Goal: Obtain resource: Obtain resource

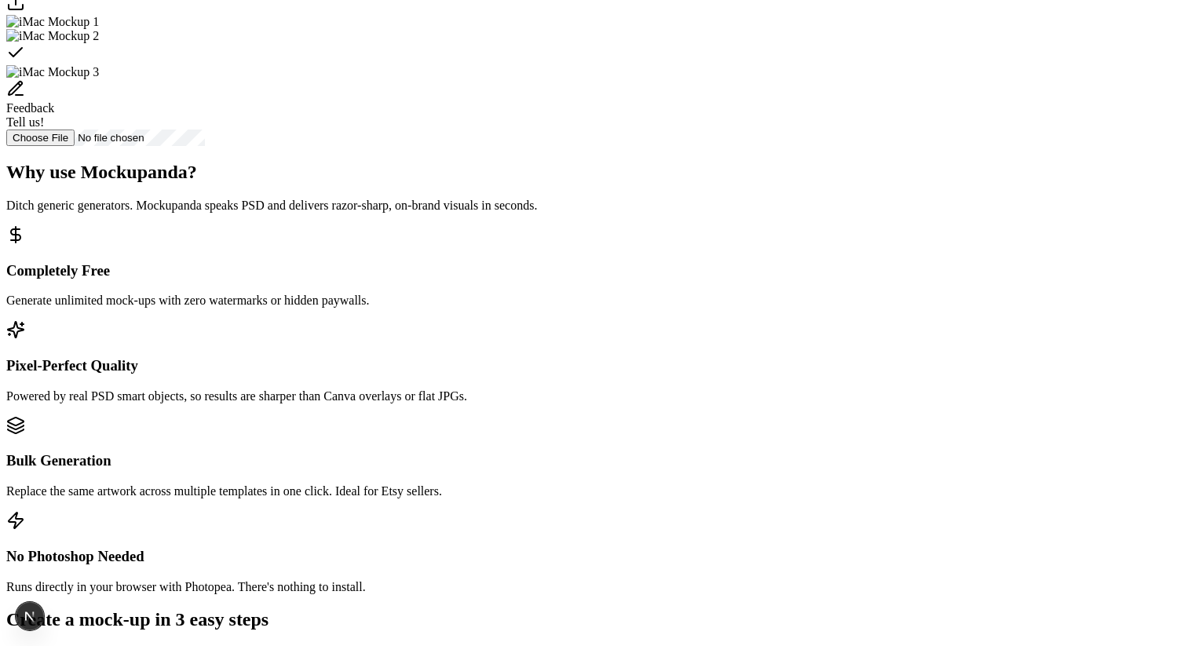
scroll to position [546, 0]
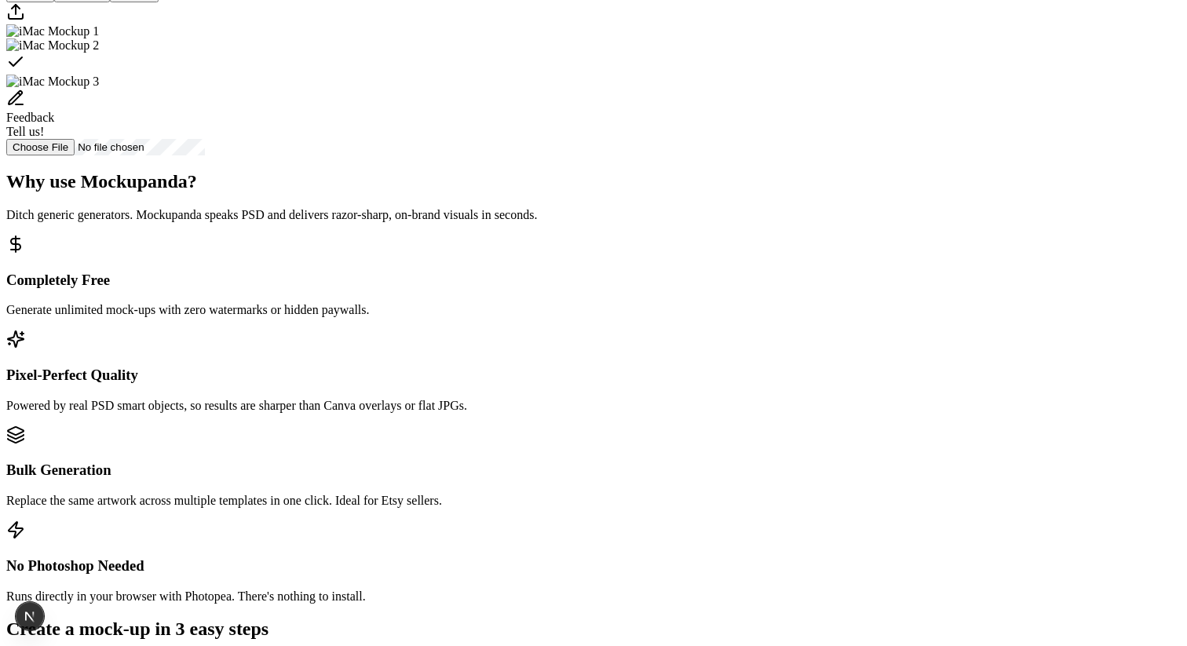
click at [99, 89] on img "Select template iMac Mockup 3" at bounding box center [52, 82] width 93 height 14
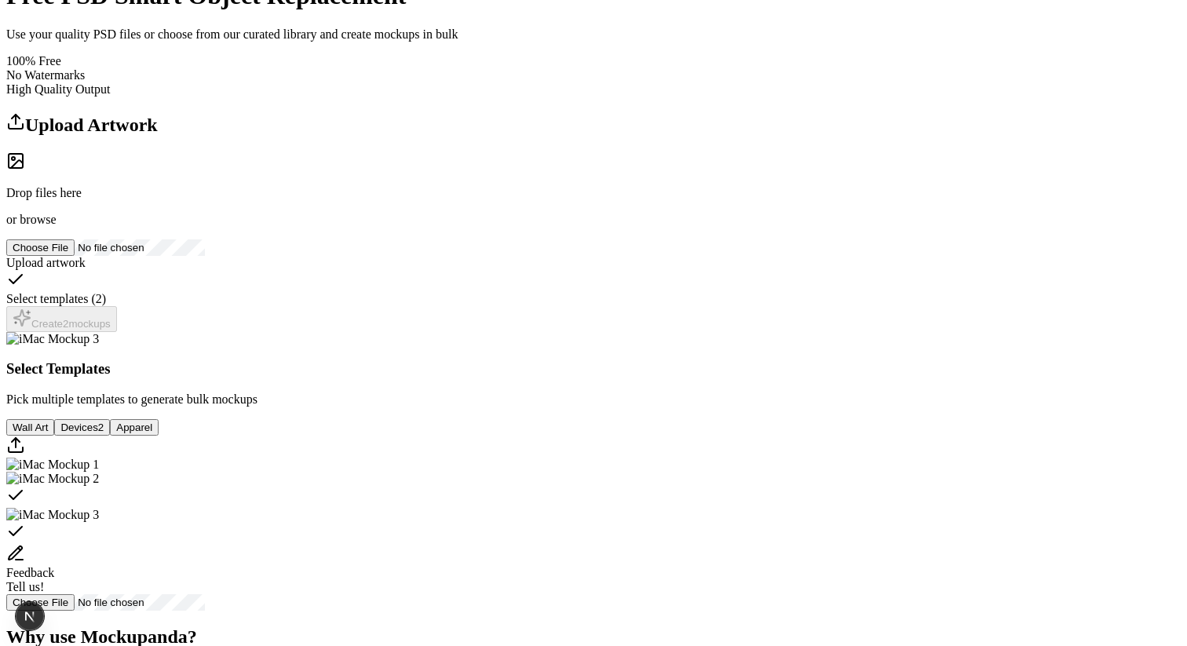
scroll to position [108, 0]
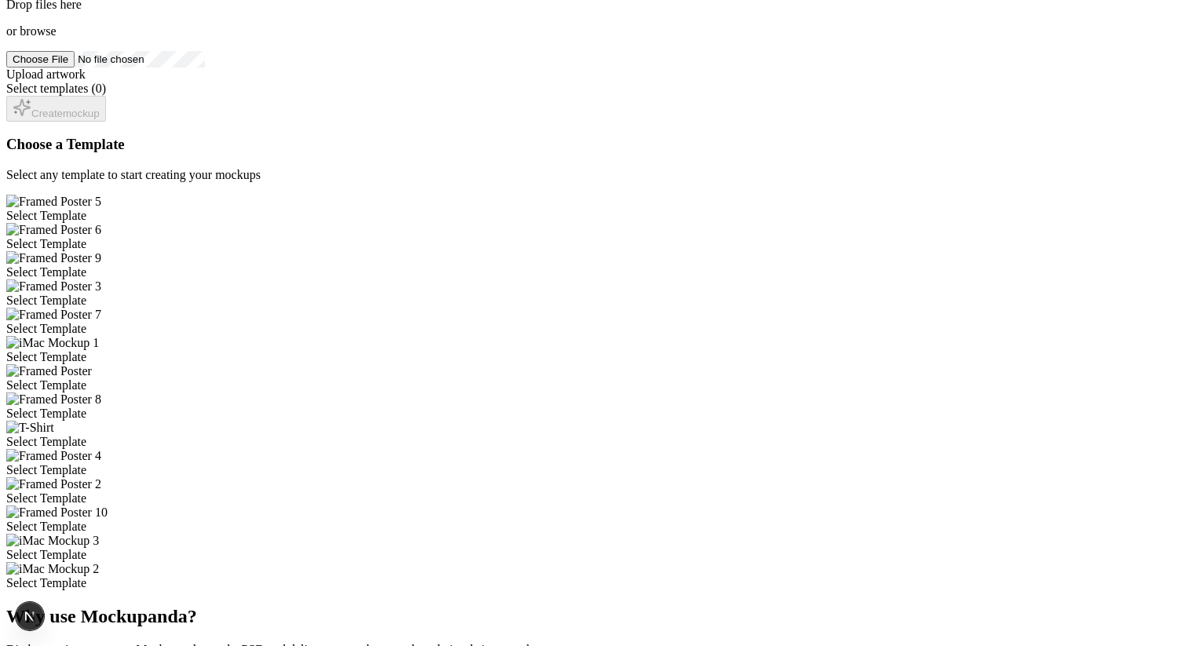
scroll to position [315, 0]
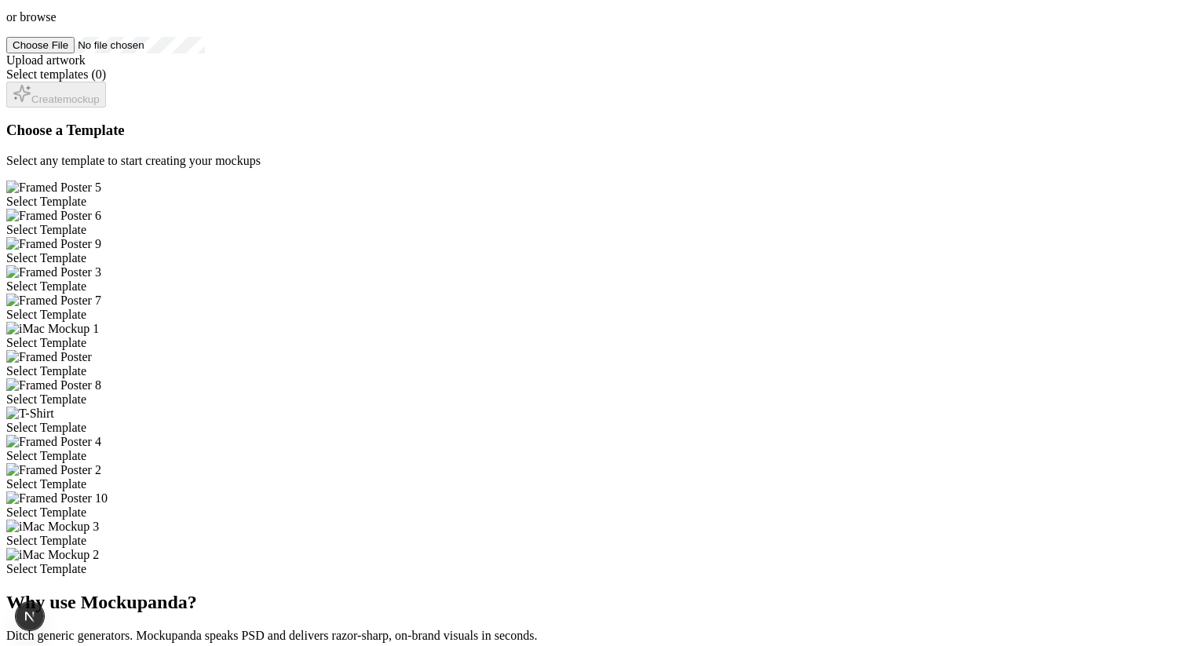
click at [644, 336] on div "Select Template" at bounding box center [593, 343] width 1175 height 14
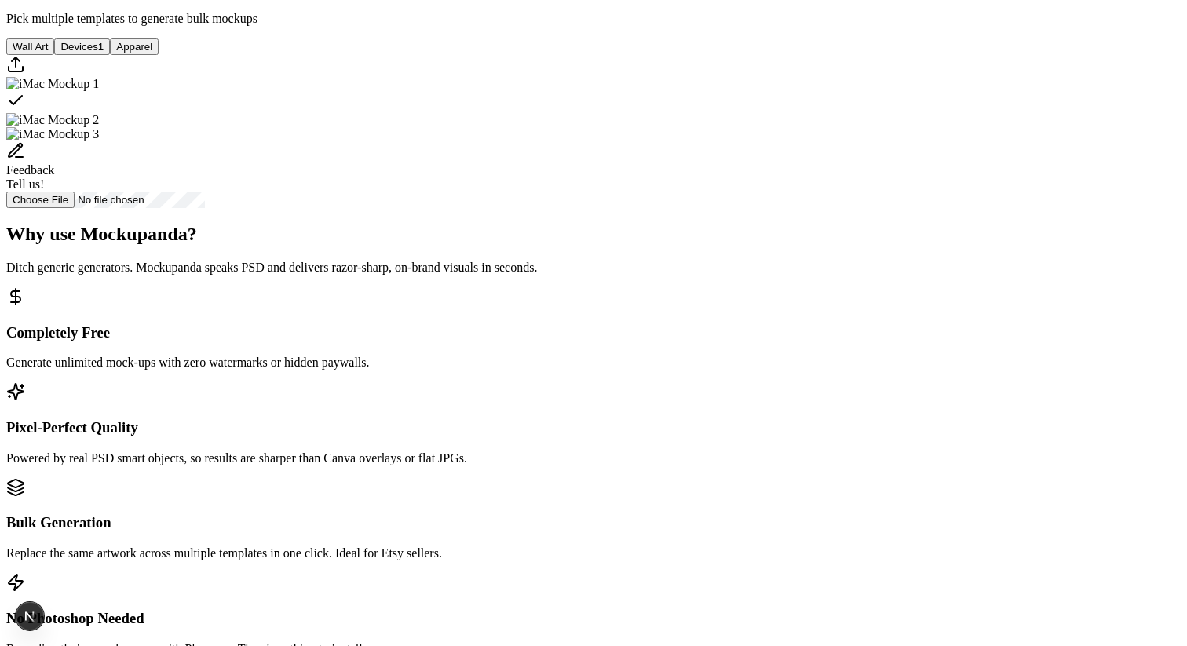
scroll to position [488, 0]
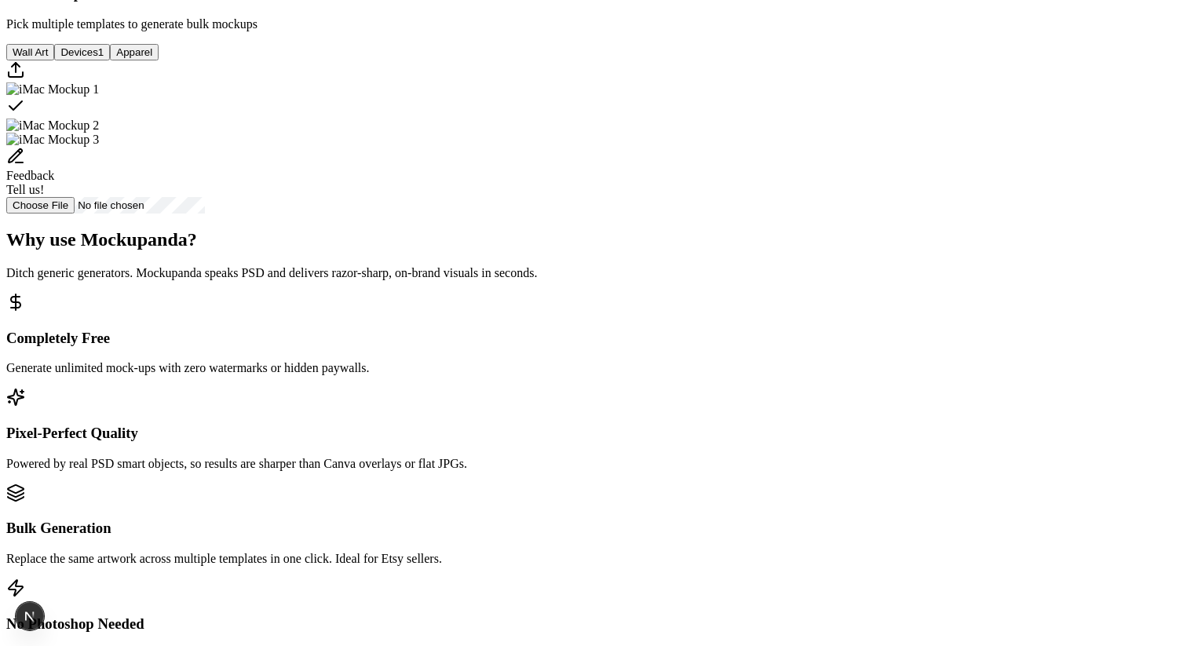
click at [54, 60] on button "Wall Art" at bounding box center [30, 52] width 48 height 16
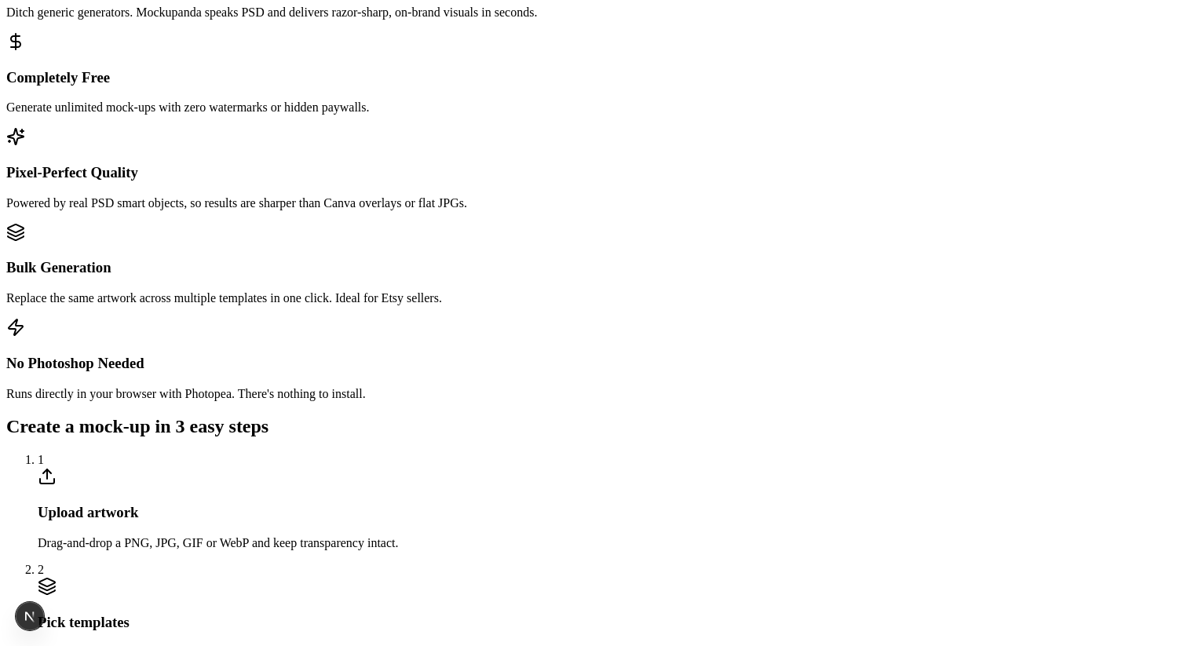
scroll to position [814, 0]
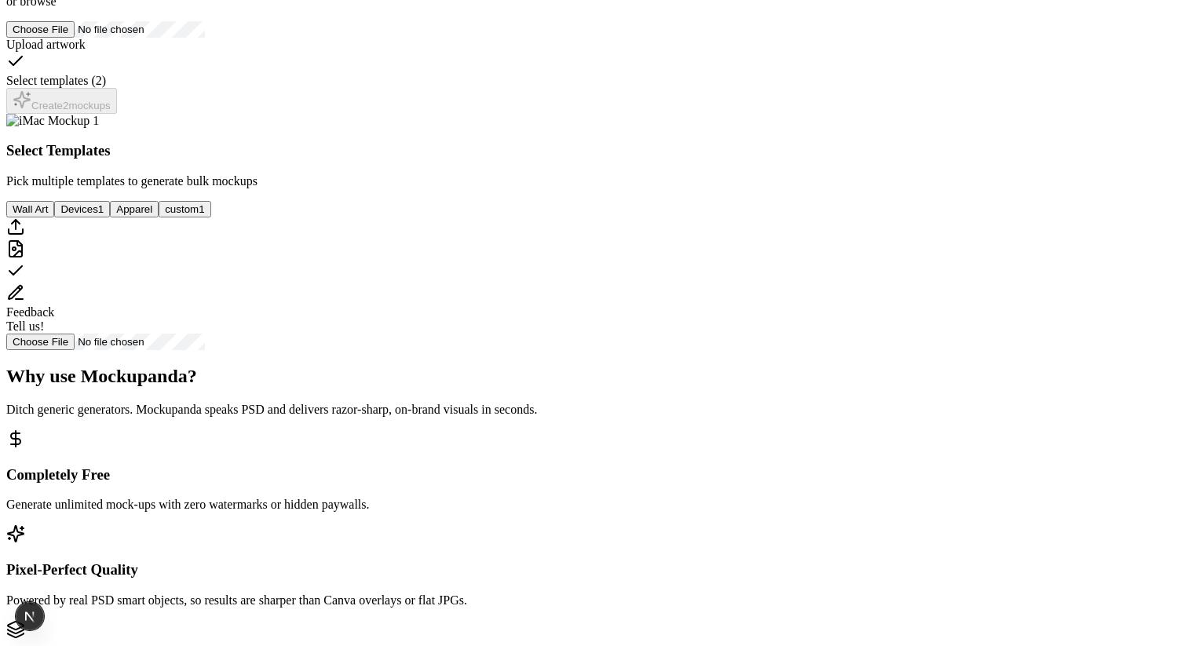
scroll to position [307, 0]
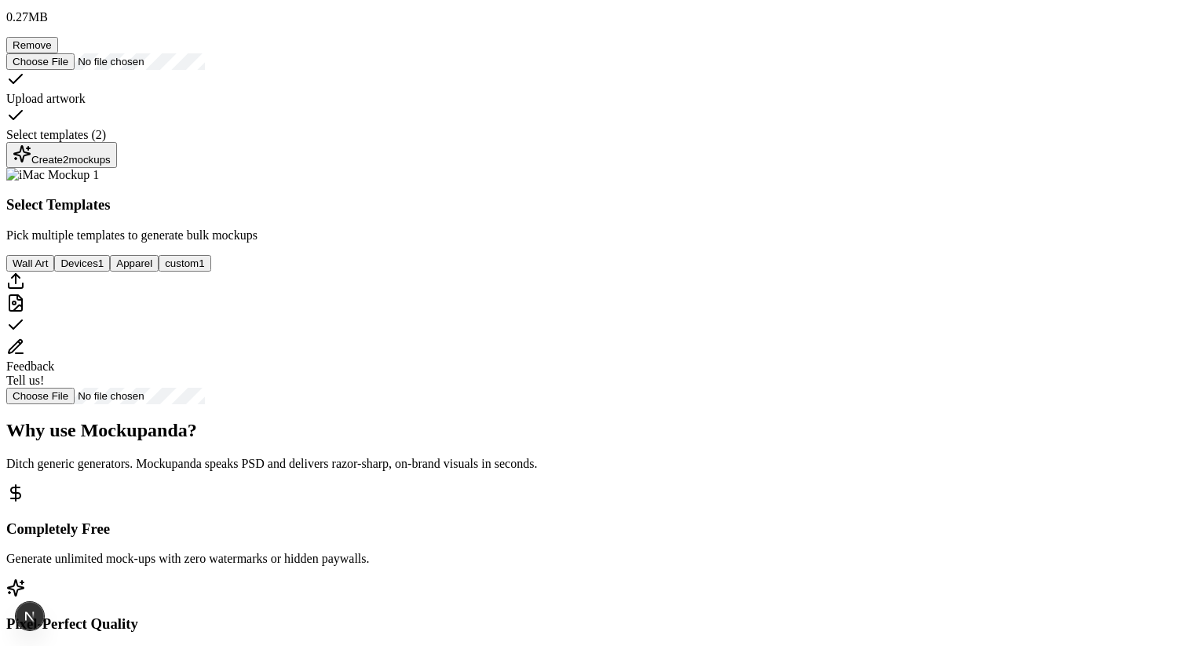
click at [111, 166] on div "Create 2 mockup s" at bounding box center [62, 154] width 98 height 21
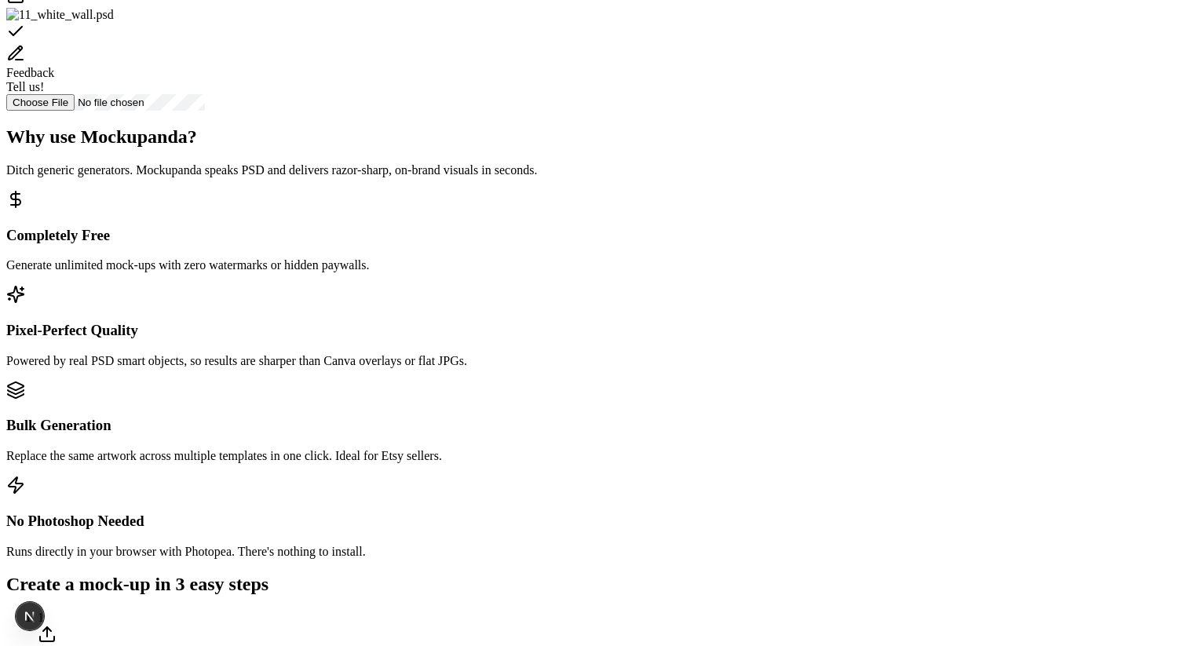
scroll to position [728, 0]
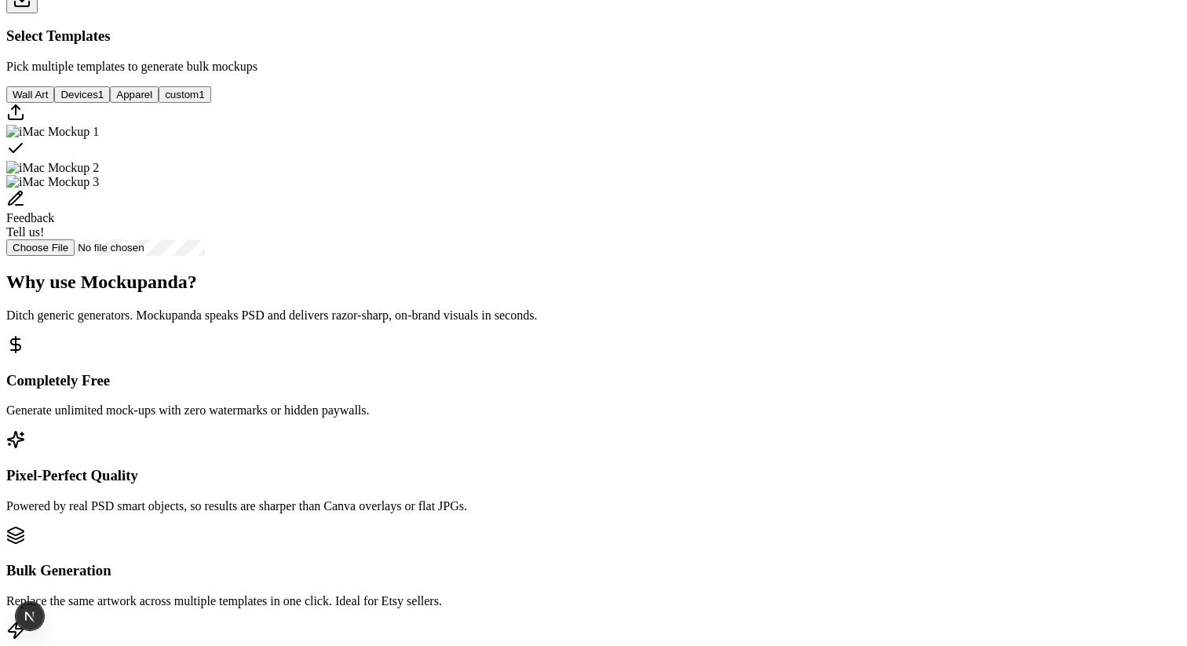
scroll to position [603, 0]
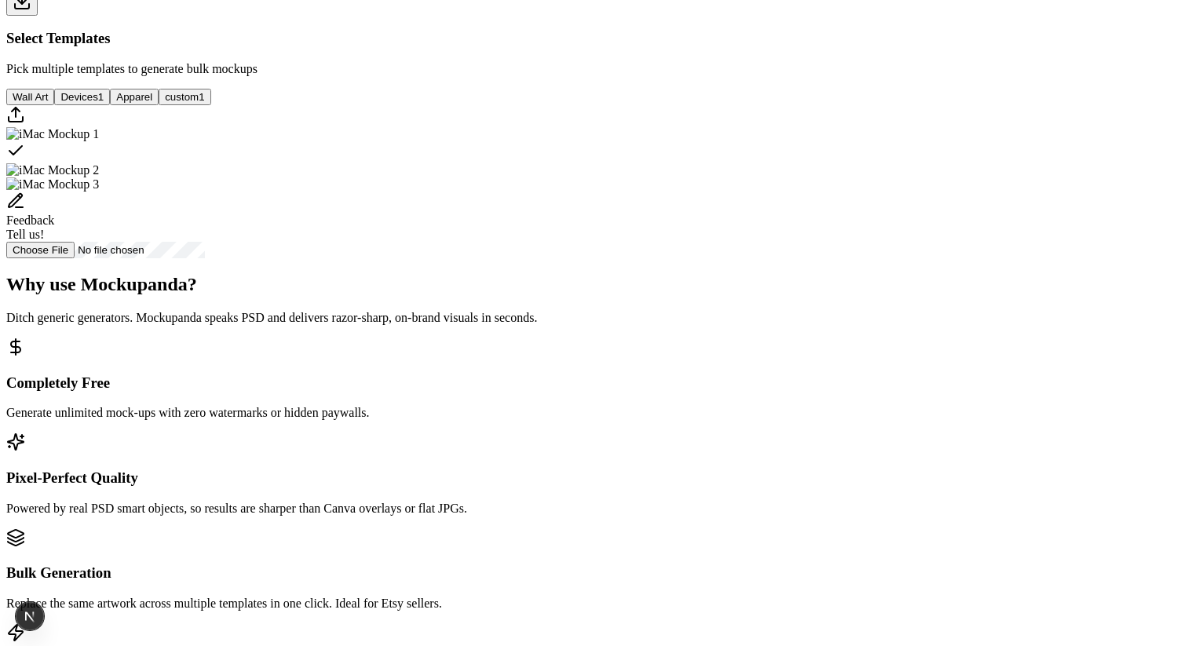
click at [110, 105] on button "Devices 1" at bounding box center [82, 97] width 56 height 16
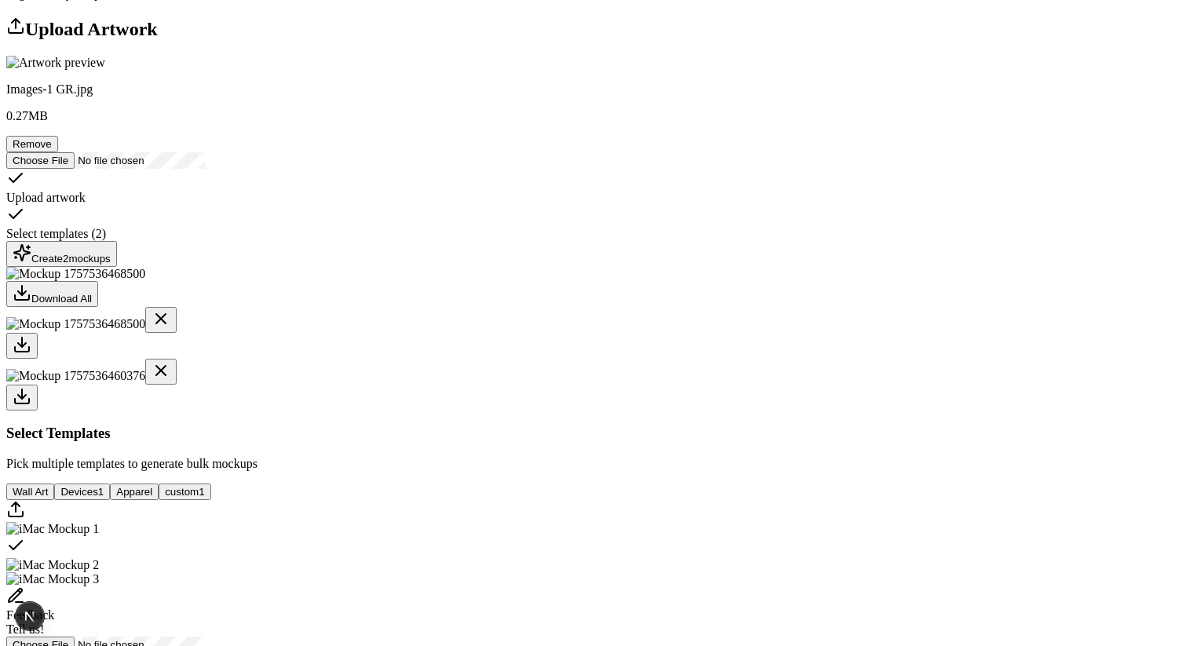
scroll to position [188, 0]
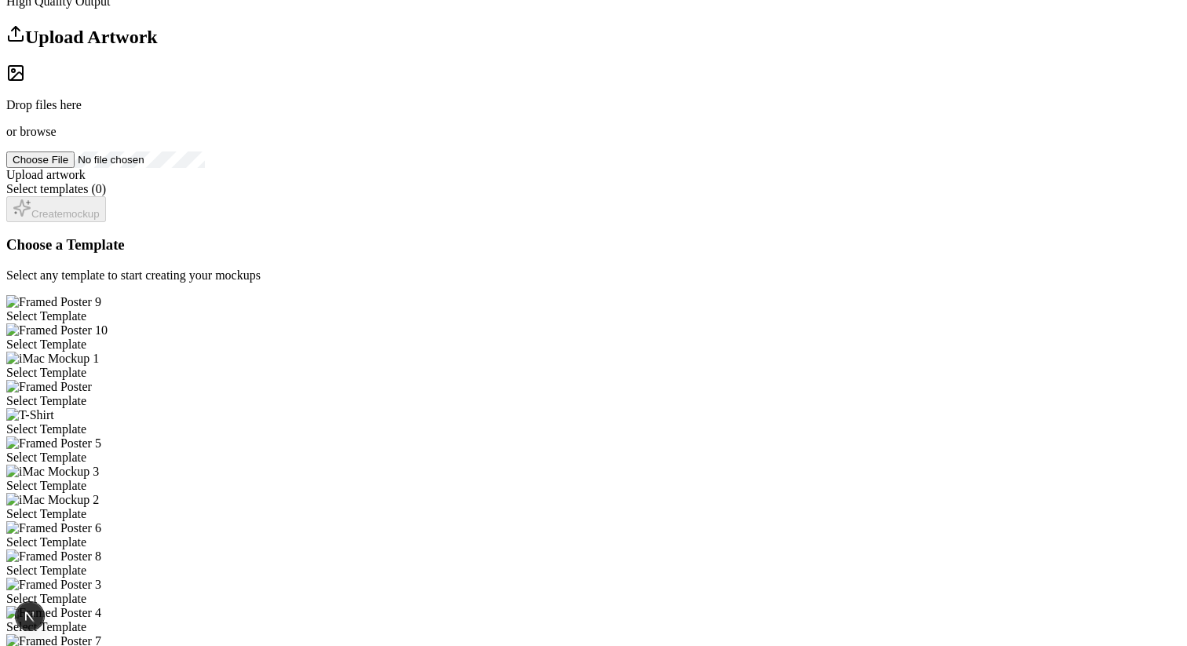
scroll to position [199, 0]
click at [328, 140] on div "Drop files here or browse" at bounding box center [593, 119] width 1175 height 41
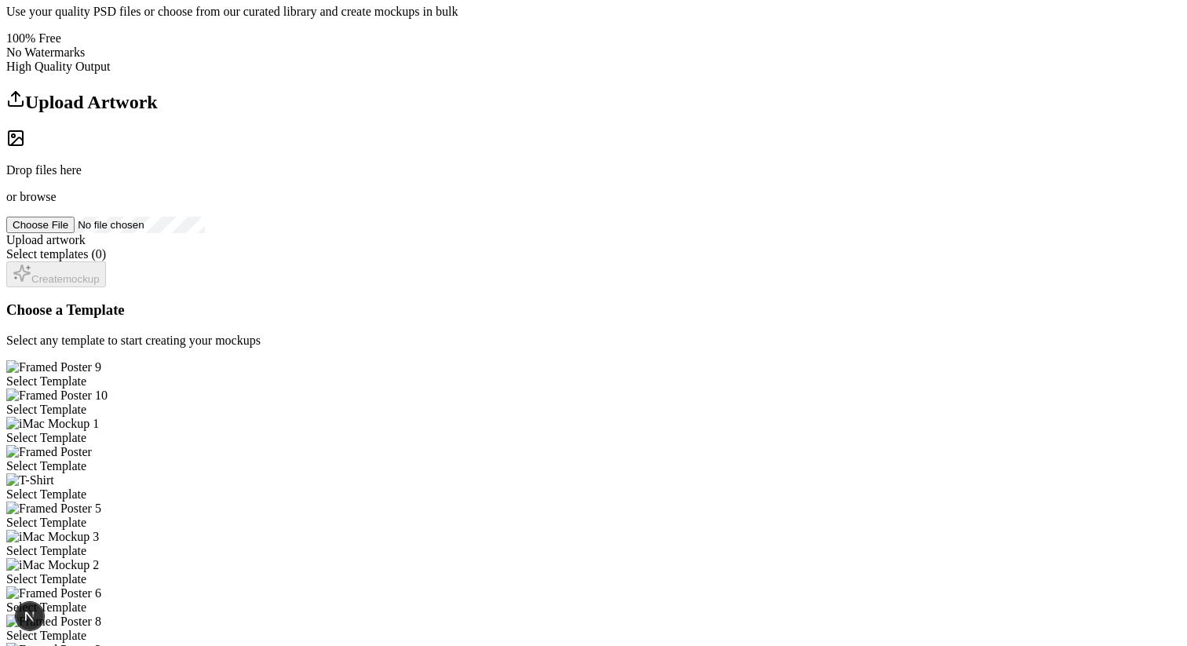
scroll to position [108, 0]
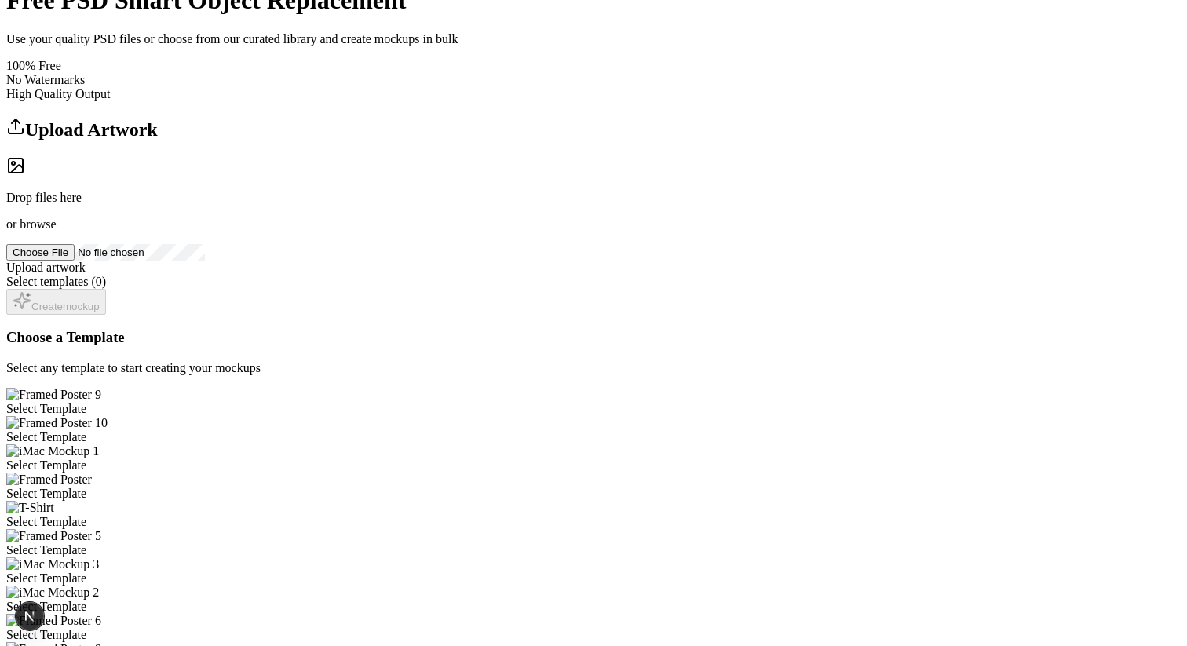
click at [56, 231] on span "browse" at bounding box center [38, 223] width 36 height 13
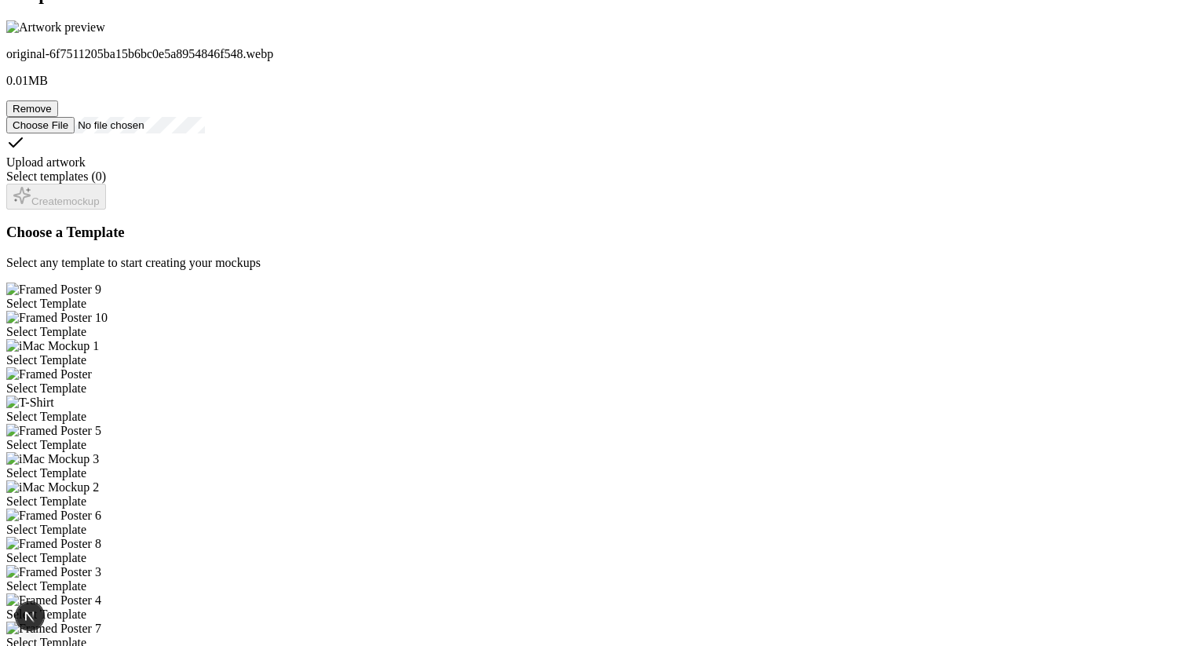
scroll to position [259, 0]
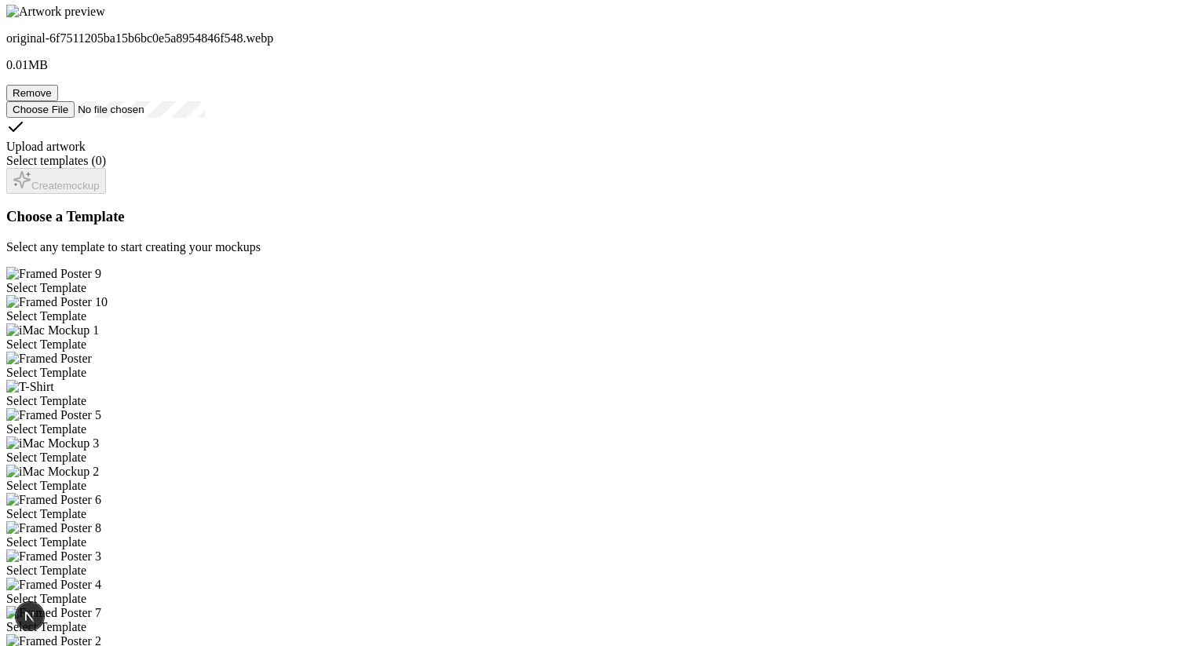
click at [499, 281] on div "Select Template" at bounding box center [593, 288] width 1175 height 14
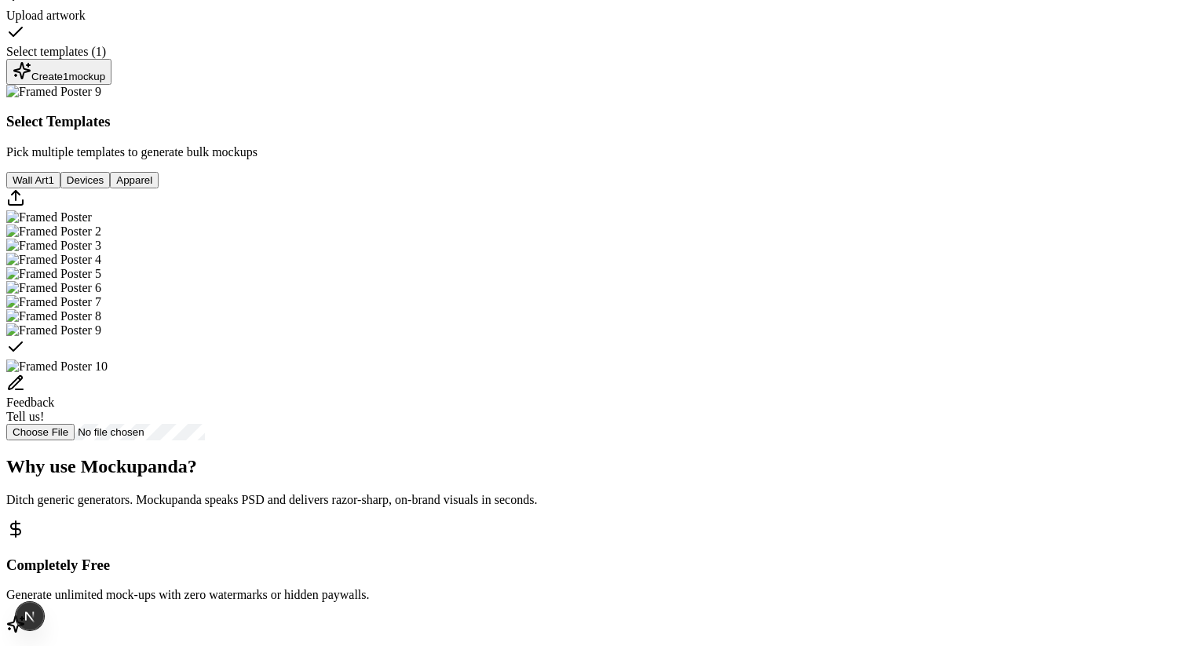
scroll to position [389, 0]
click at [105, 84] on div "Create 1 mockup" at bounding box center [59, 73] width 93 height 21
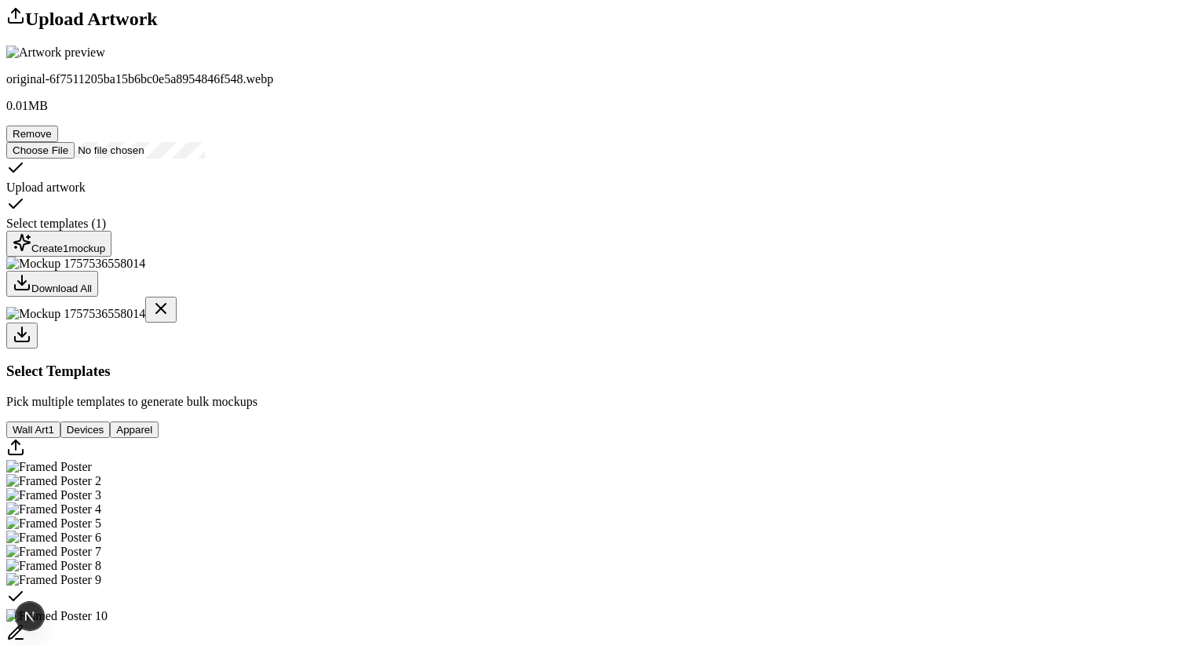
scroll to position [0, 0]
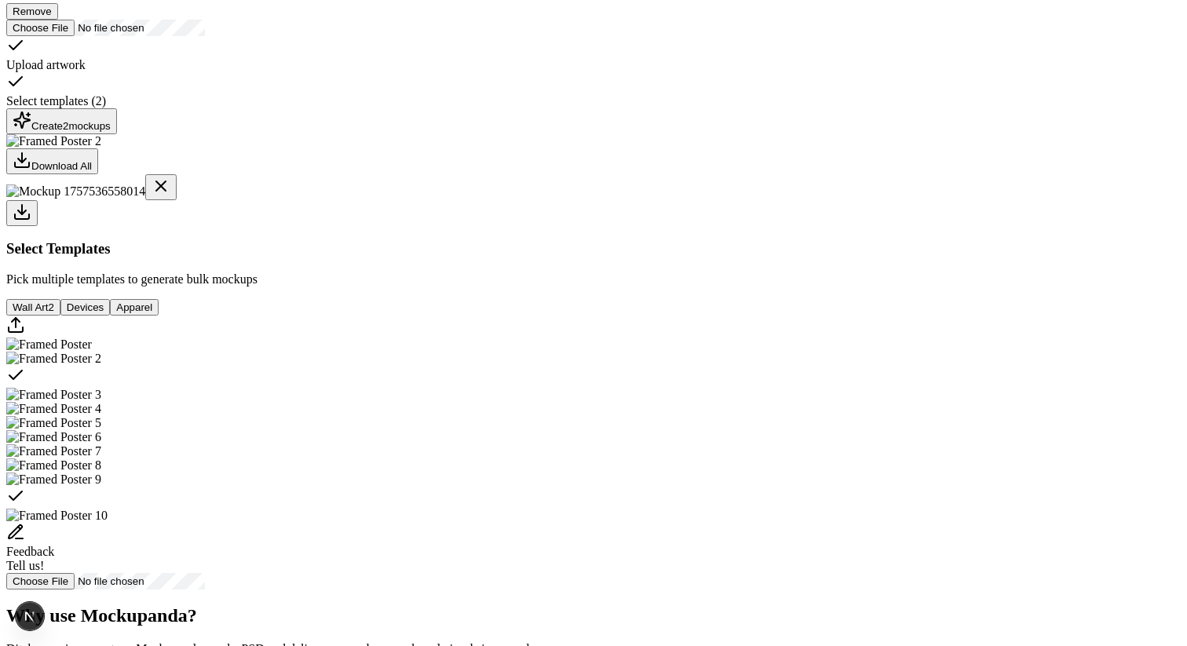
scroll to position [336, 0]
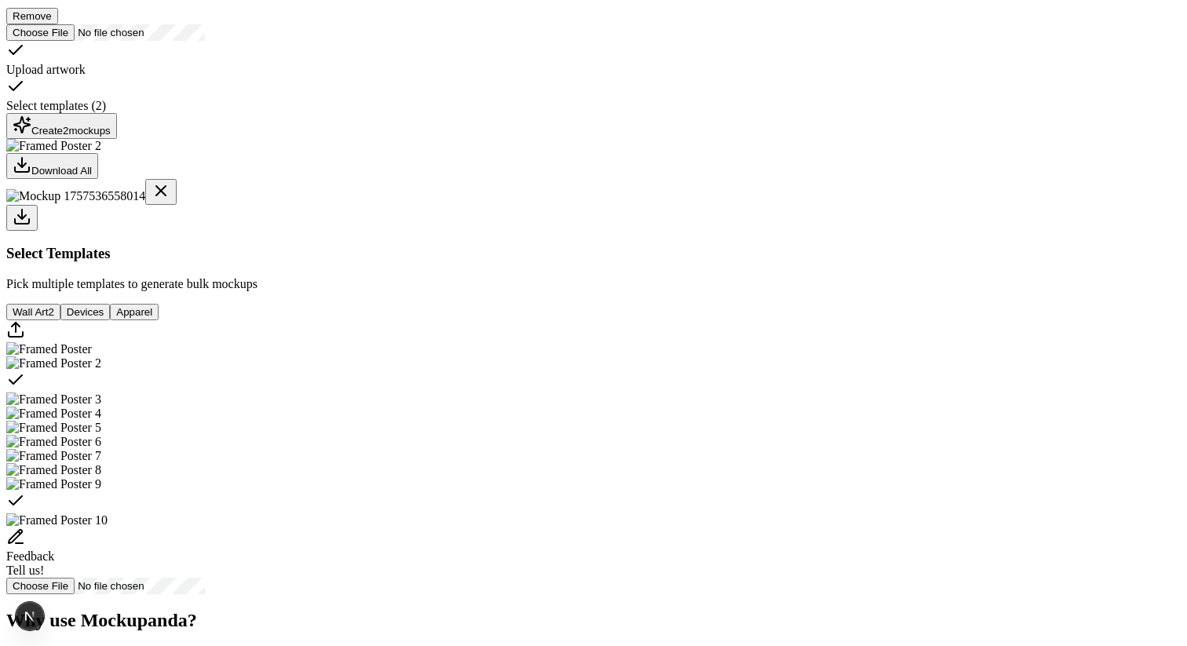
click at [117, 139] on button "Create 2 mockup s" at bounding box center [61, 126] width 111 height 26
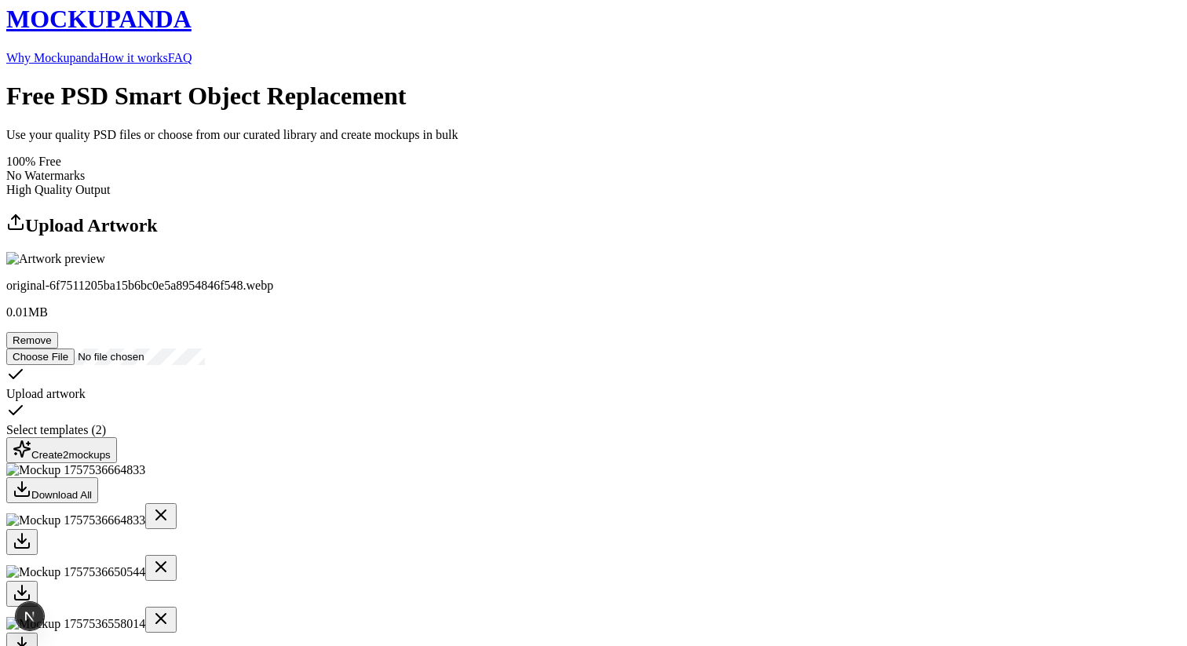
scroll to position [0, 0]
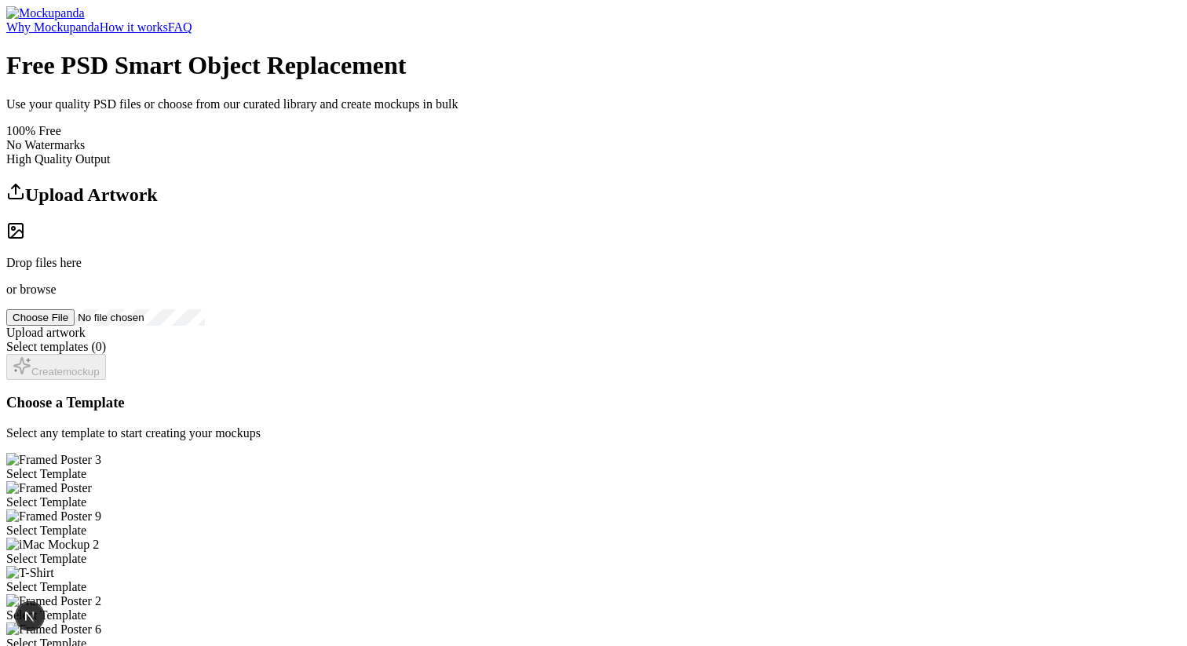
click at [665, 80] on h1 "Free PSD Smart Object Replacement" at bounding box center [593, 65] width 1175 height 29
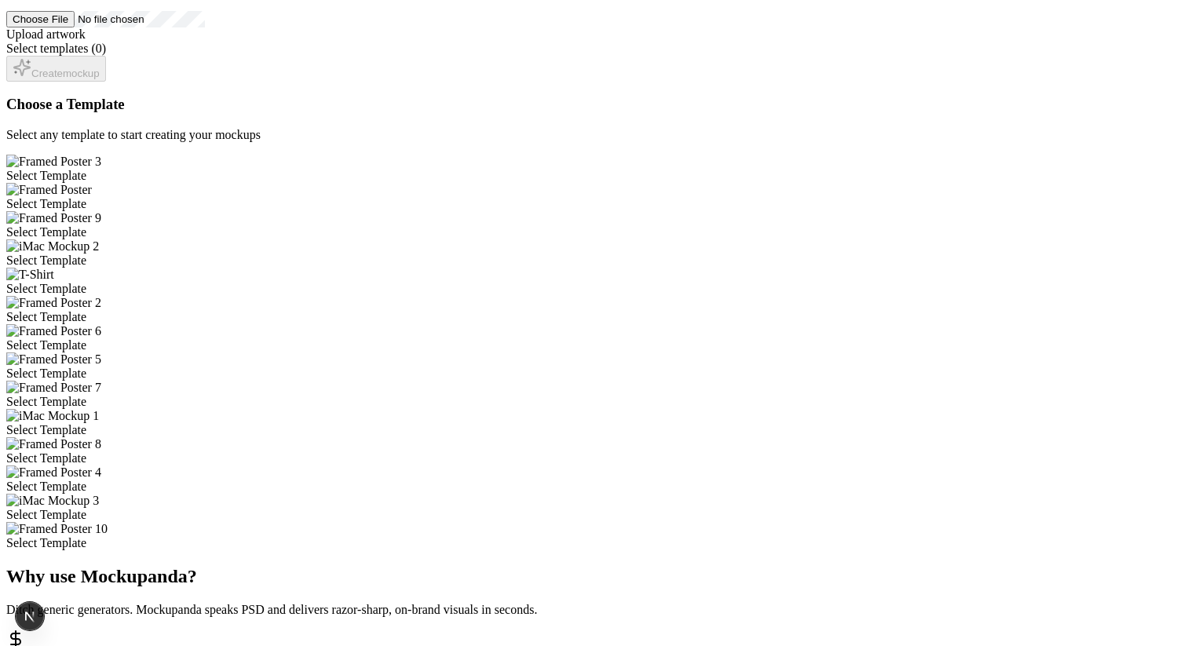
scroll to position [276, 0]
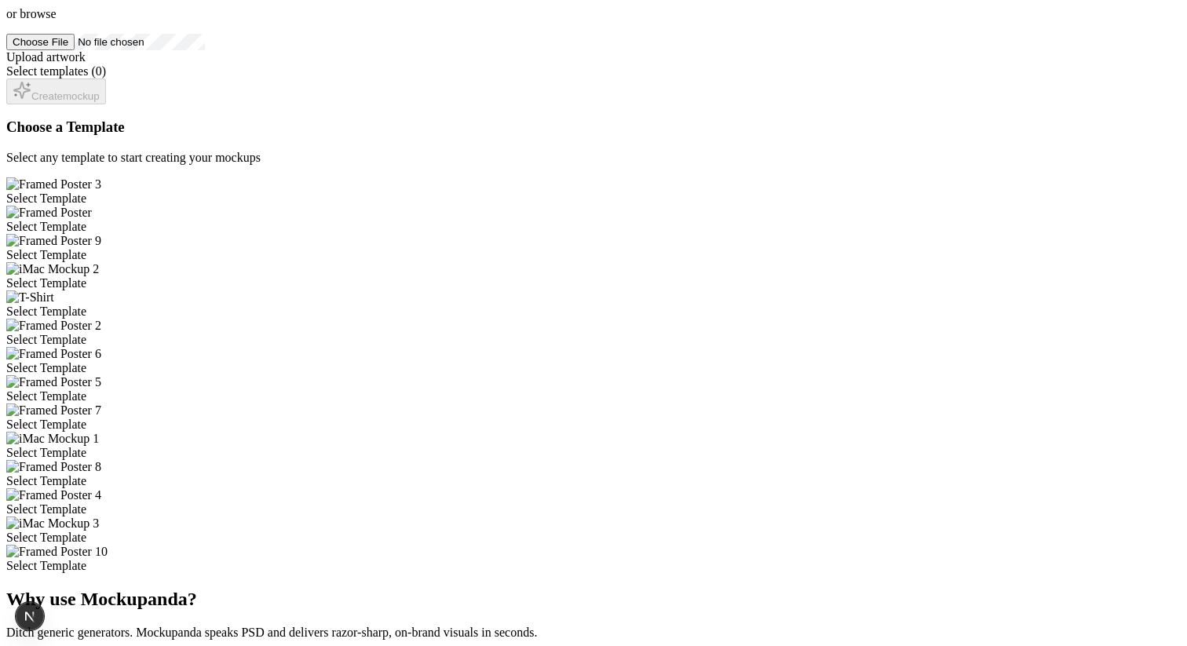
click at [657, 220] on div "Select Template" at bounding box center [593, 227] width 1175 height 14
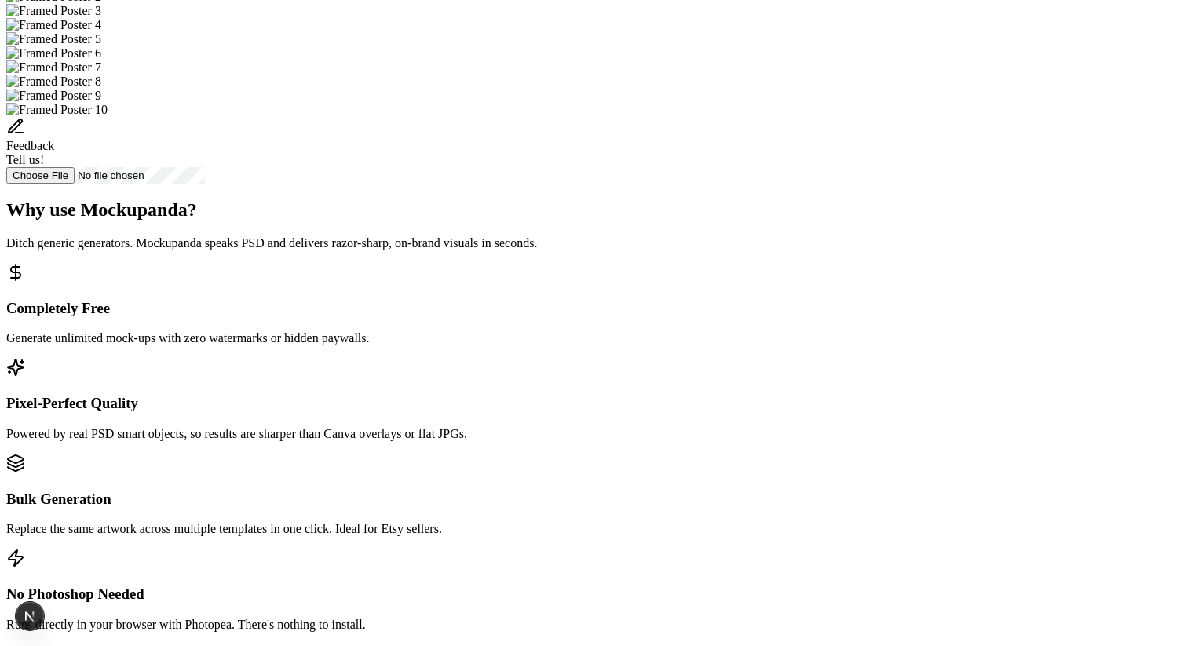
scroll to position [668, 0]
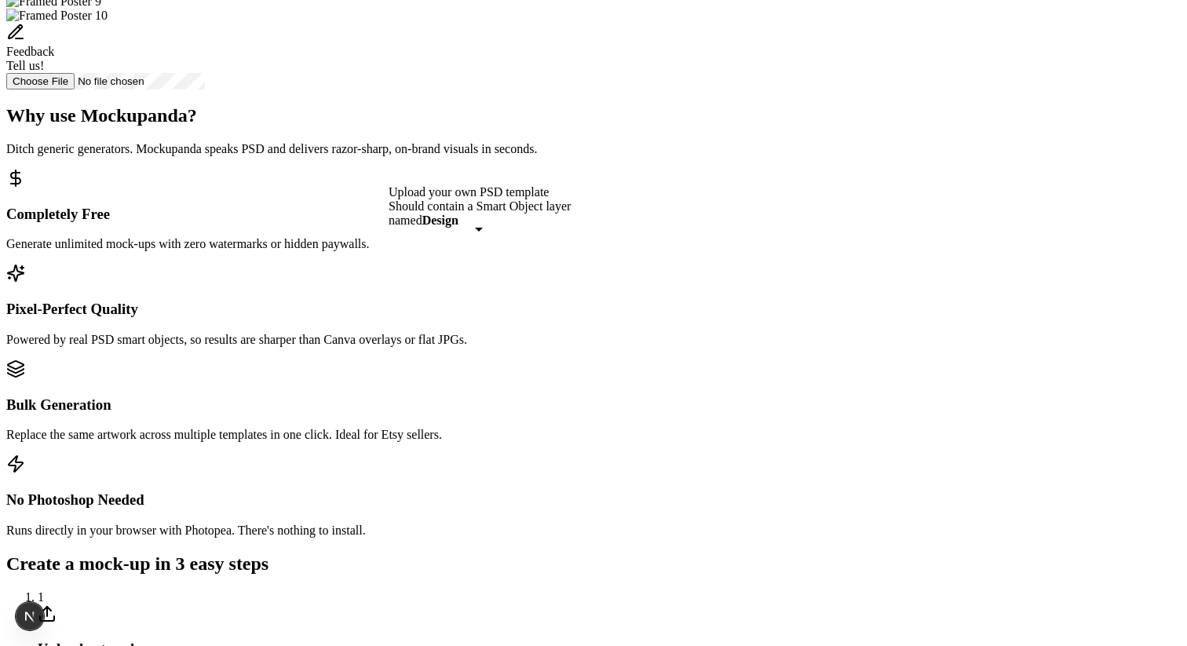
click at [565, 224] on div "Upload your own PSD template Should contain a Smart Object layer named Design U…" at bounding box center [480, 206] width 182 height 42
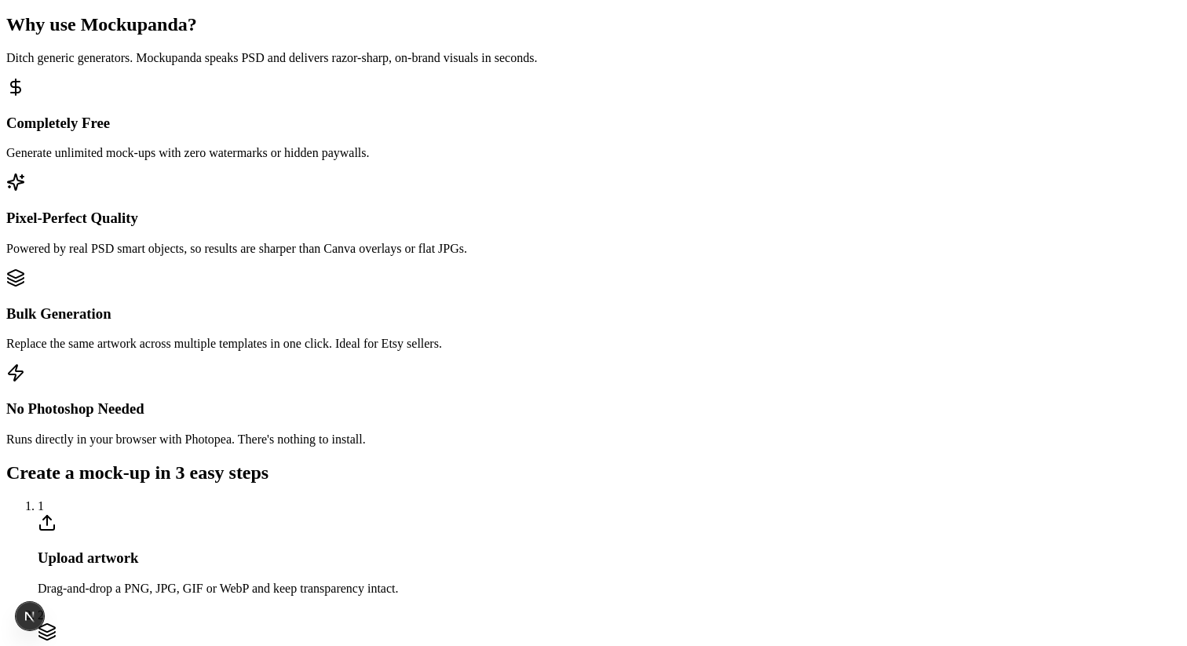
scroll to position [805, 0]
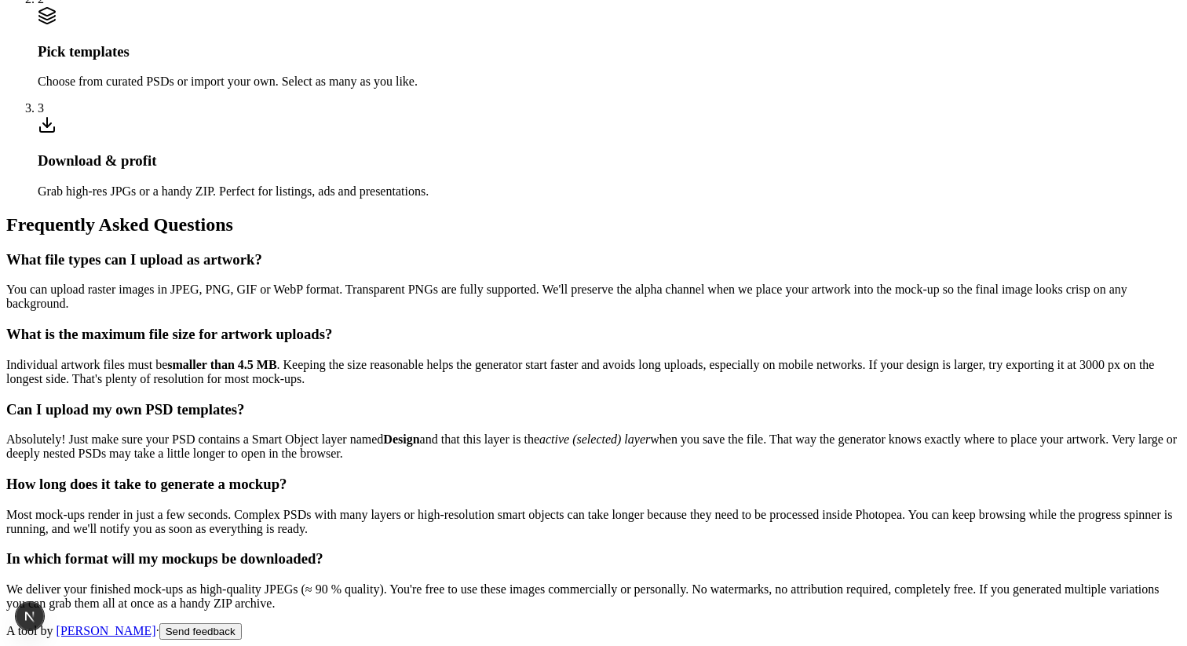
scroll to position [1698, 0]
click at [598, 89] on p "Choose from curated PSDs or import your own. Select as many as you like." at bounding box center [609, 82] width 1143 height 14
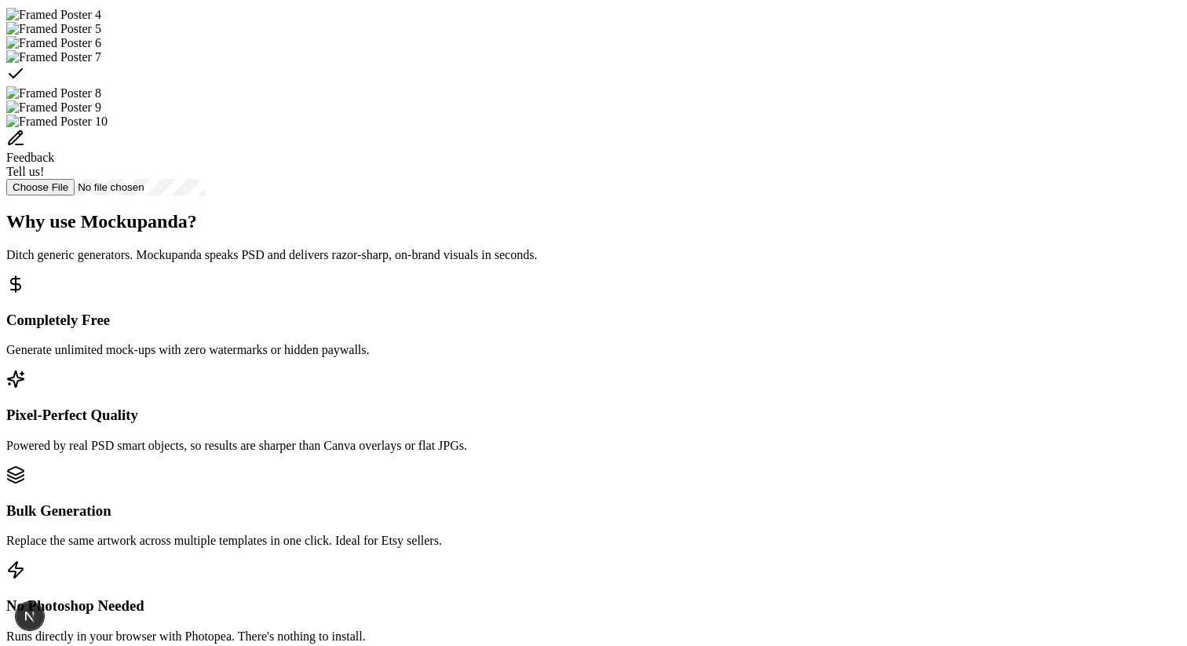
scroll to position [684, 0]
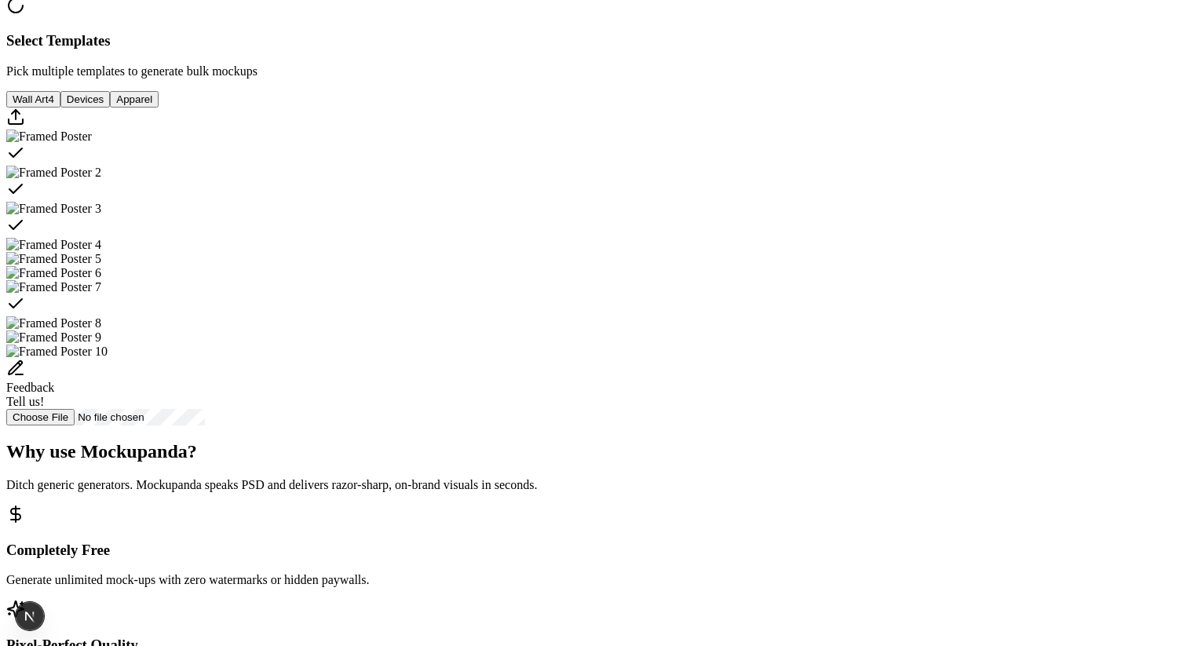
scroll to position [651, 0]
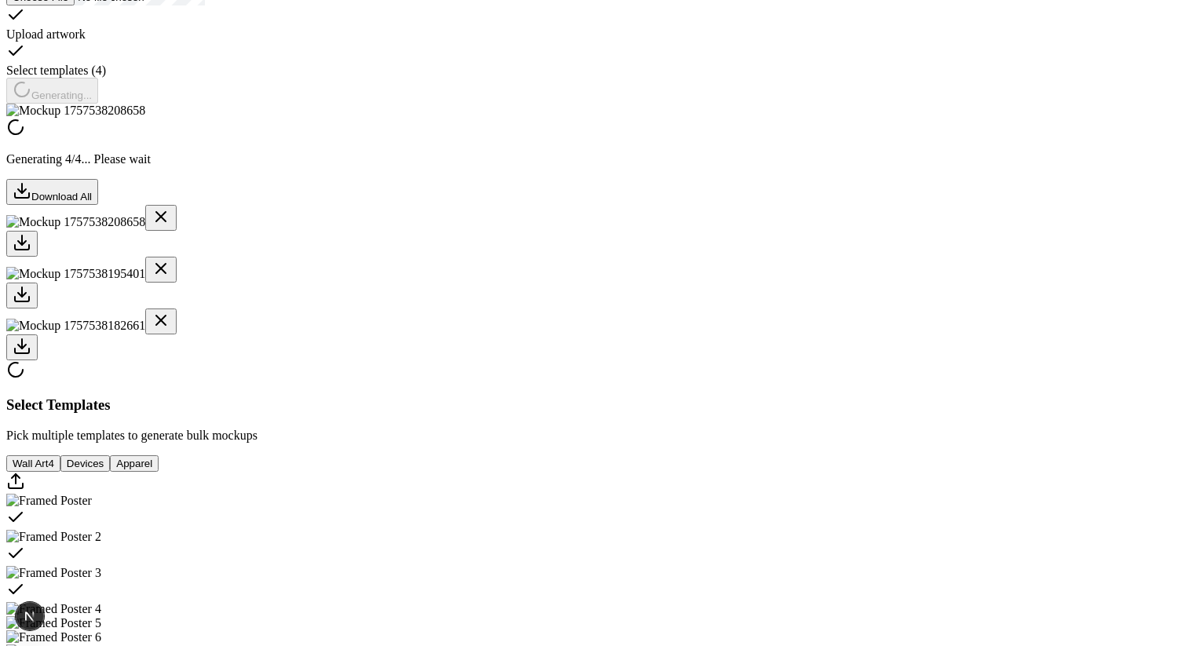
scroll to position [374, 0]
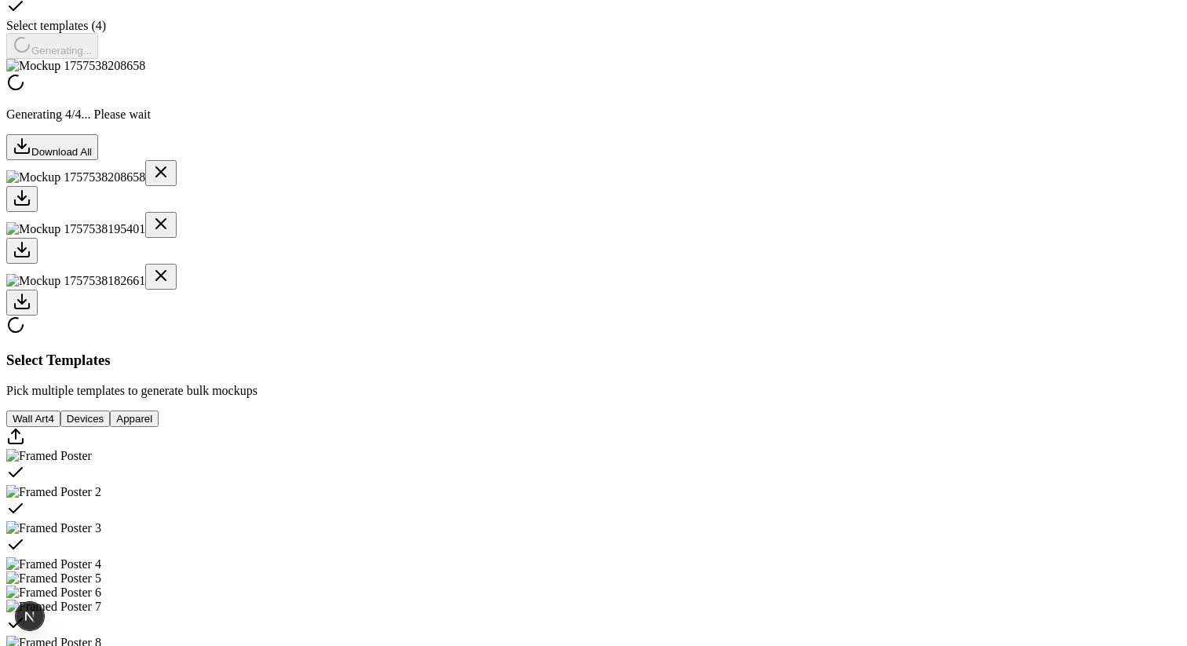
click at [504, 264] on div at bounding box center [593, 251] width 1175 height 26
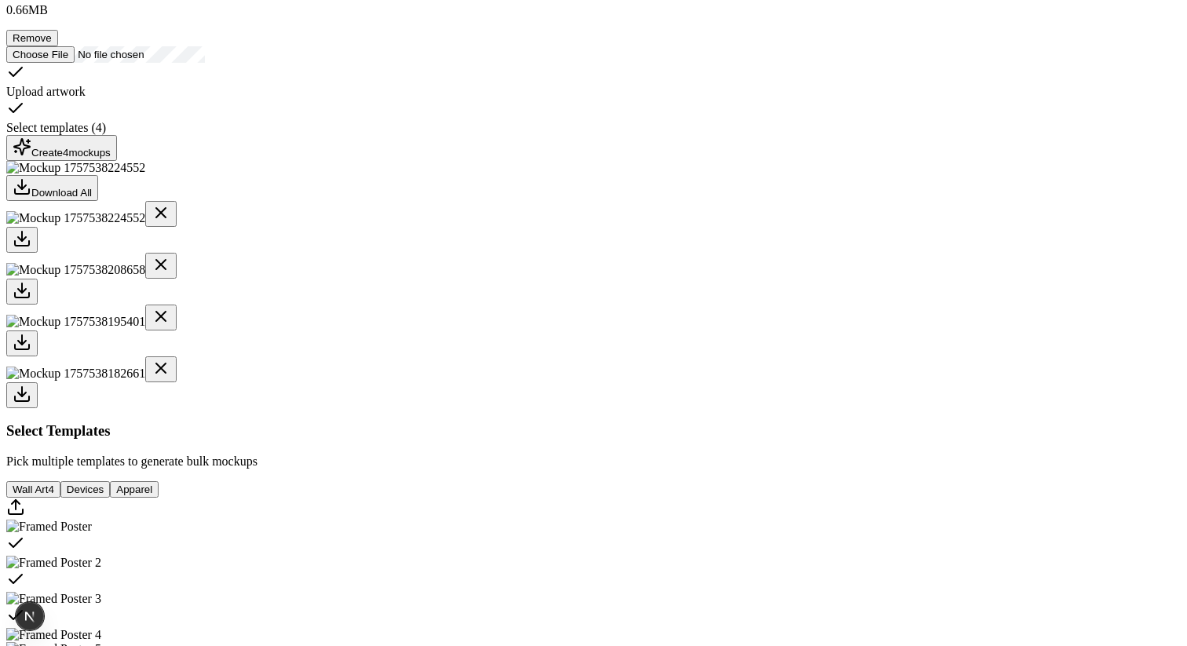
scroll to position [340, 0]
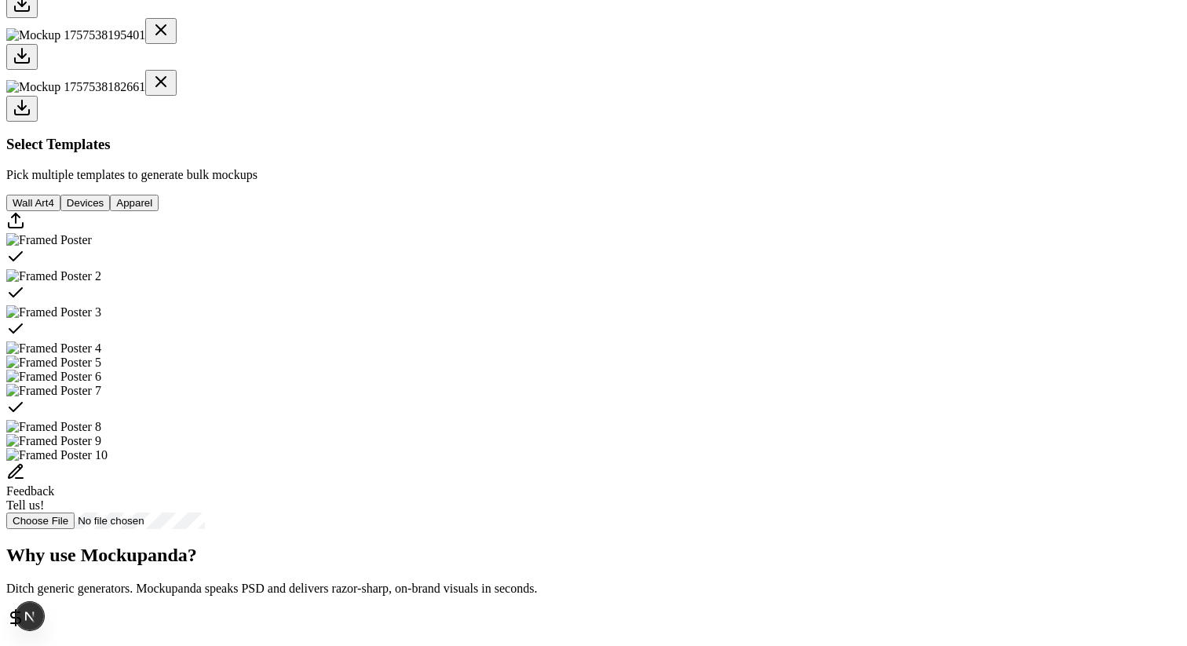
scroll to position [530, 0]
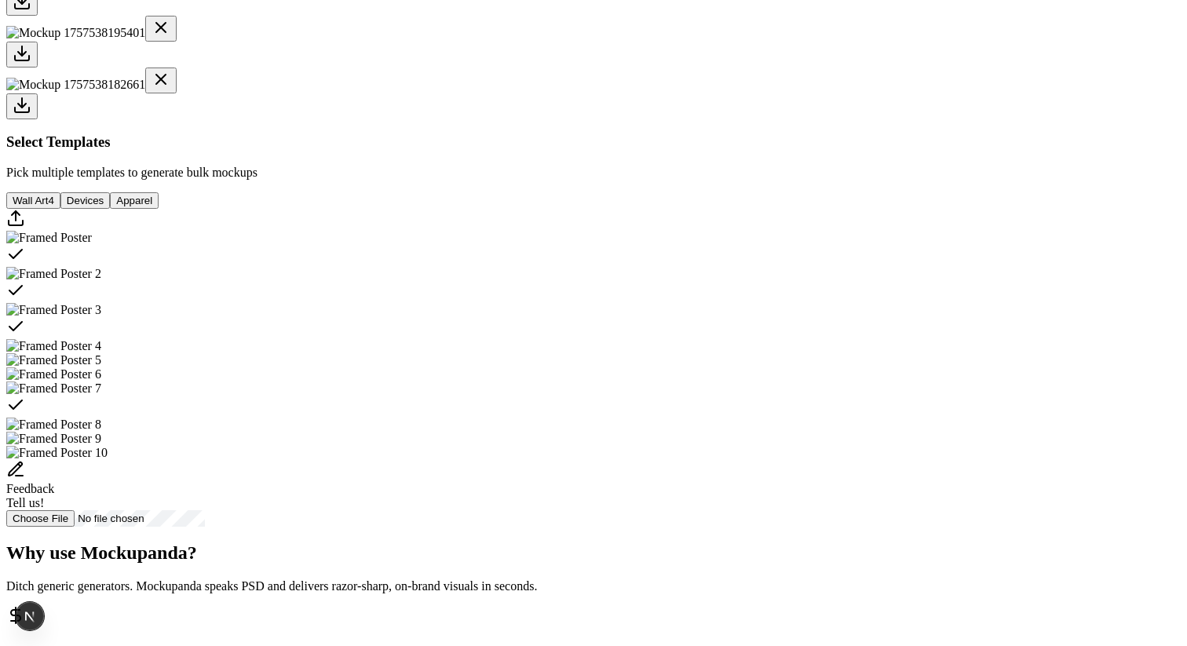
click at [653, 119] on div at bounding box center [593, 106] width 1175 height 26
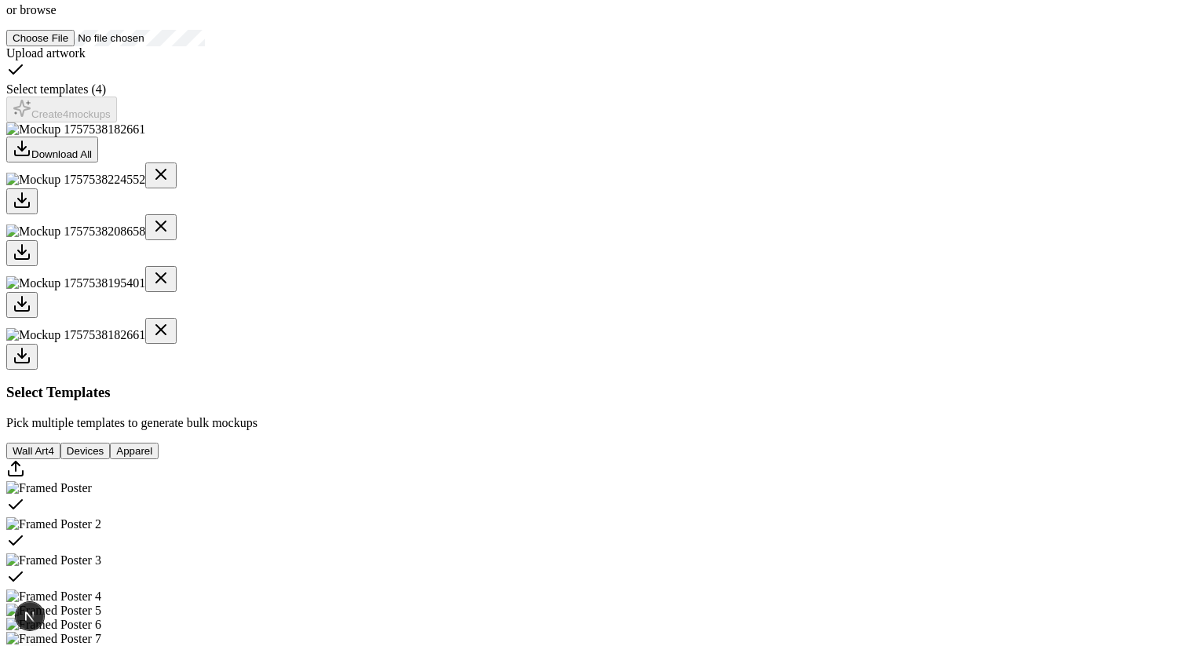
scroll to position [291, 0]
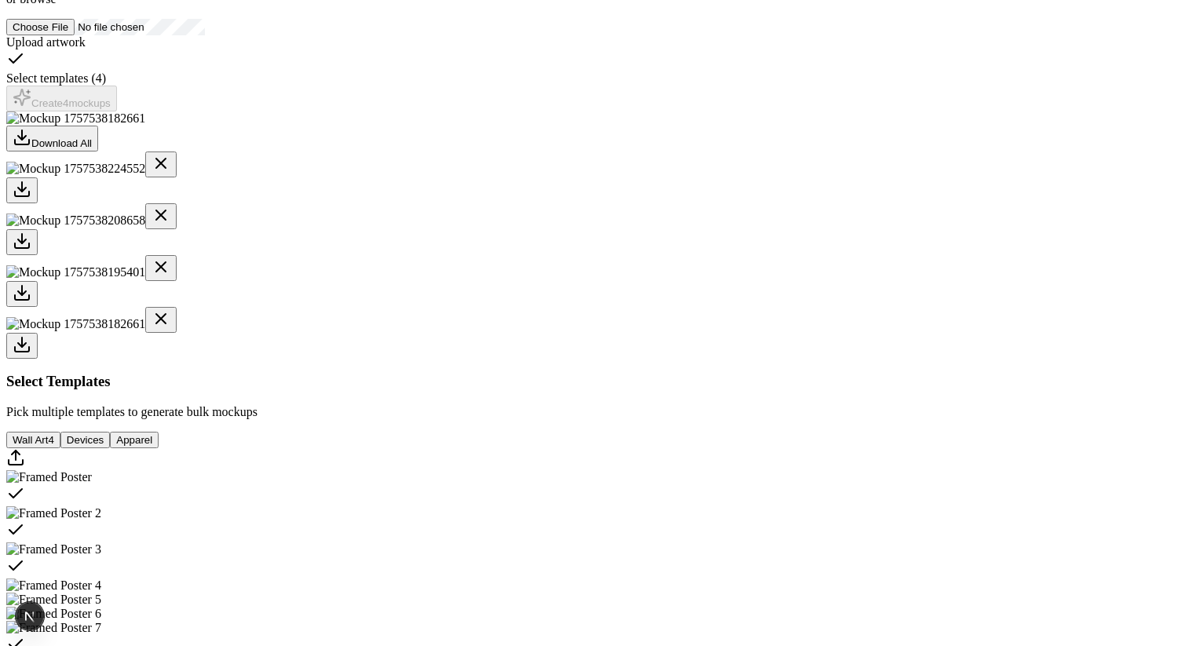
click at [576, 575] on div "Download All Select Templates Pick multiple templates to generate bulk mockups …" at bounding box center [593, 438] width 1175 height 655
click at [577, 307] on div at bounding box center [593, 294] width 1175 height 26
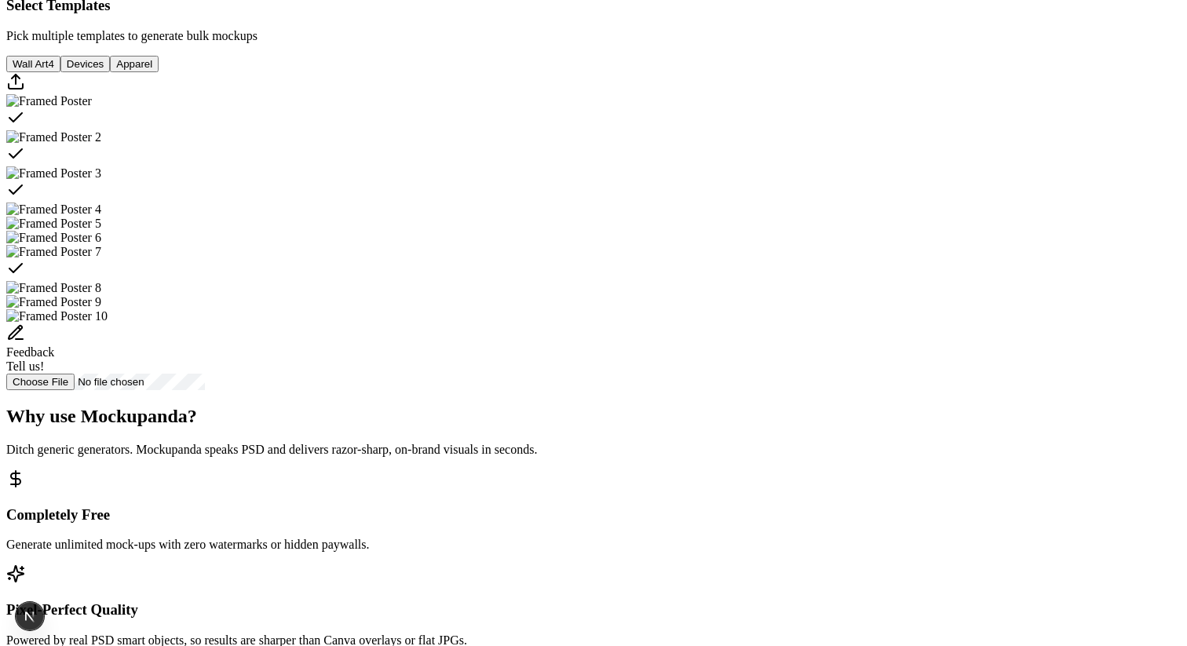
scroll to position [664, 0]
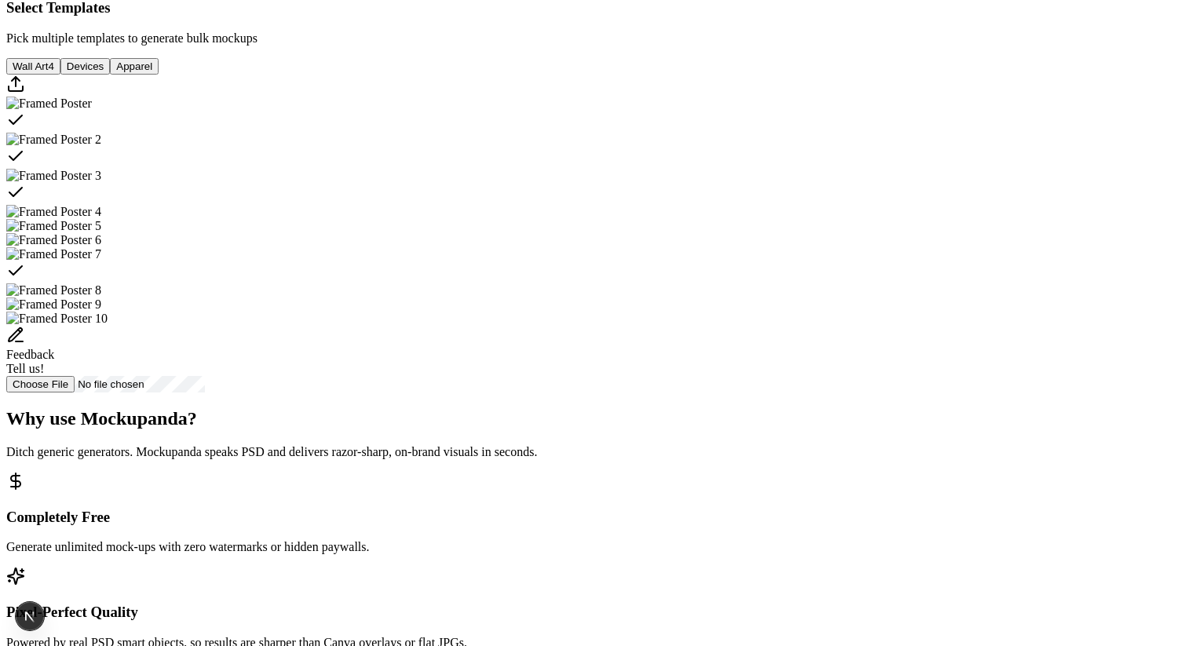
click at [110, 75] on button "Devices" at bounding box center [84, 66] width 49 height 16
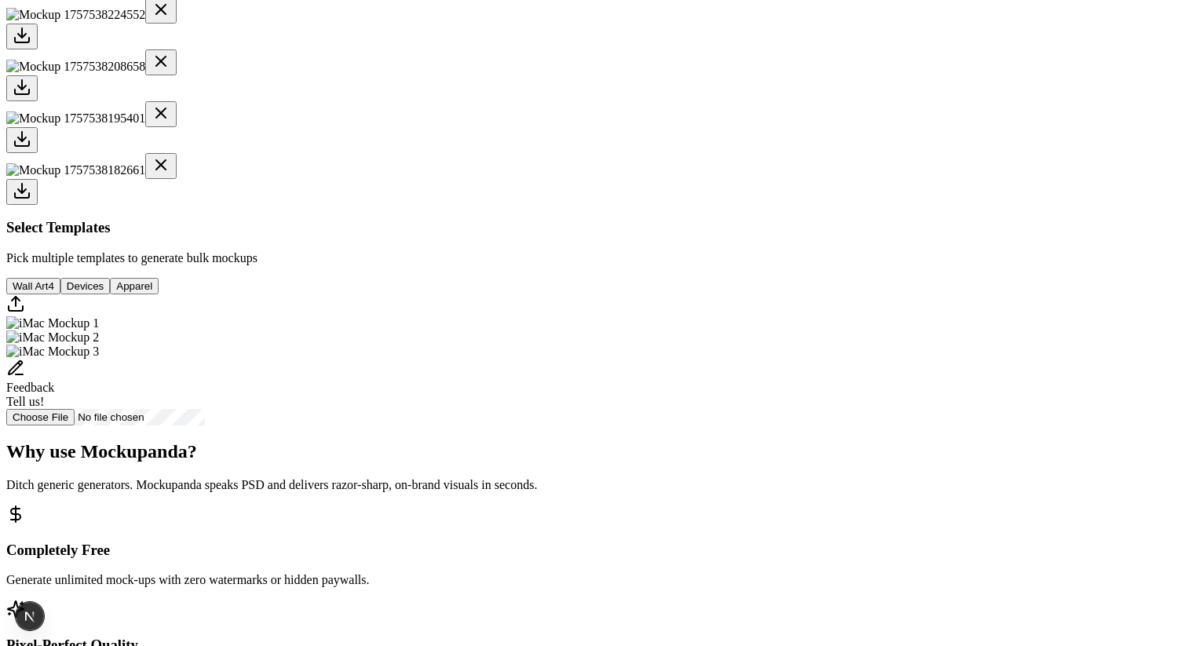
scroll to position [441, 0]
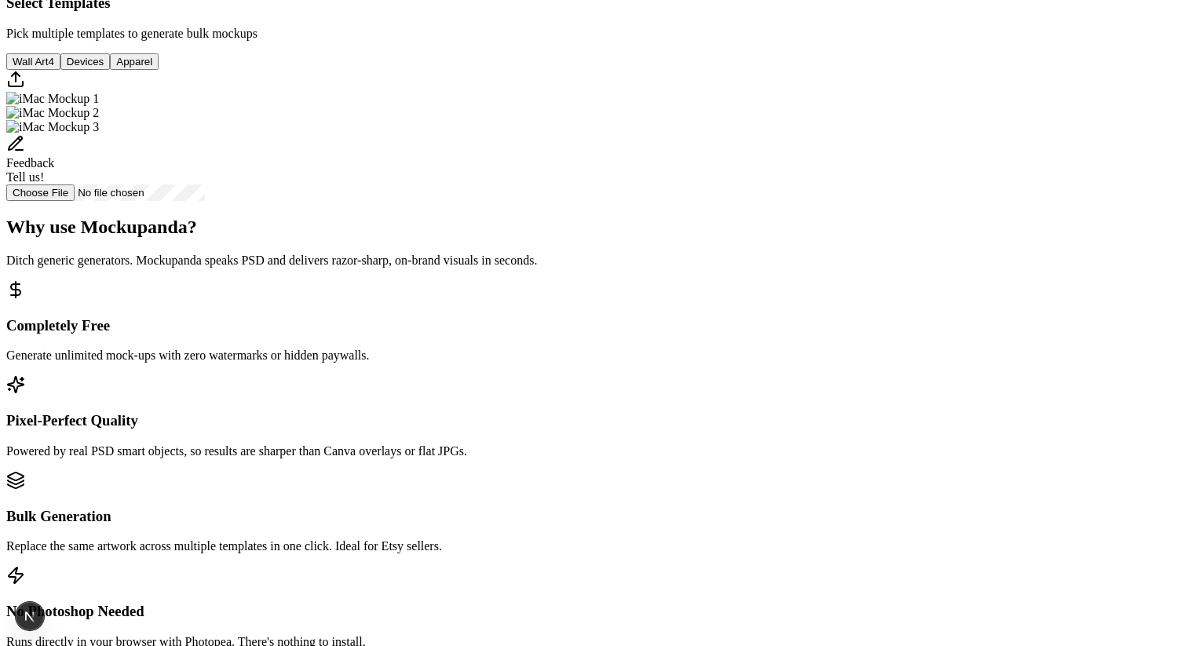
scroll to position [671, 0]
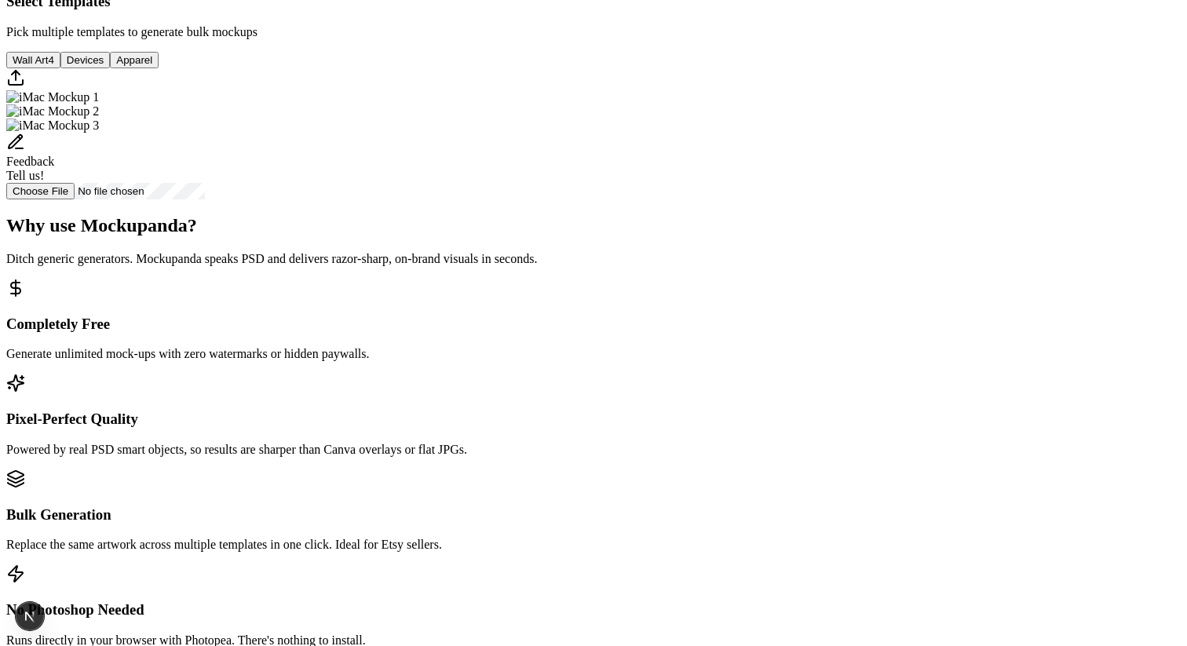
click at [99, 104] on img "Select template iMac Mockup 1" at bounding box center [52, 97] width 93 height 14
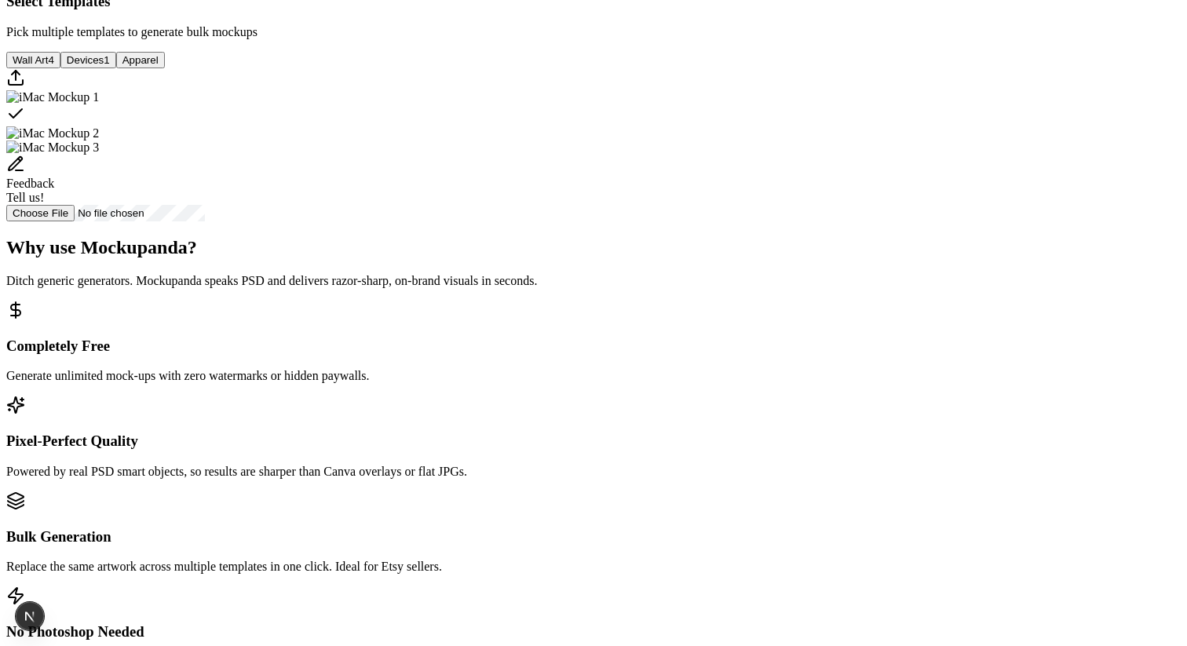
click at [99, 141] on img "Select template iMac Mockup 2" at bounding box center [52, 133] width 93 height 14
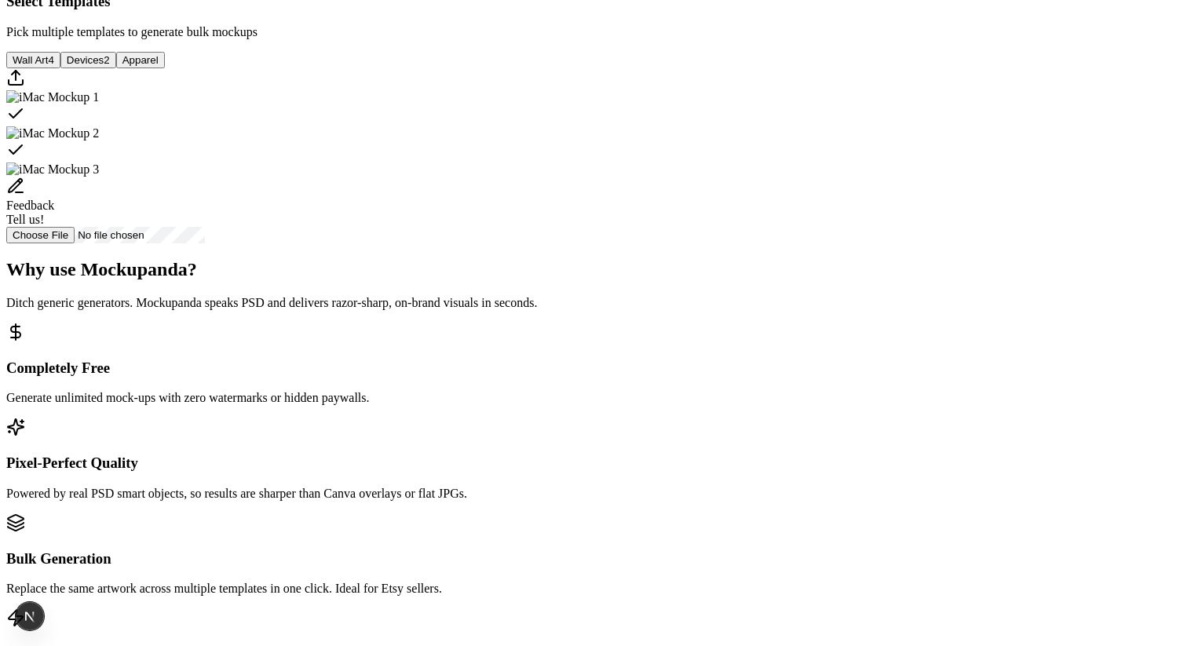
click at [99, 177] on img "Select template iMac Mockup 3" at bounding box center [52, 170] width 93 height 14
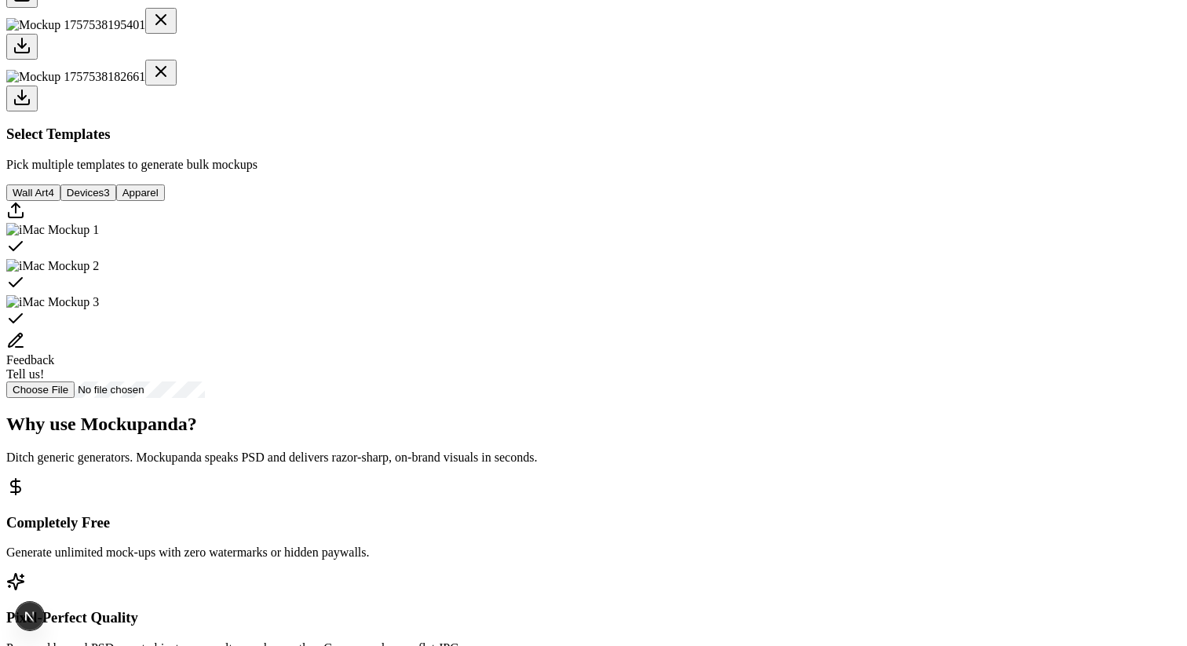
scroll to position [533, 0]
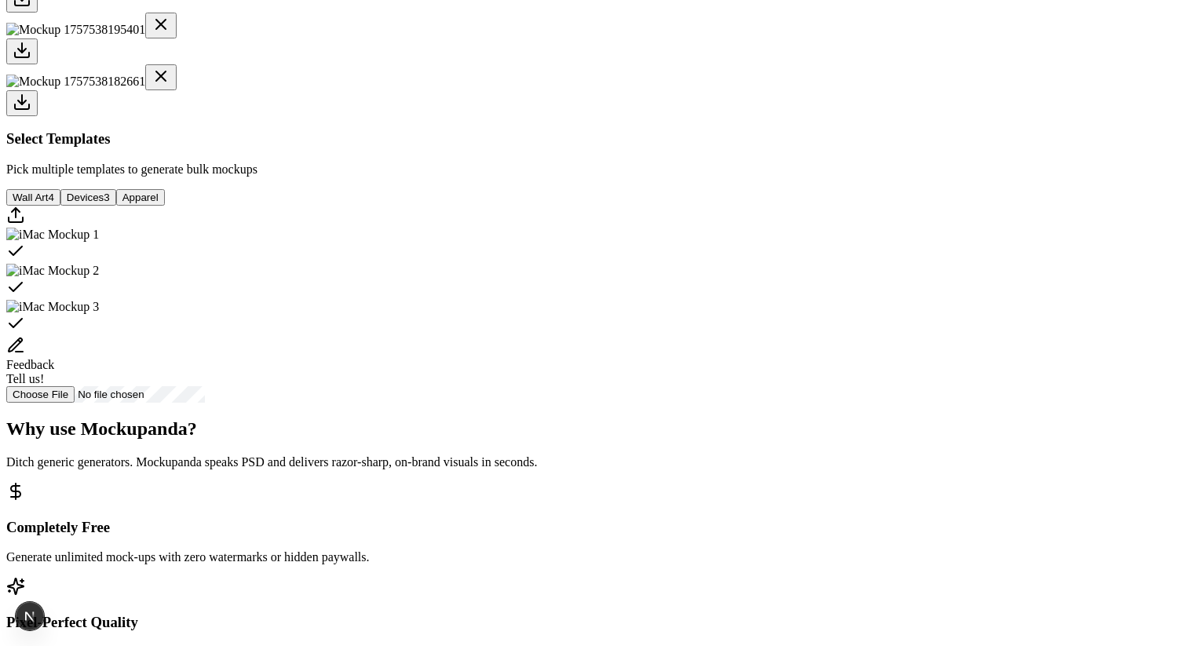
click at [608, 264] on div "Select template iMac Mockup 1" at bounding box center [593, 253] width 1175 height 22
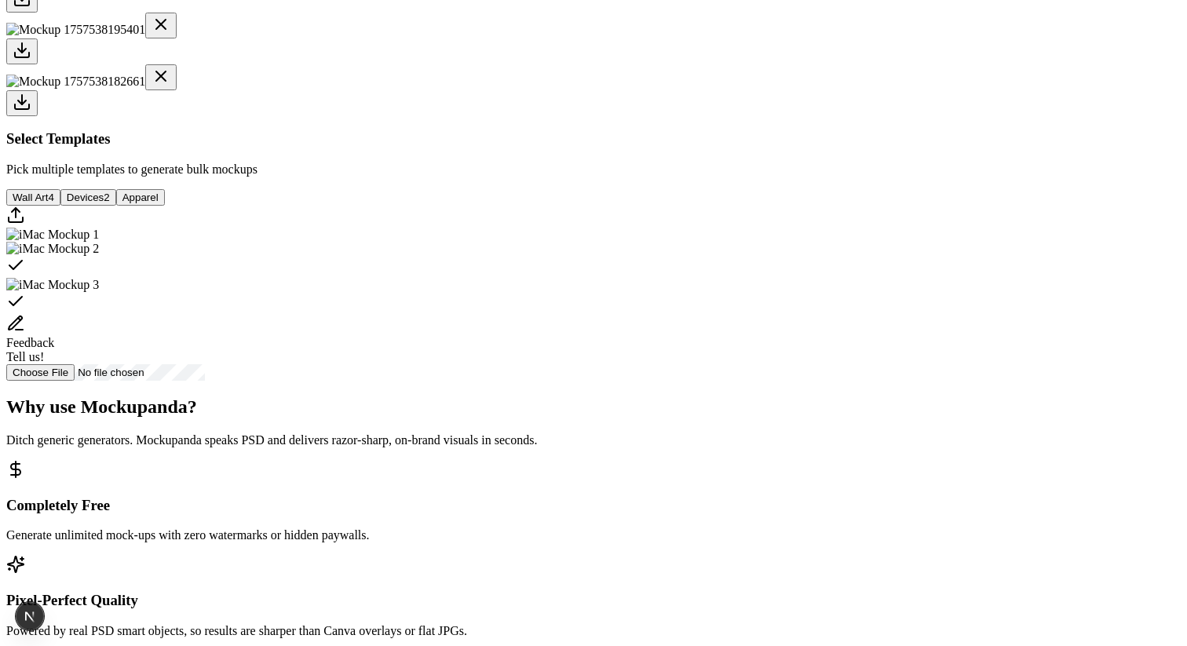
click at [709, 278] on div "Select template iMac Mockup 2" at bounding box center [593, 267] width 1175 height 22
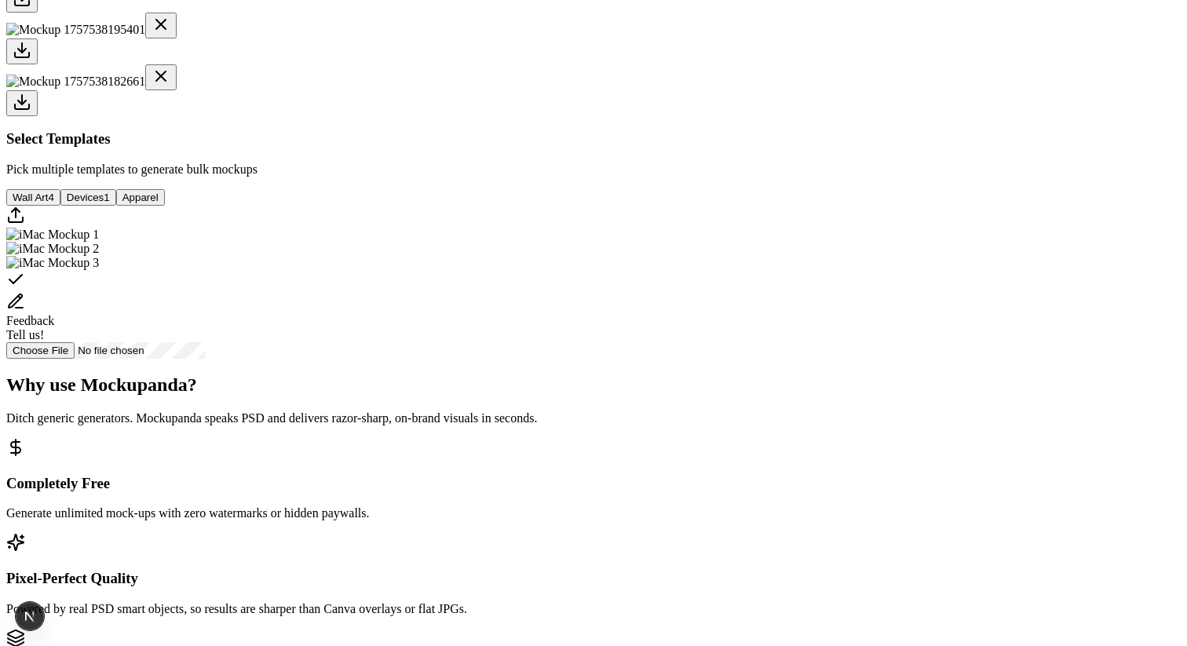
click at [99, 256] on img "Select template iMac Mockup 2" at bounding box center [52, 249] width 93 height 14
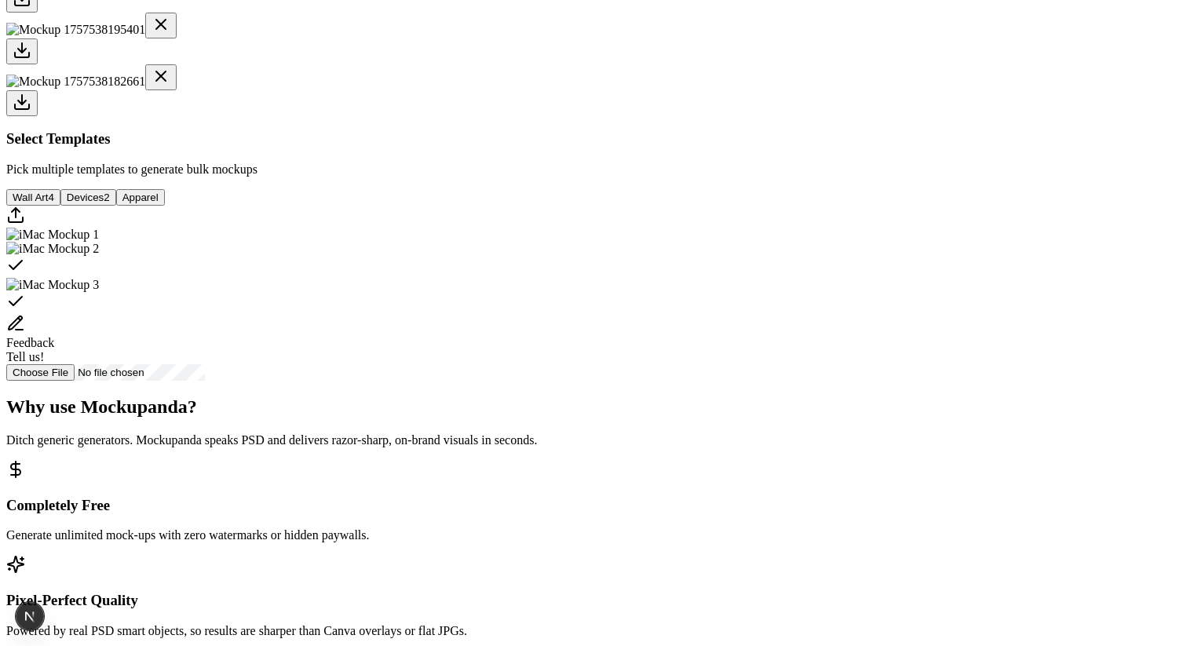
click at [99, 242] on img "Select template iMac Mockup 1" at bounding box center [52, 235] width 93 height 14
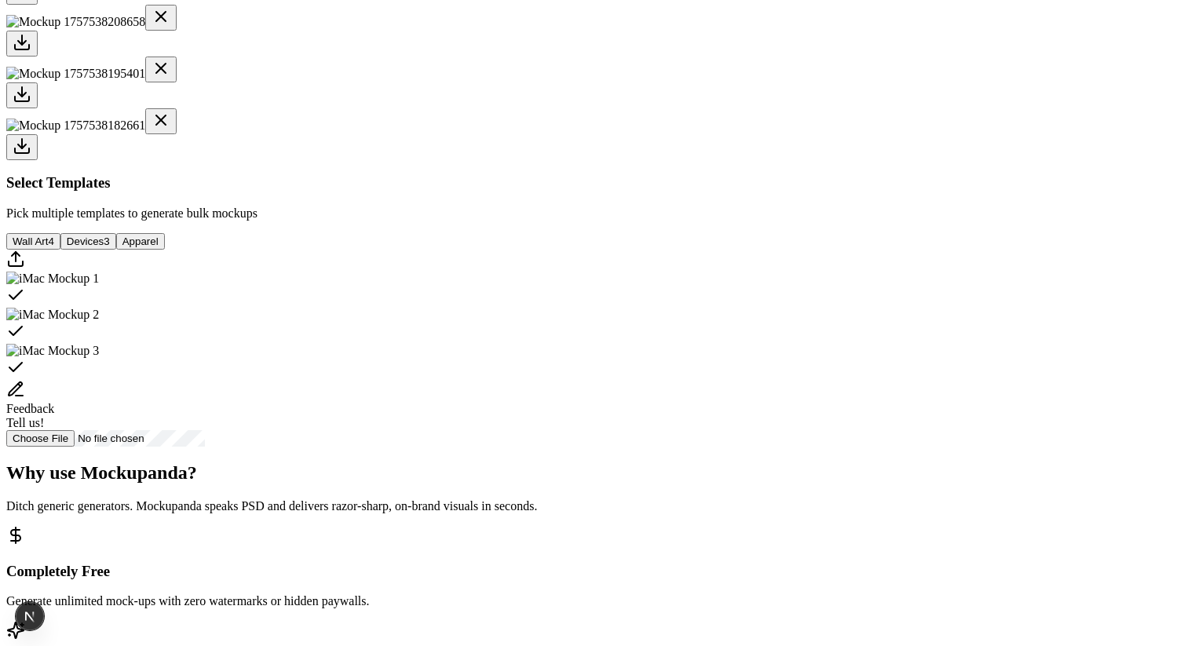
scroll to position [516, 0]
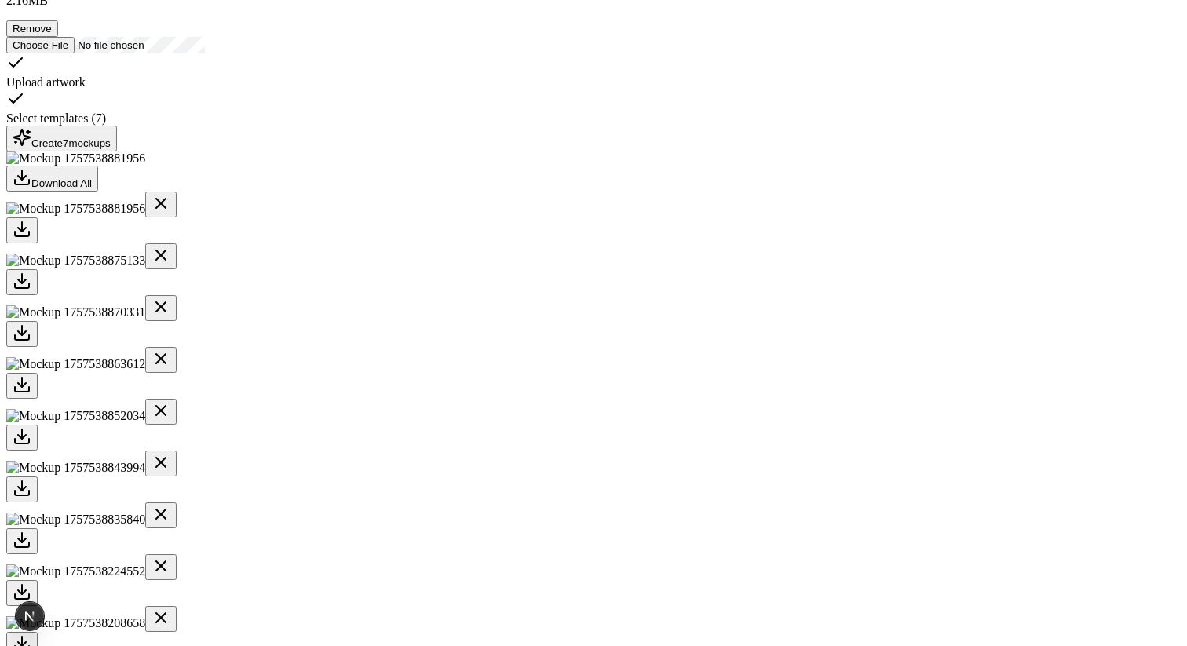
scroll to position [378, 0]
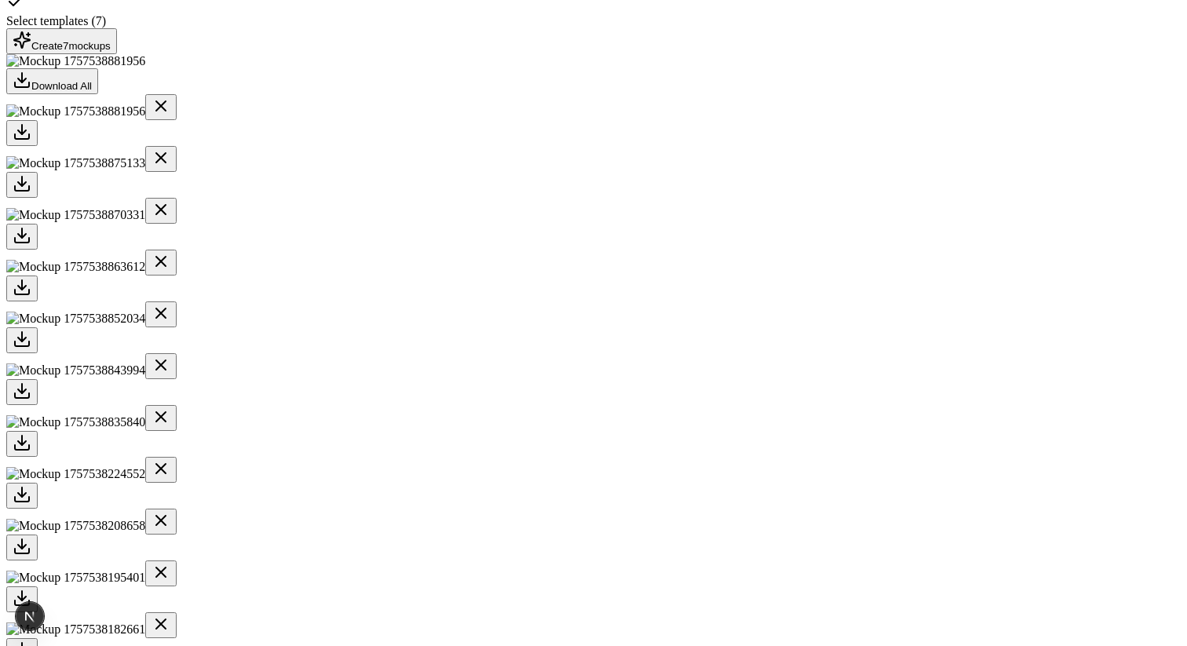
click at [773, 353] on div at bounding box center [593, 340] width 1175 height 26
click at [802, 405] on div at bounding box center [593, 392] width 1175 height 26
click at [884, 457] on div at bounding box center [593, 444] width 1175 height 26
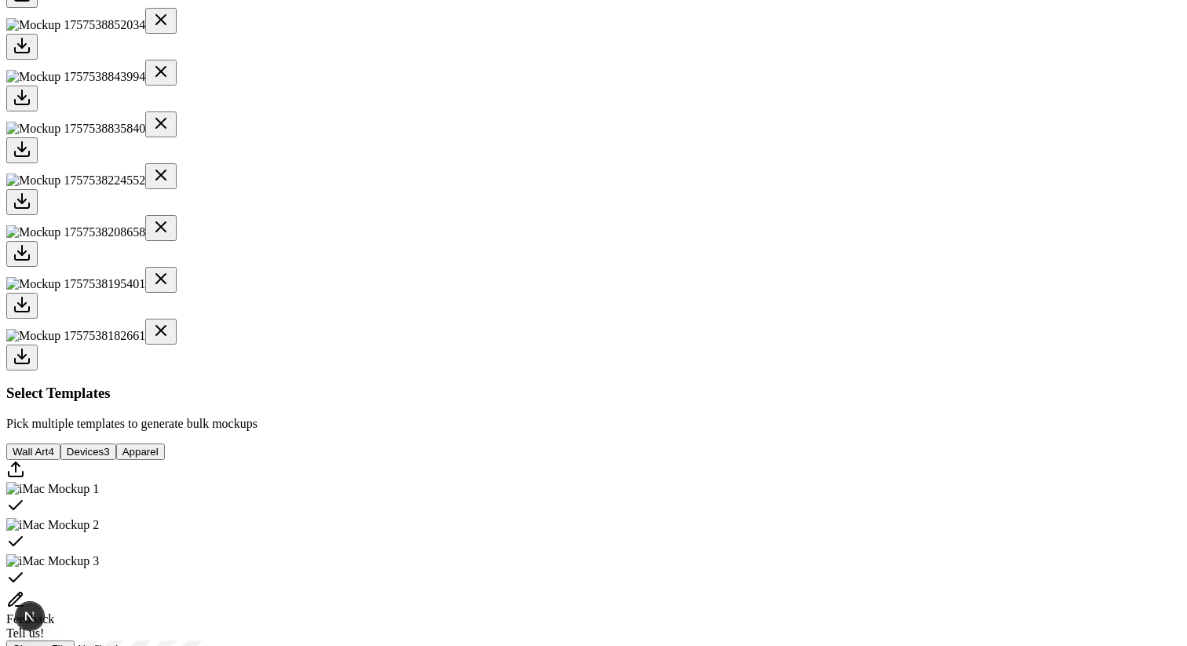
scroll to position [690, 0]
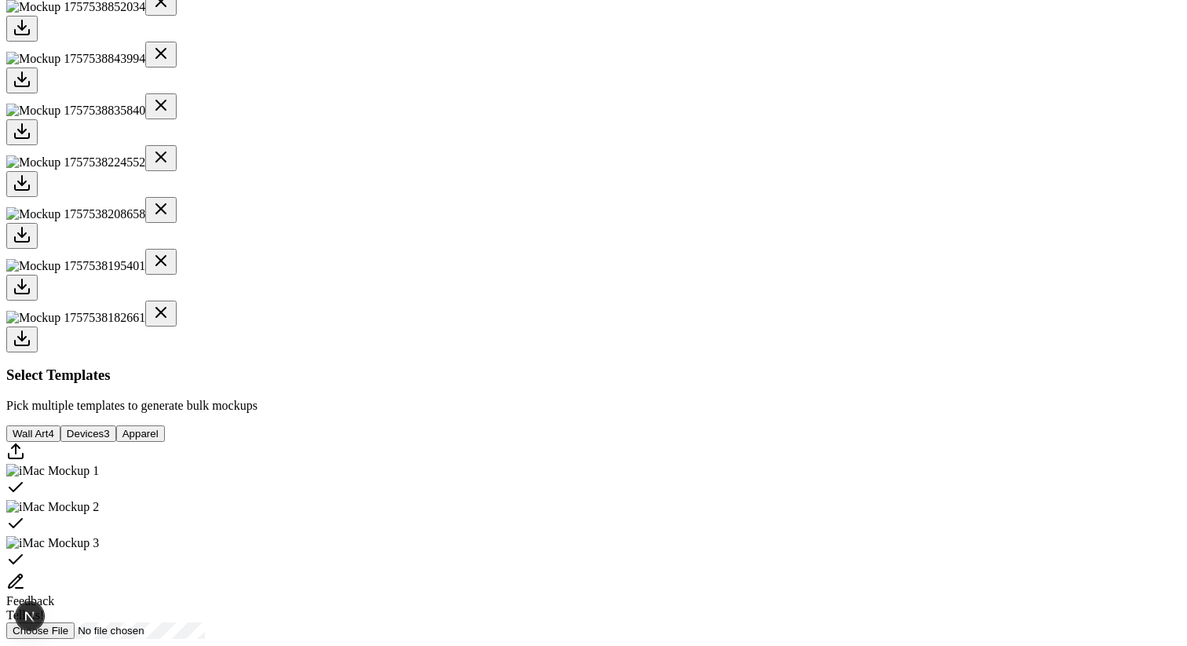
click at [748, 42] on div at bounding box center [593, 29] width 1175 height 26
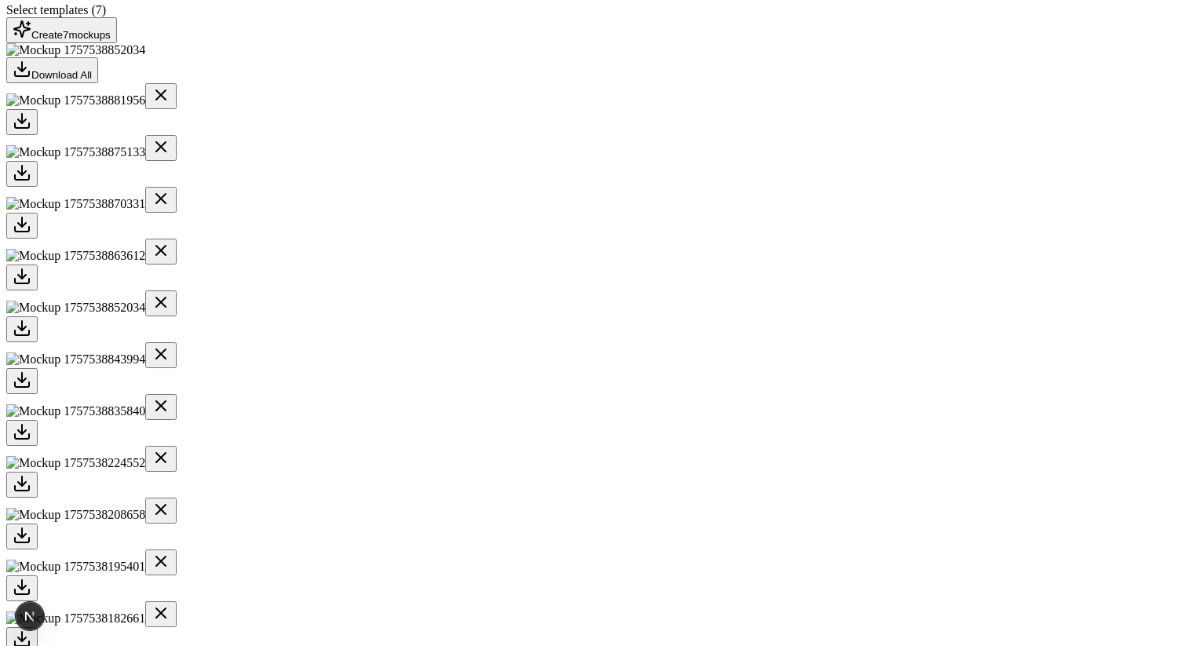
scroll to position [404, 0]
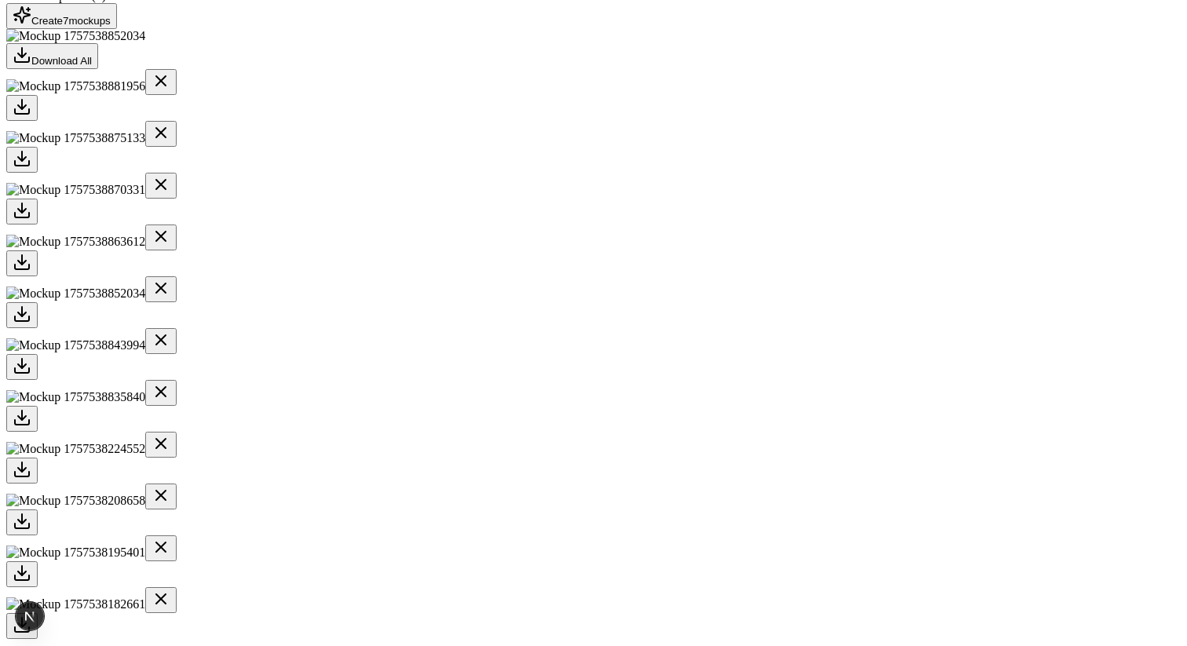
click at [170, 90] on icon at bounding box center [161, 80] width 19 height 19
click at [166, 86] on icon at bounding box center [160, 80] width 9 height 9
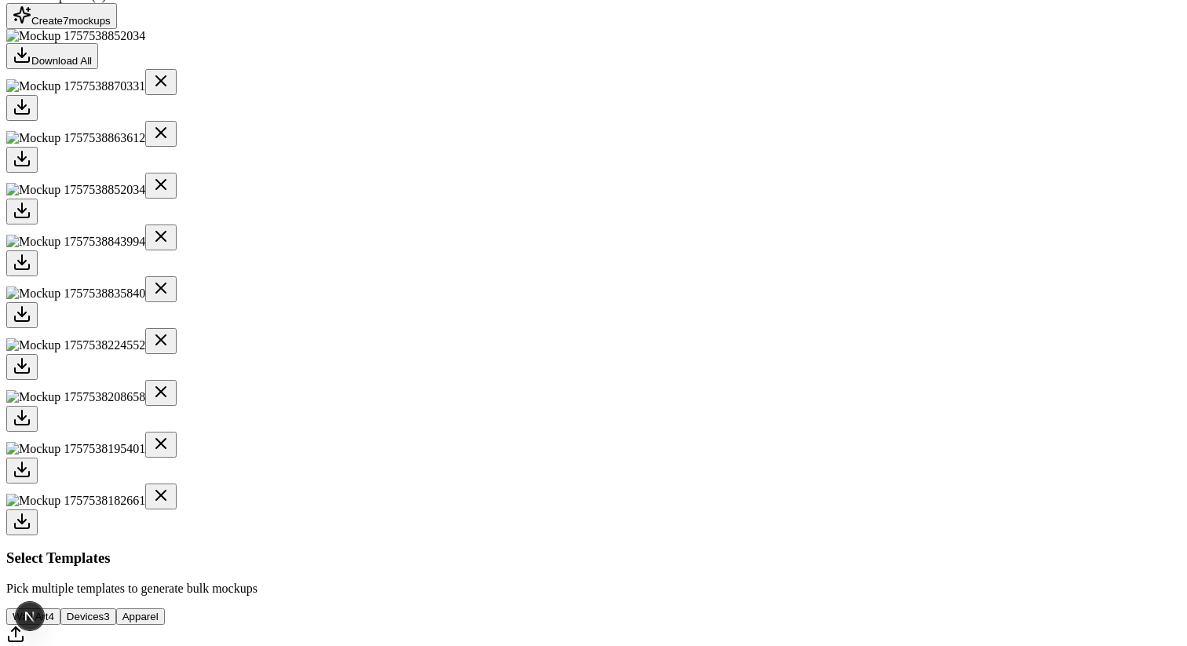
click at [166, 86] on icon at bounding box center [160, 80] width 9 height 9
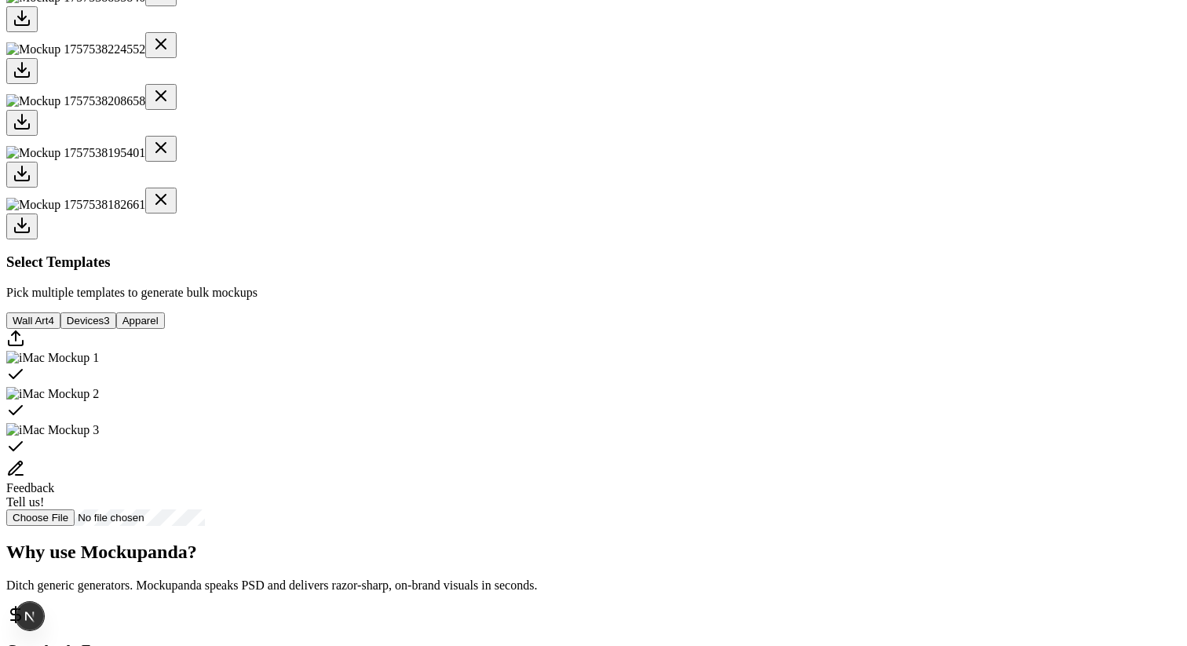
scroll to position [646, 0]
click at [60, 331] on button "Wall Art 4" at bounding box center [33, 322] width 54 height 16
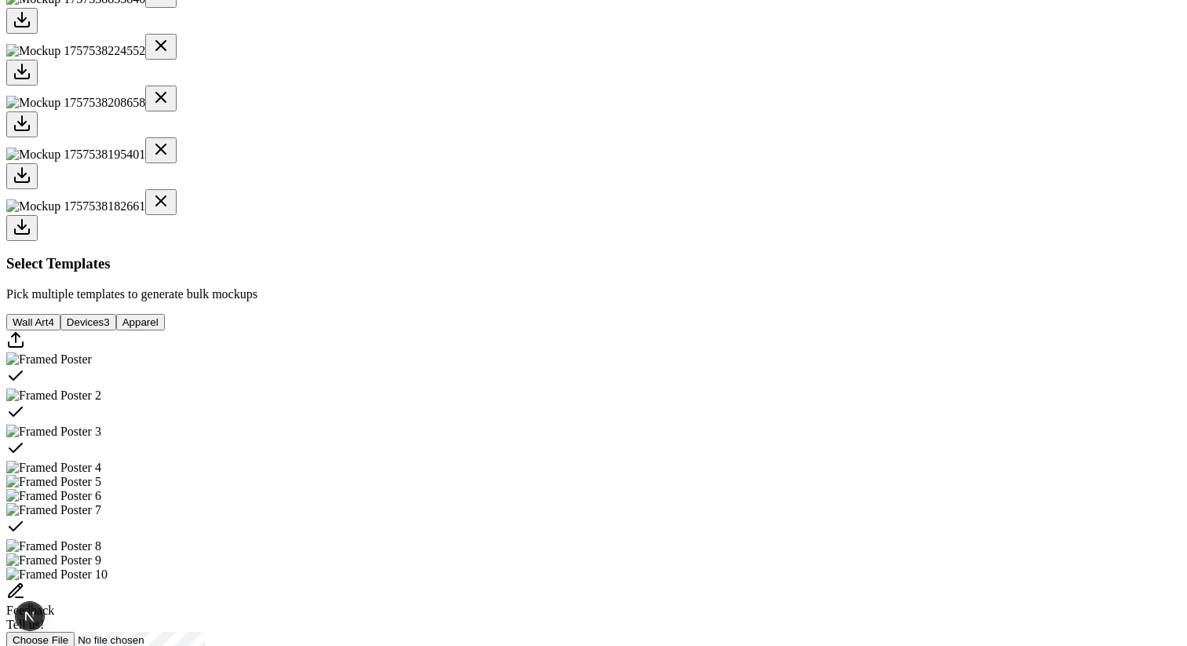
click at [611, 389] on div "Select template Framed Poster" at bounding box center [593, 378] width 1175 height 22
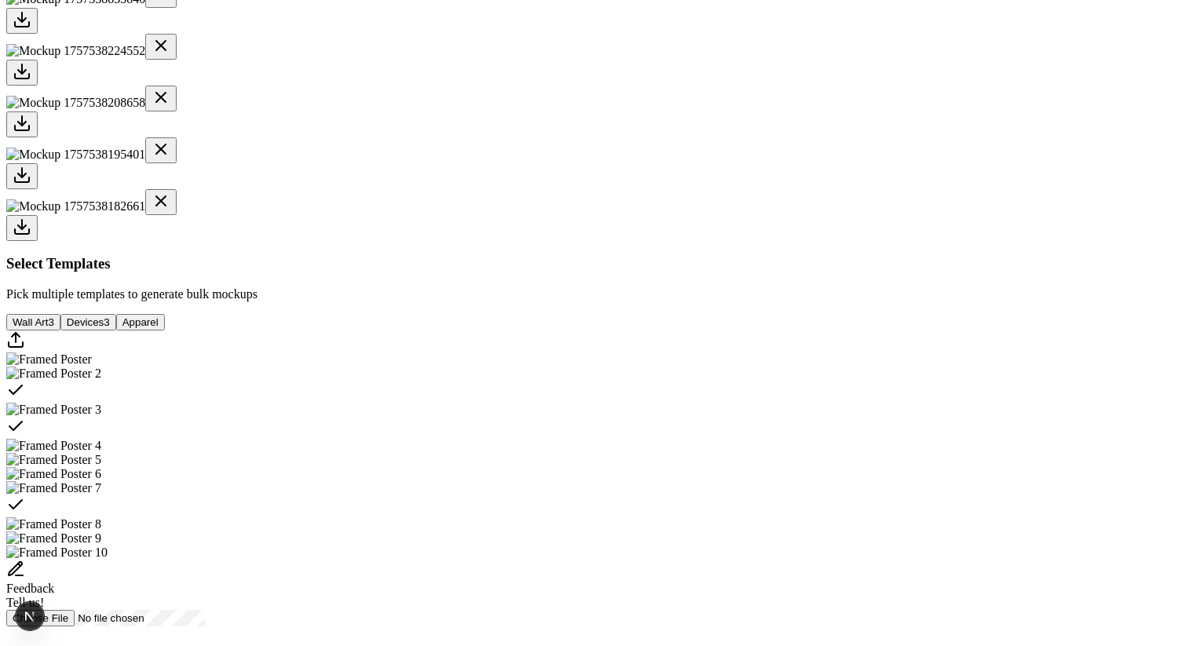
click at [25, 400] on icon "Select template Framed Poster 2" at bounding box center [15, 390] width 19 height 19
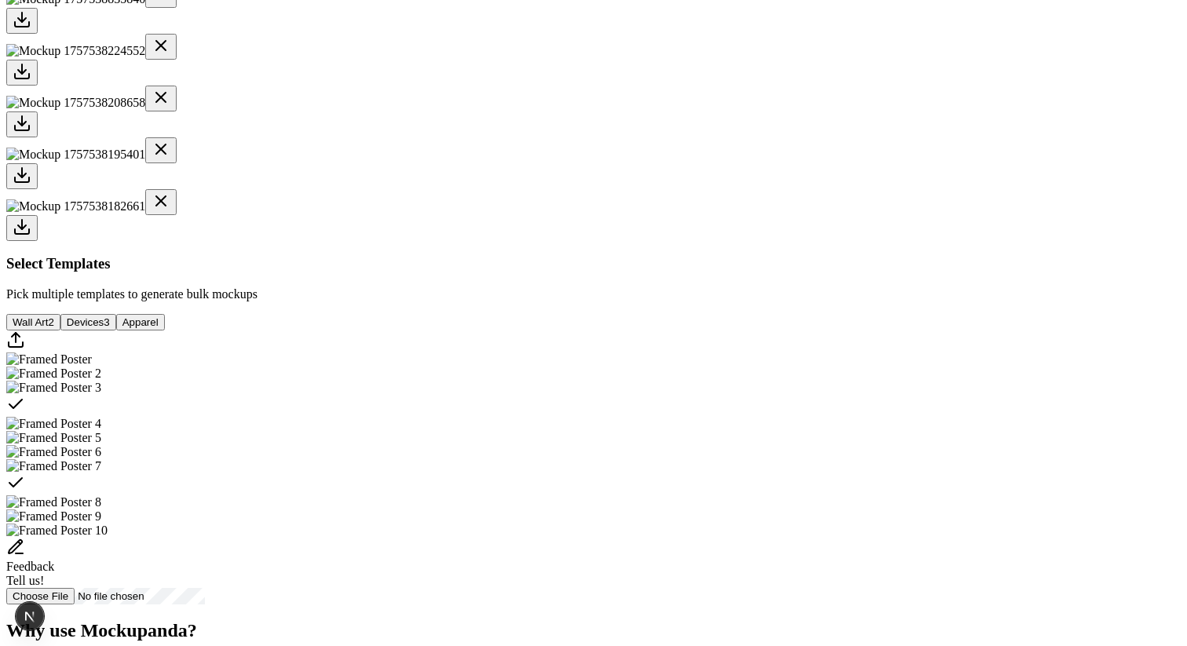
click at [25, 492] on icon "Select template Framed Poster 7" at bounding box center [15, 482] width 19 height 19
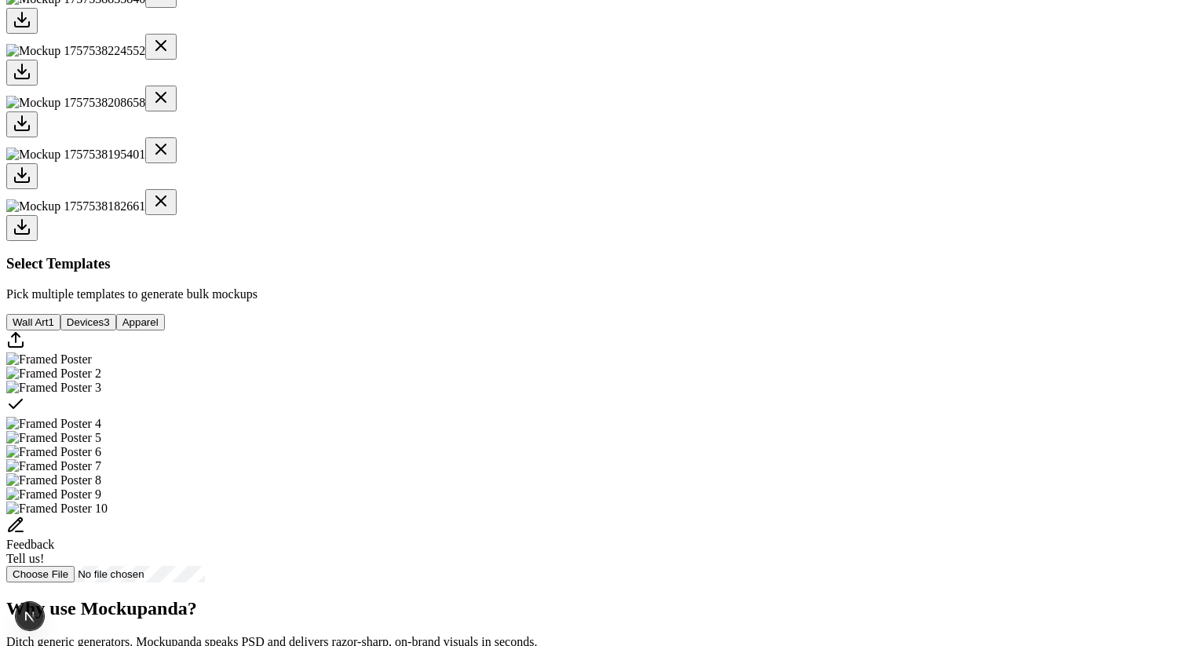
click at [25, 414] on icon "Select template Framed Poster 3" at bounding box center [15, 404] width 19 height 19
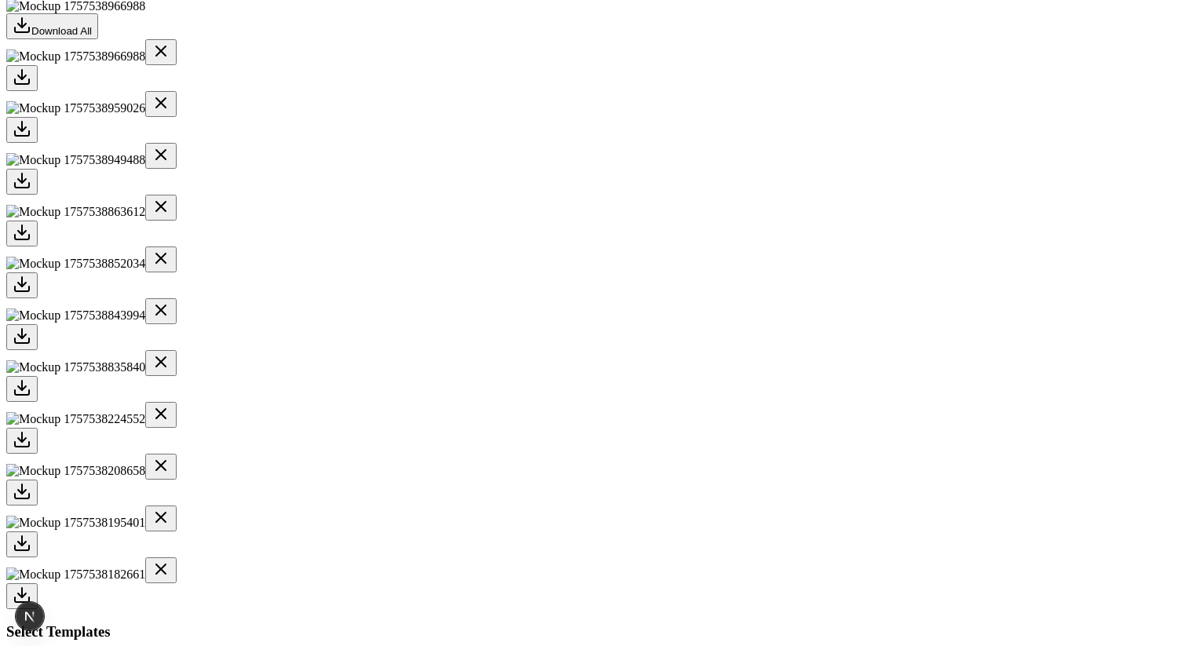
scroll to position [430, 0]
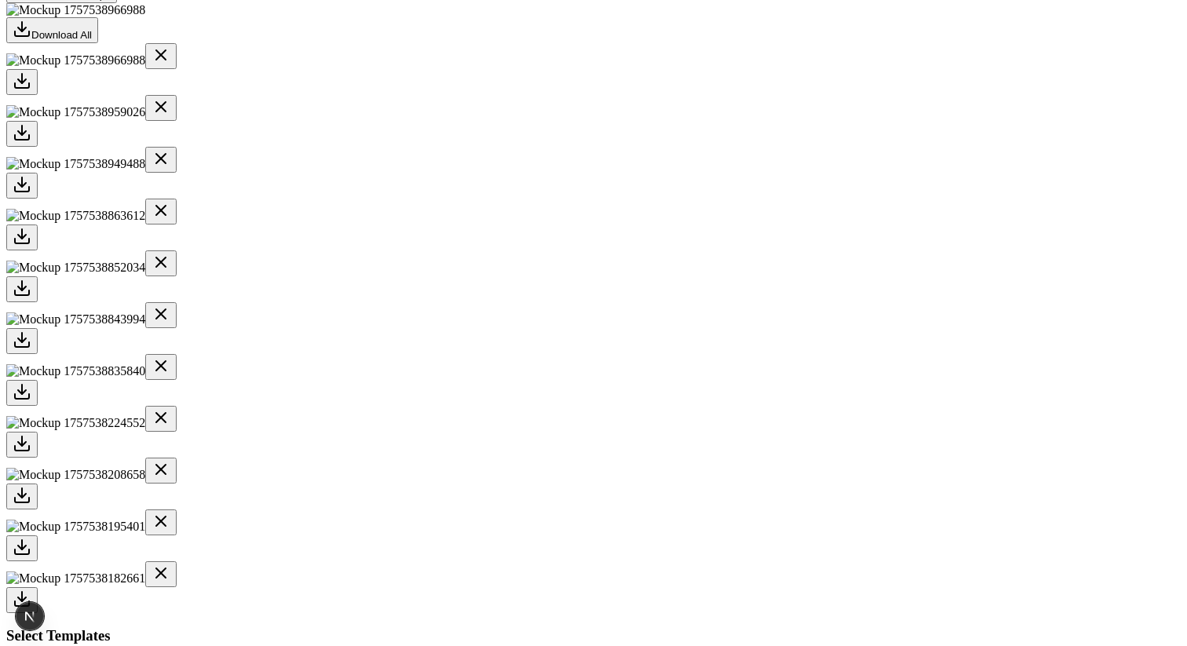
click at [518, 147] on div at bounding box center [593, 134] width 1175 height 26
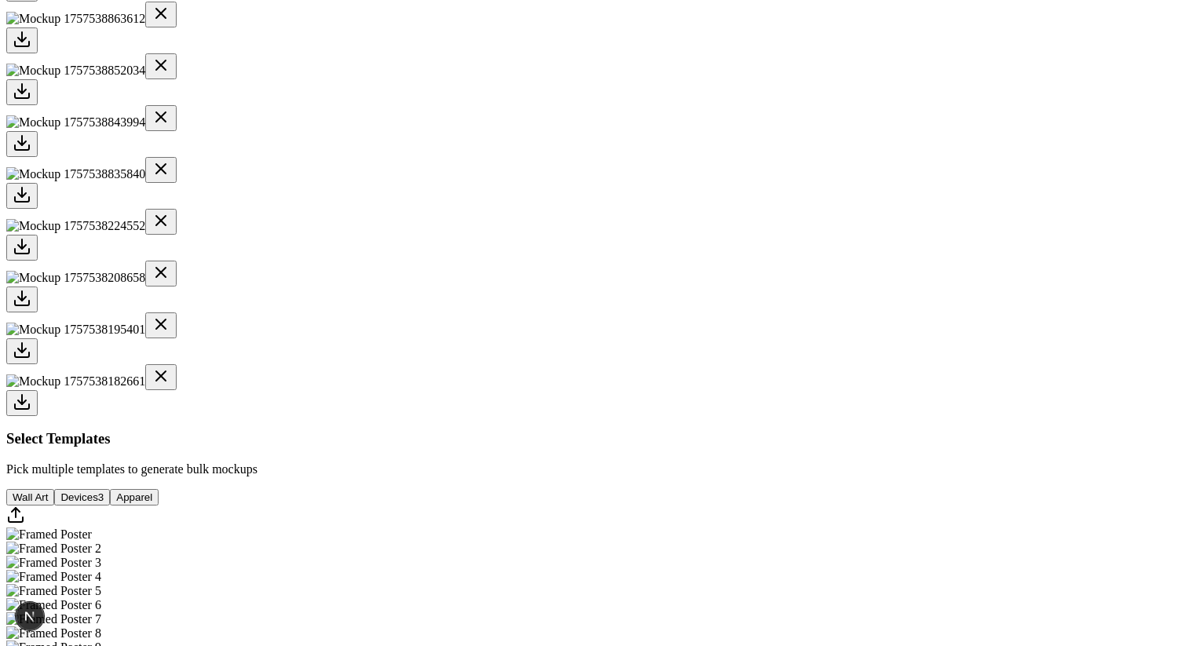
scroll to position [635, 0]
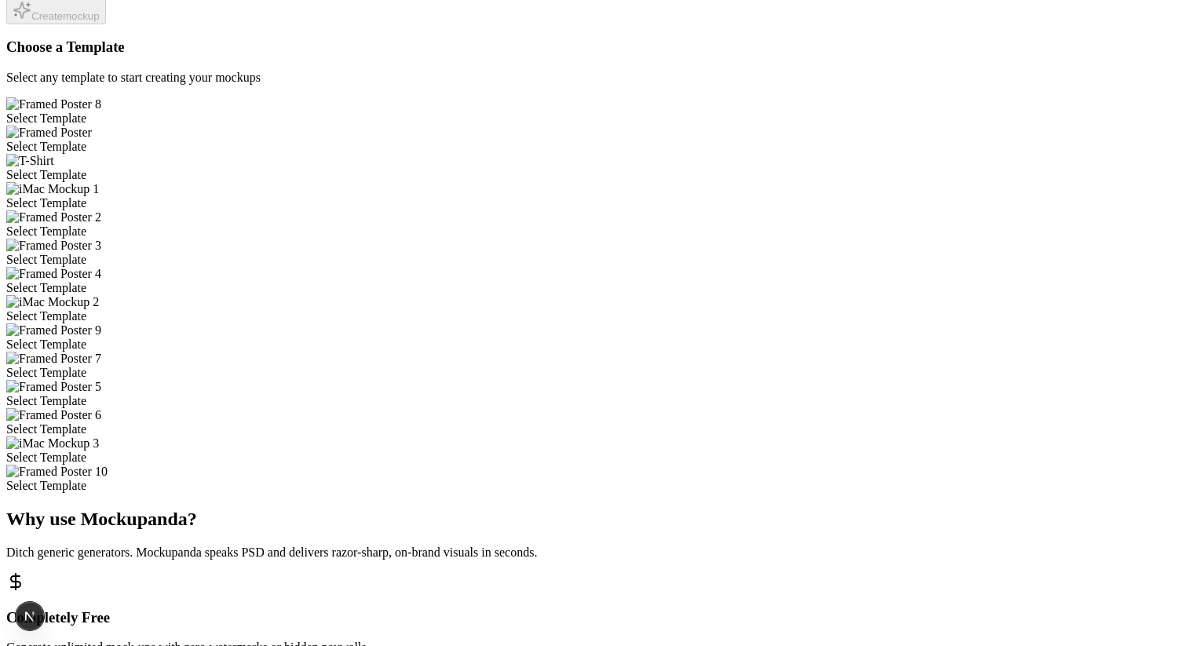
scroll to position [353, 0]
click at [474, 467] on div "Select Template" at bounding box center [593, 460] width 1175 height 14
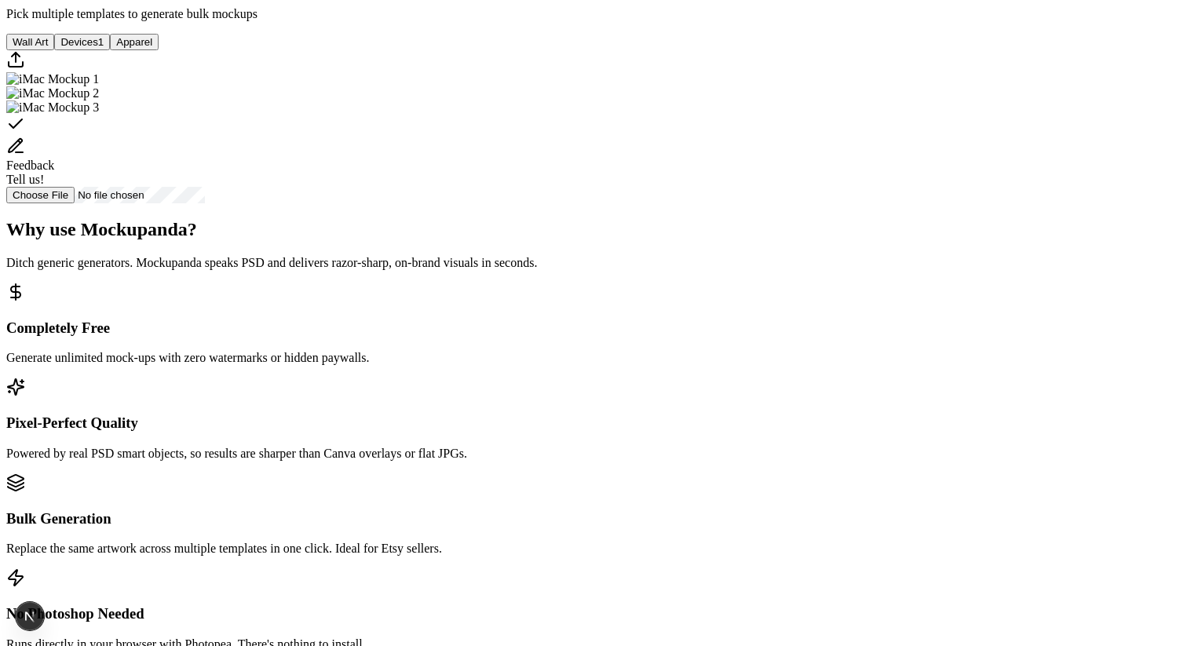
scroll to position [442, 0]
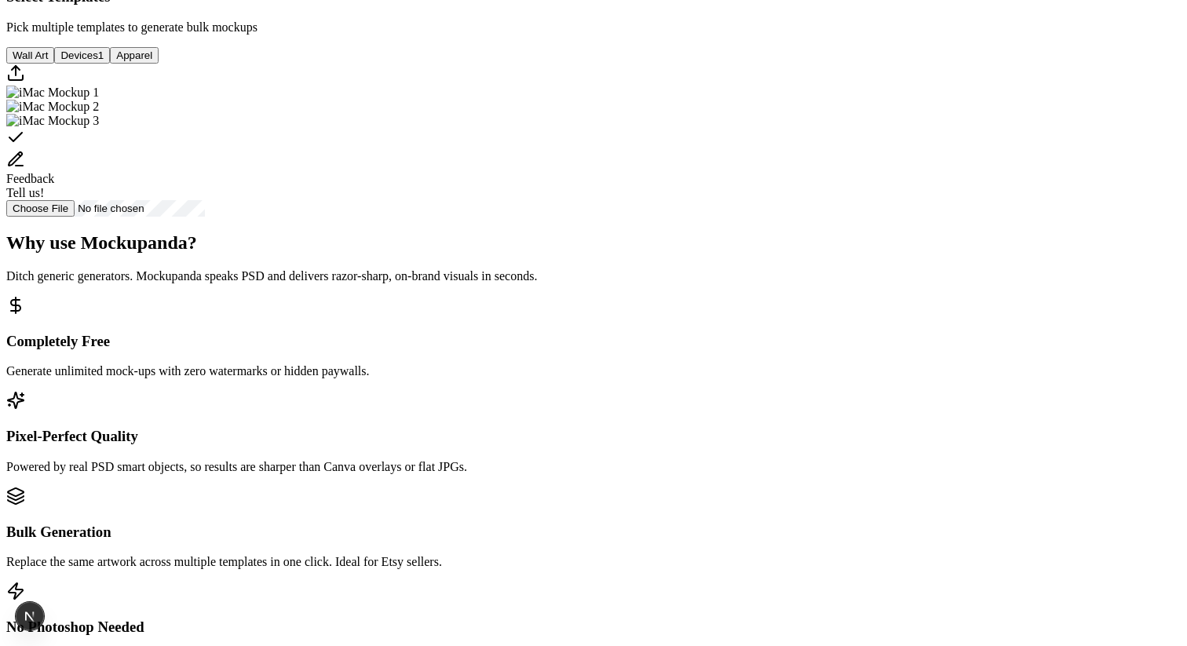
click at [99, 114] on img "Select template iMac Mockup 2" at bounding box center [52, 107] width 93 height 14
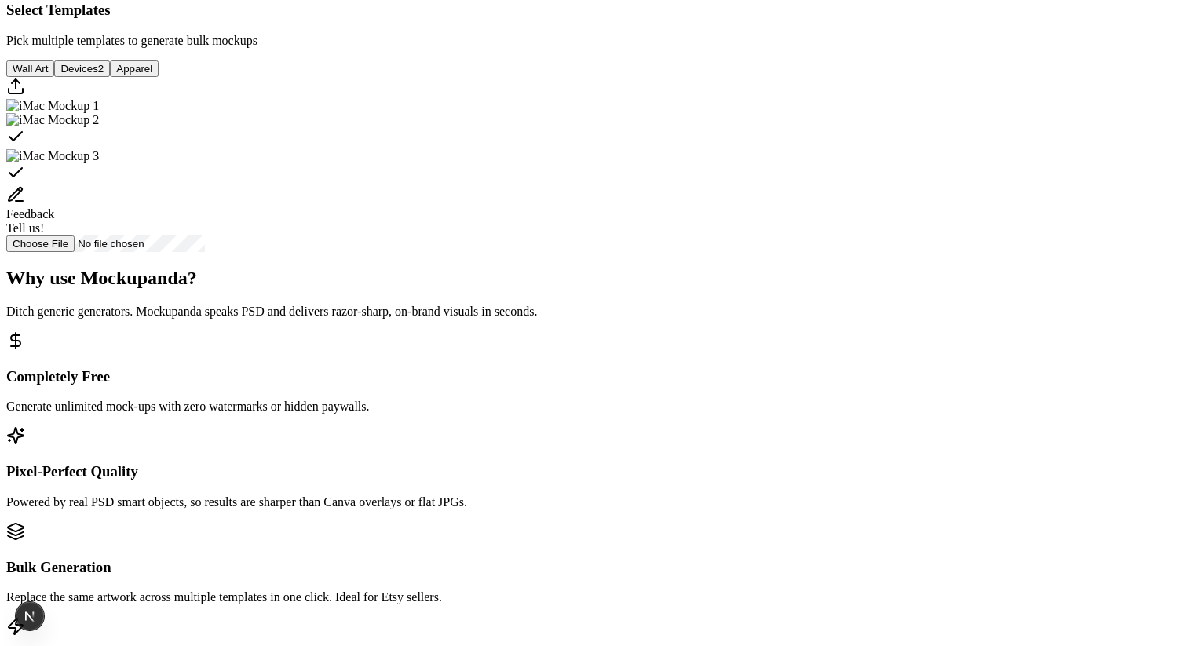
scroll to position [592, 0]
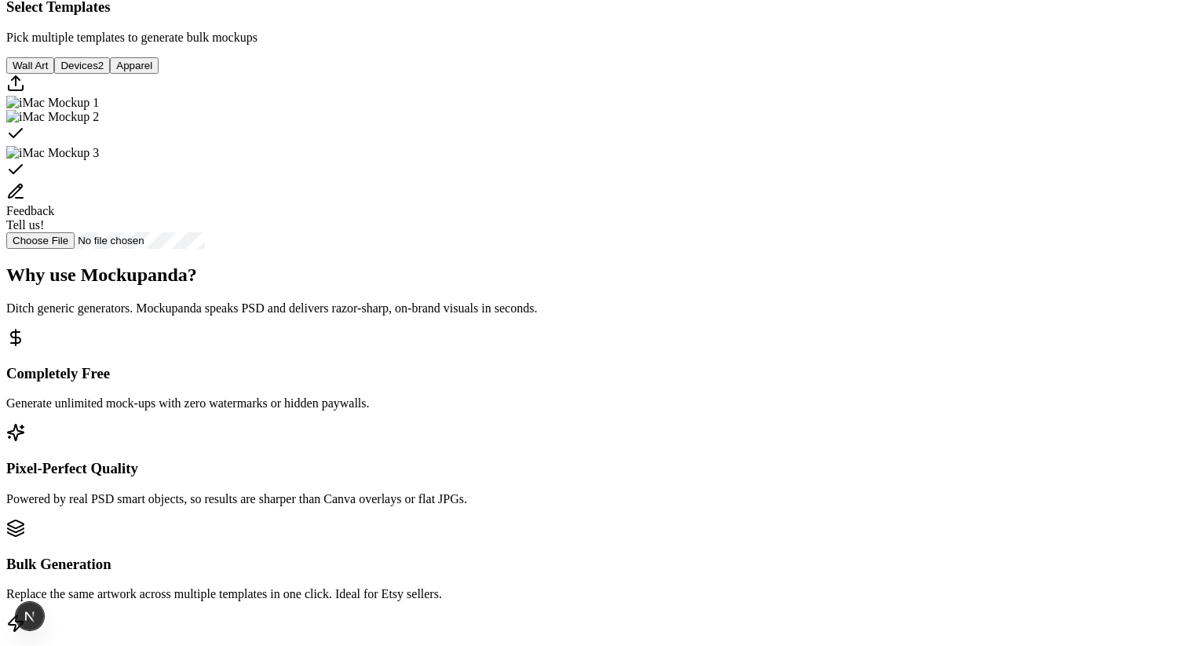
click at [99, 110] on img "Select template iMac Mockup 1" at bounding box center [52, 103] width 93 height 14
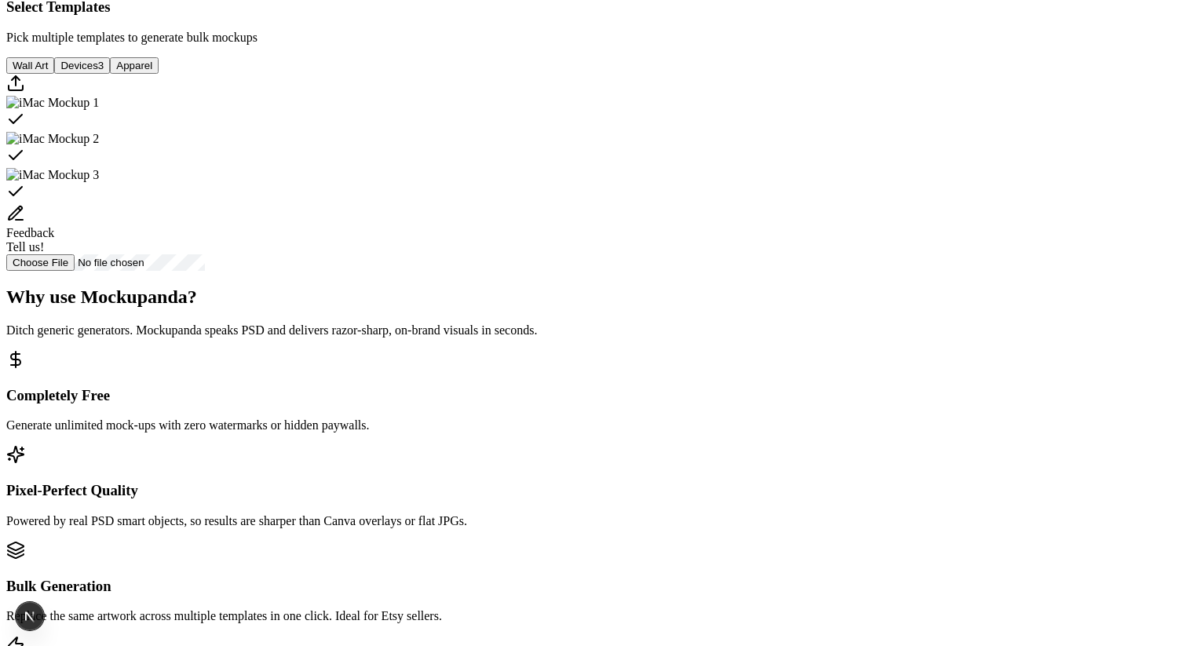
click at [635, 132] on div "Select template iMac Mockup 1" at bounding box center [593, 121] width 1175 height 22
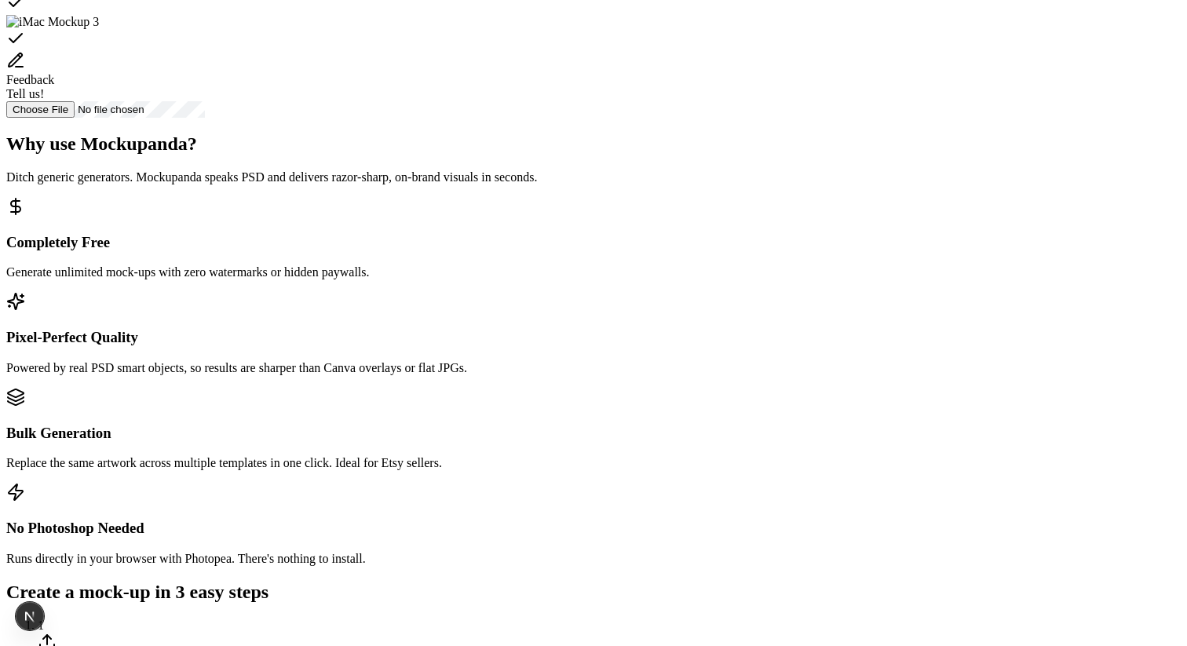
scroll to position [832, 0]
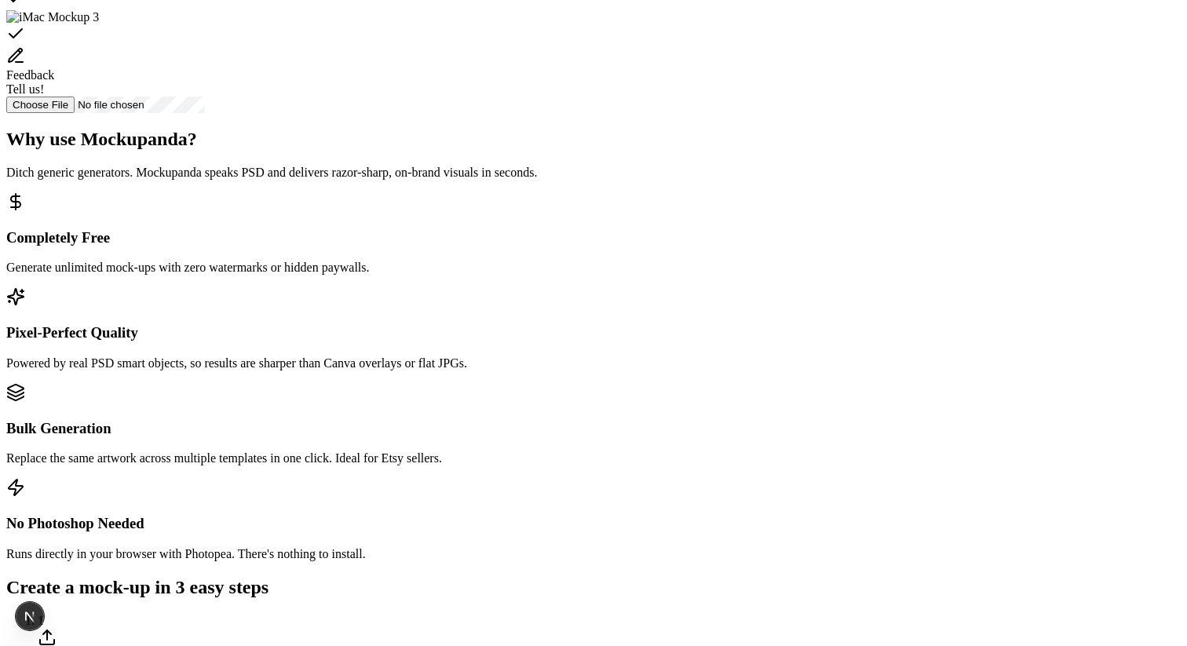
click at [484, 180] on div "Why use Mockupanda? Ditch generic generators. Mockupanda speaks PSD and deliver…" at bounding box center [593, 154] width 1175 height 51
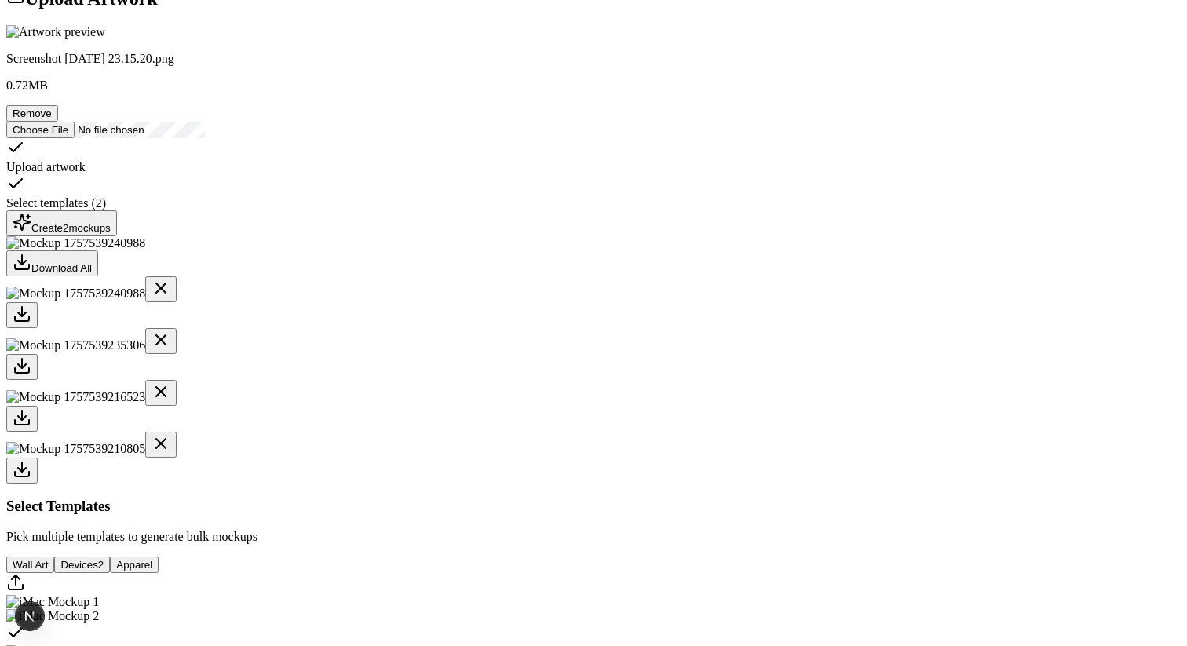
scroll to position [415, 0]
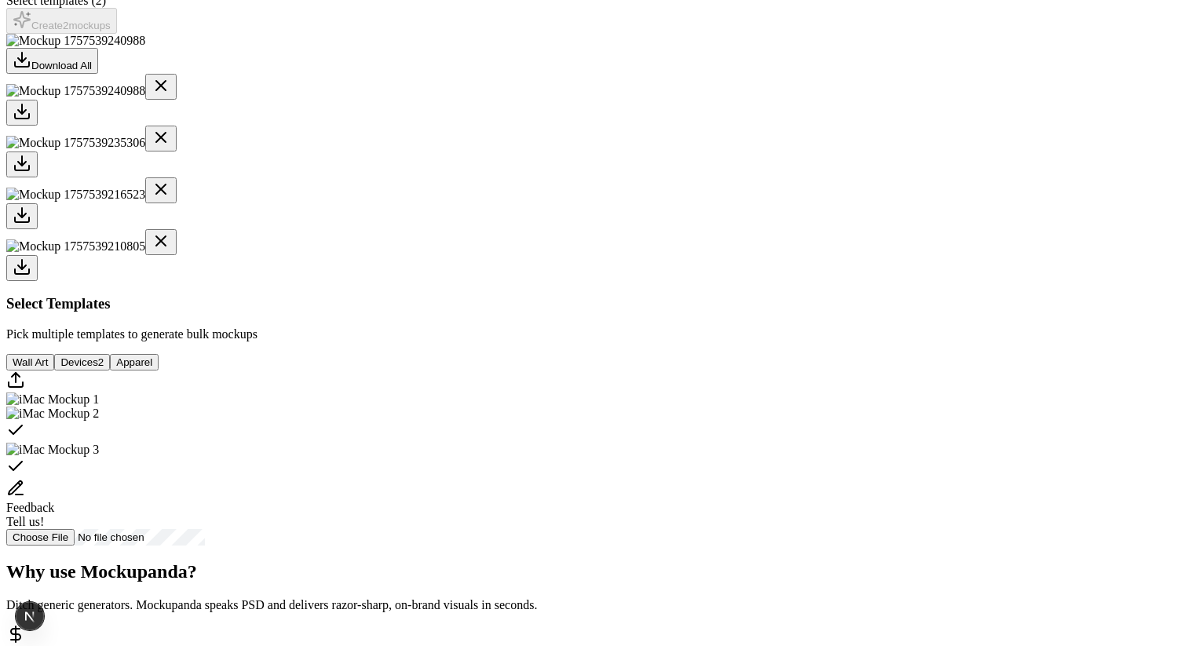
scroll to position [386, 0]
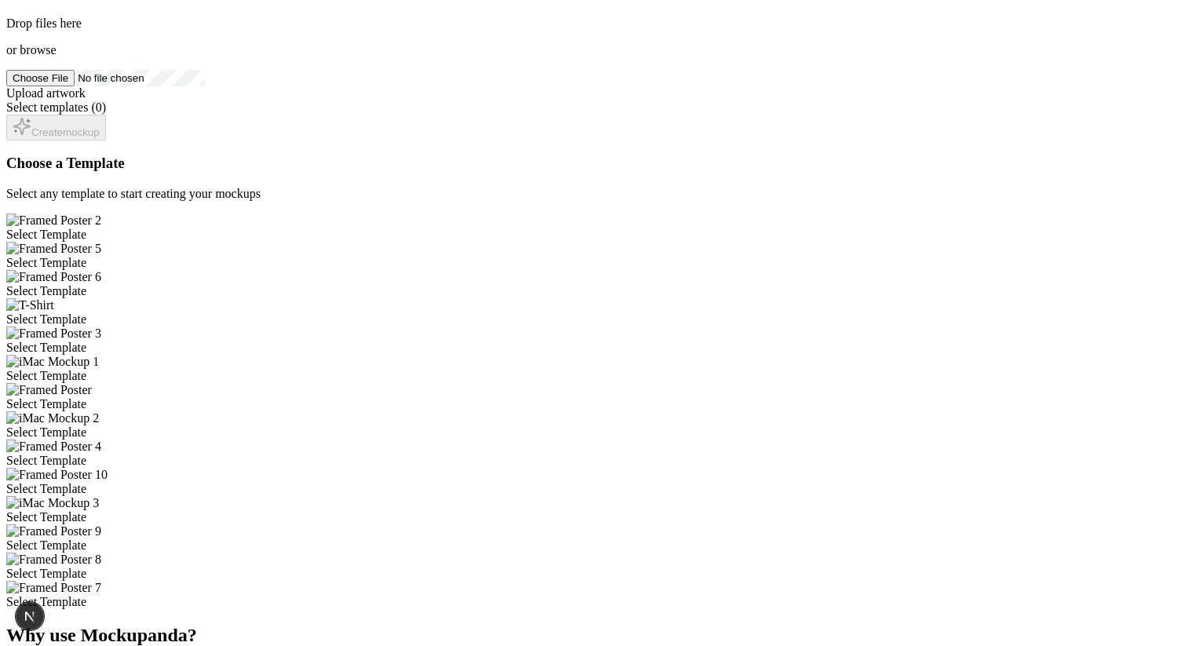
scroll to position [247, 0]
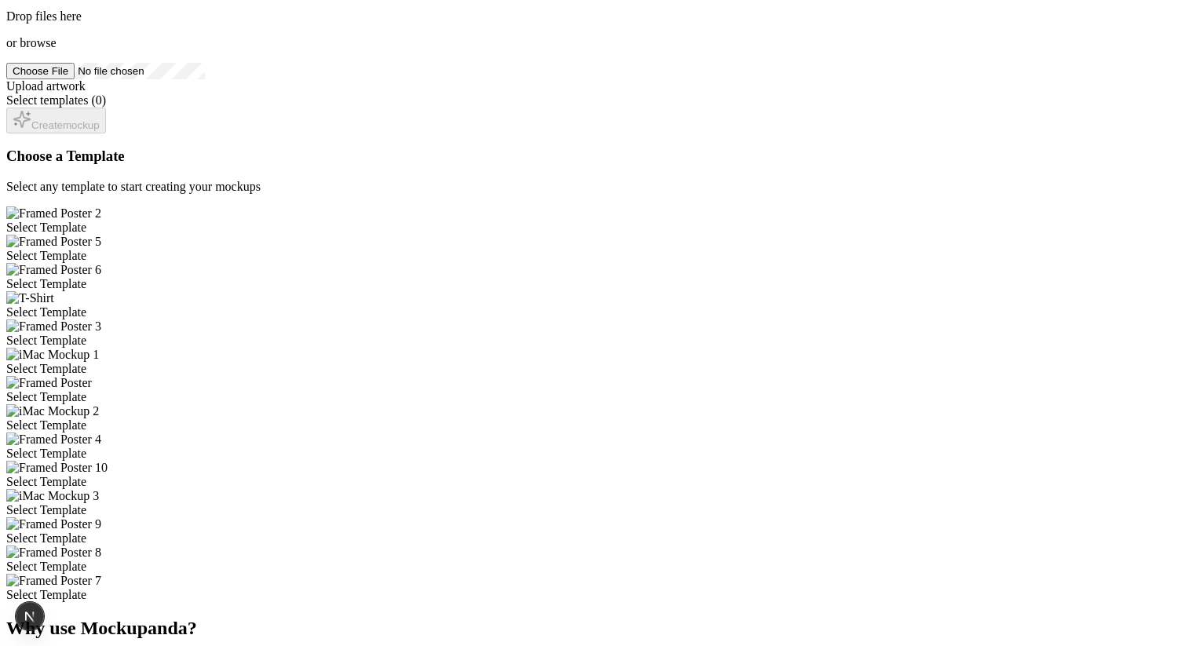
click at [485, 221] on div "Select Template" at bounding box center [593, 228] width 1175 height 14
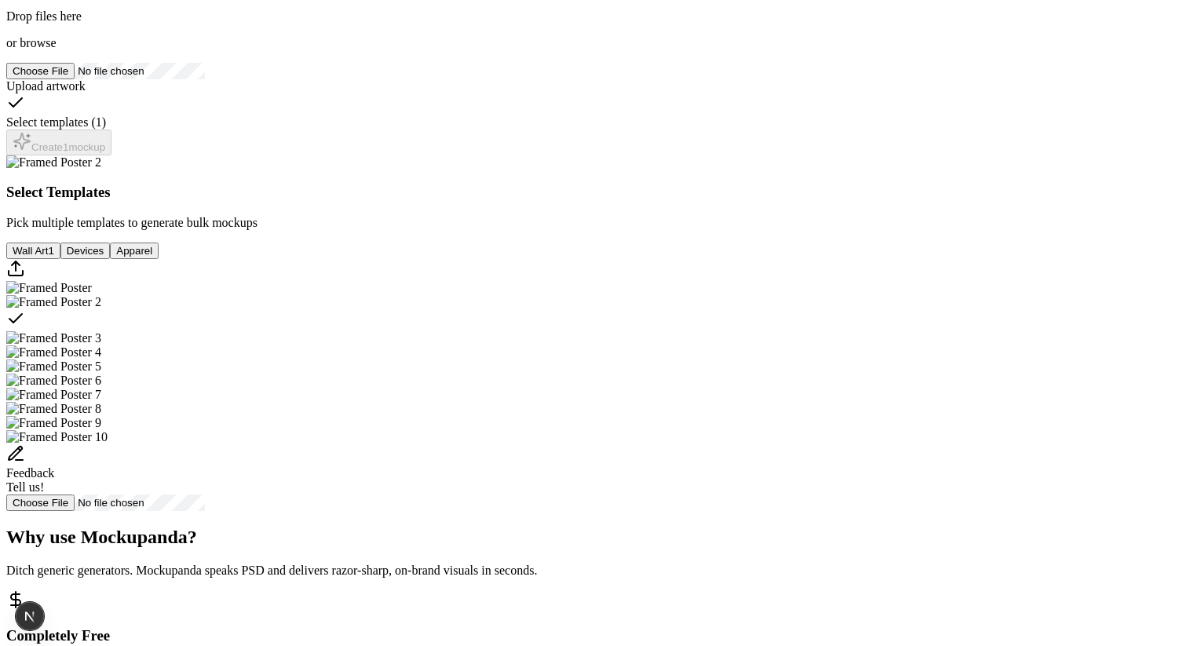
click at [56, 49] on span "browse" at bounding box center [38, 42] width 36 height 13
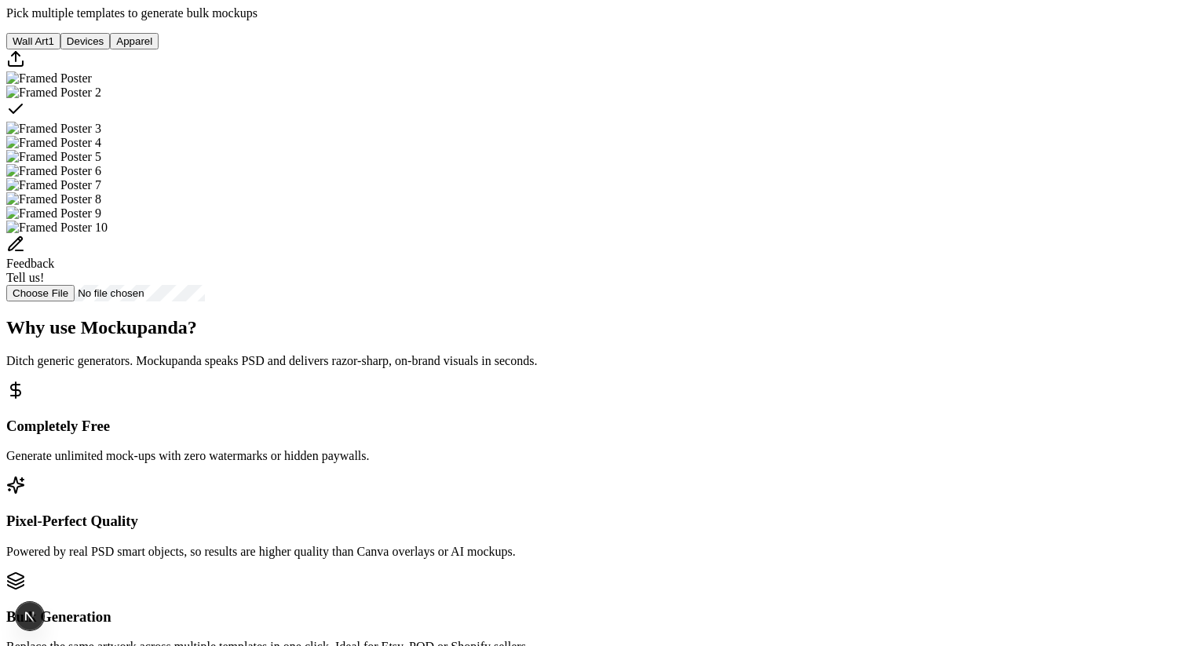
scroll to position [455, 0]
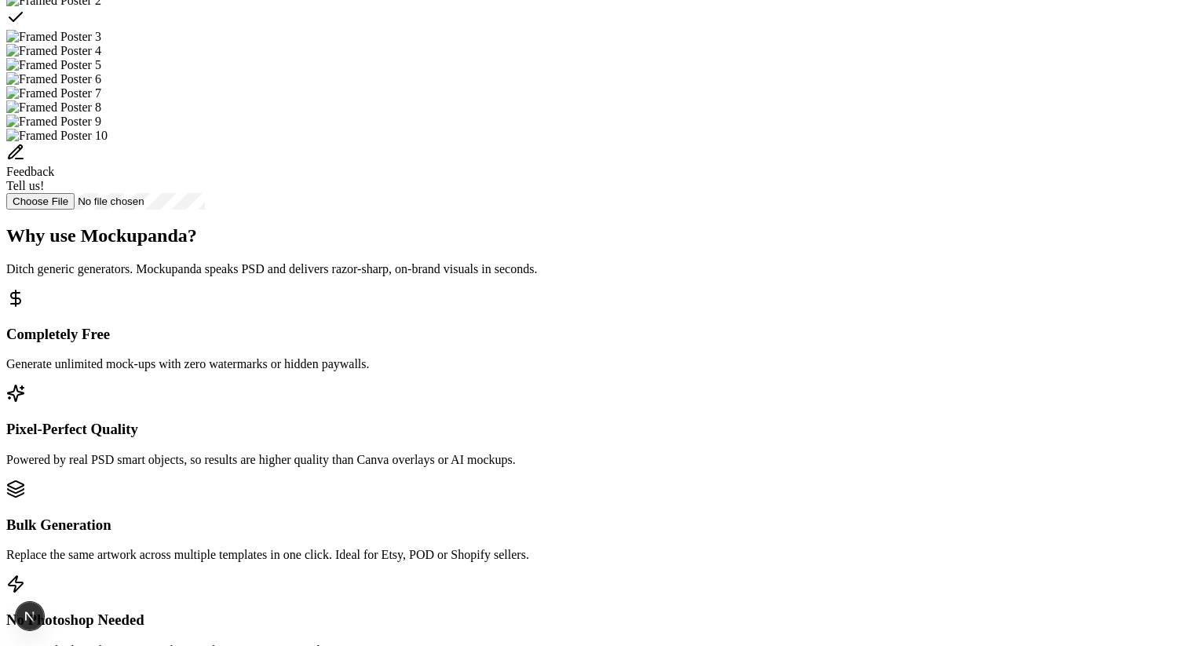
scroll to position [702, 0]
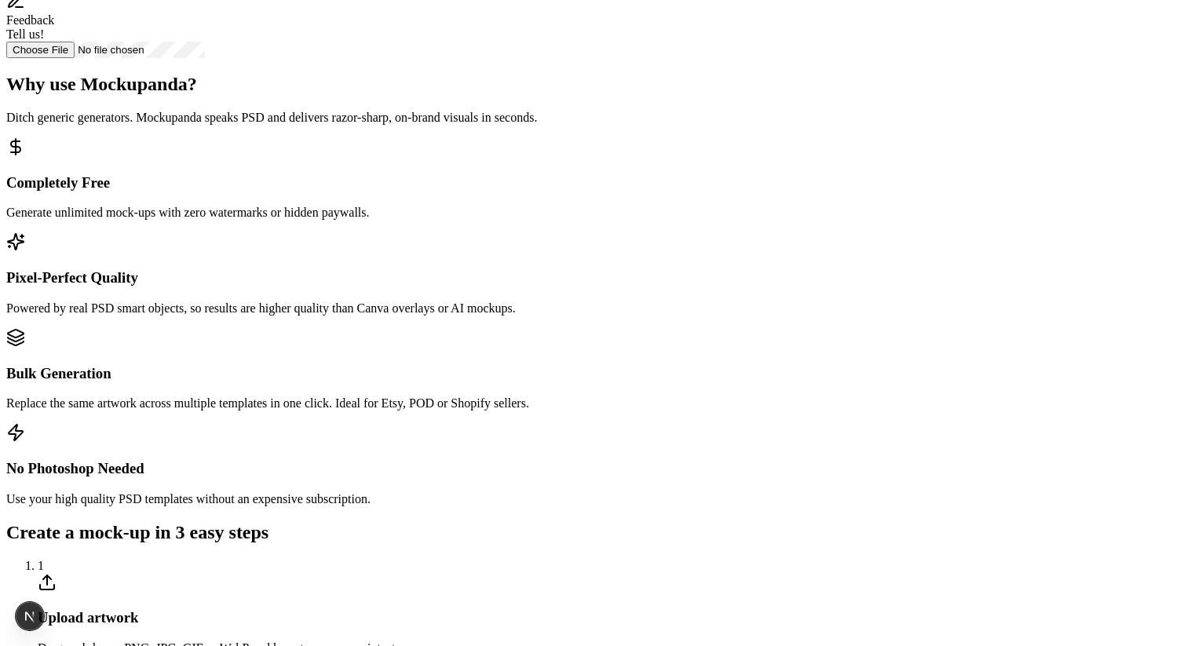
scroll to position [654, 0]
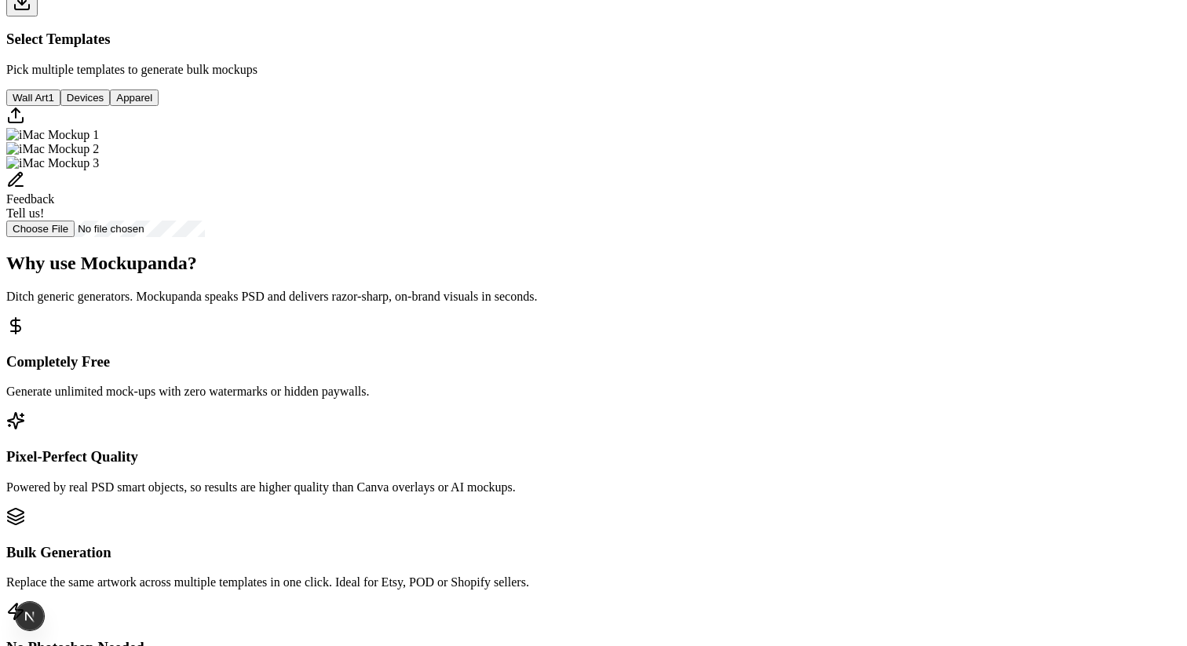
scroll to position [580, 0]
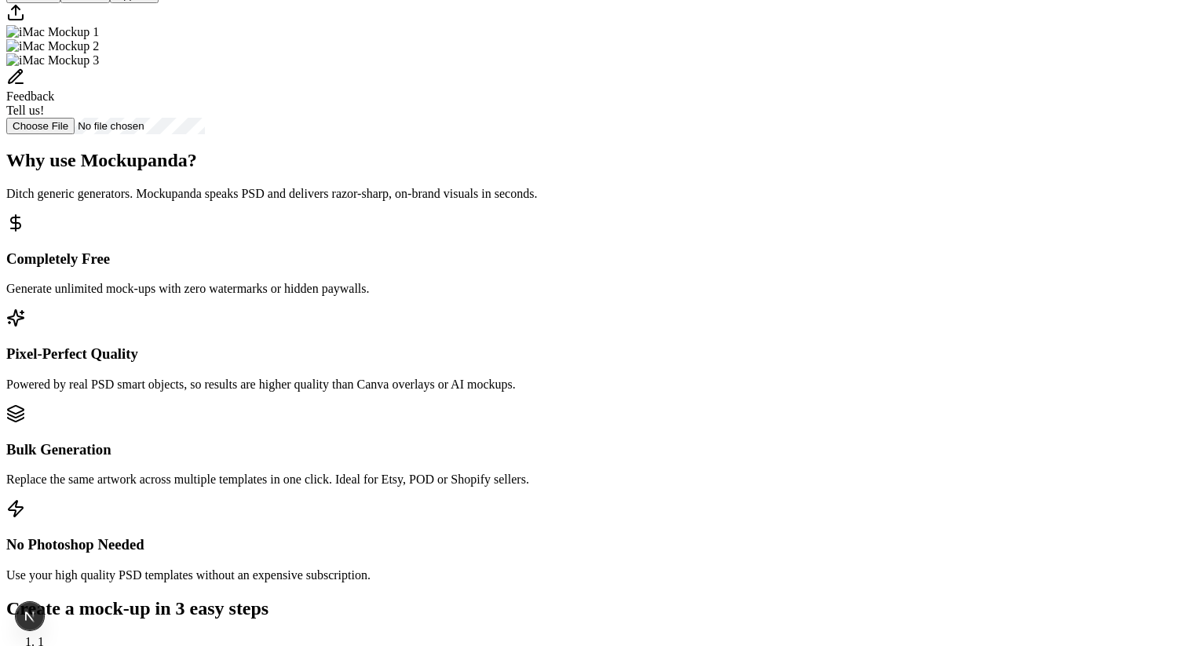
click at [60, 615] on div "Issue" at bounding box center [69, 616] width 24 height 28
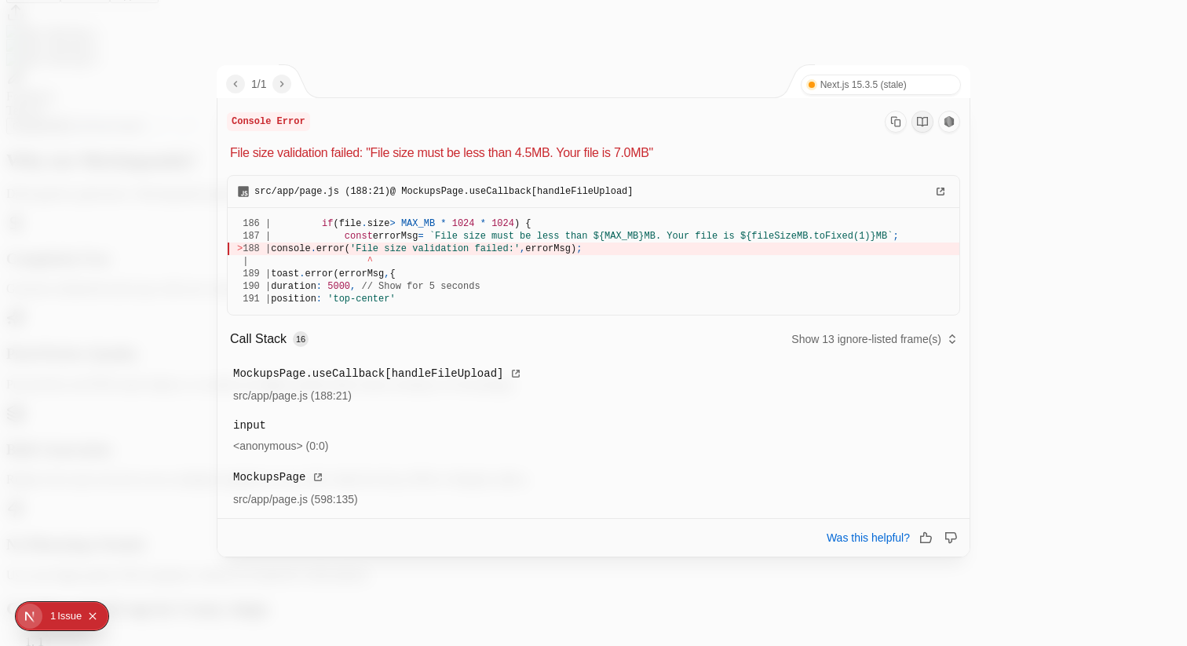
click at [91, 384] on div at bounding box center [593, 323] width 1187 height 646
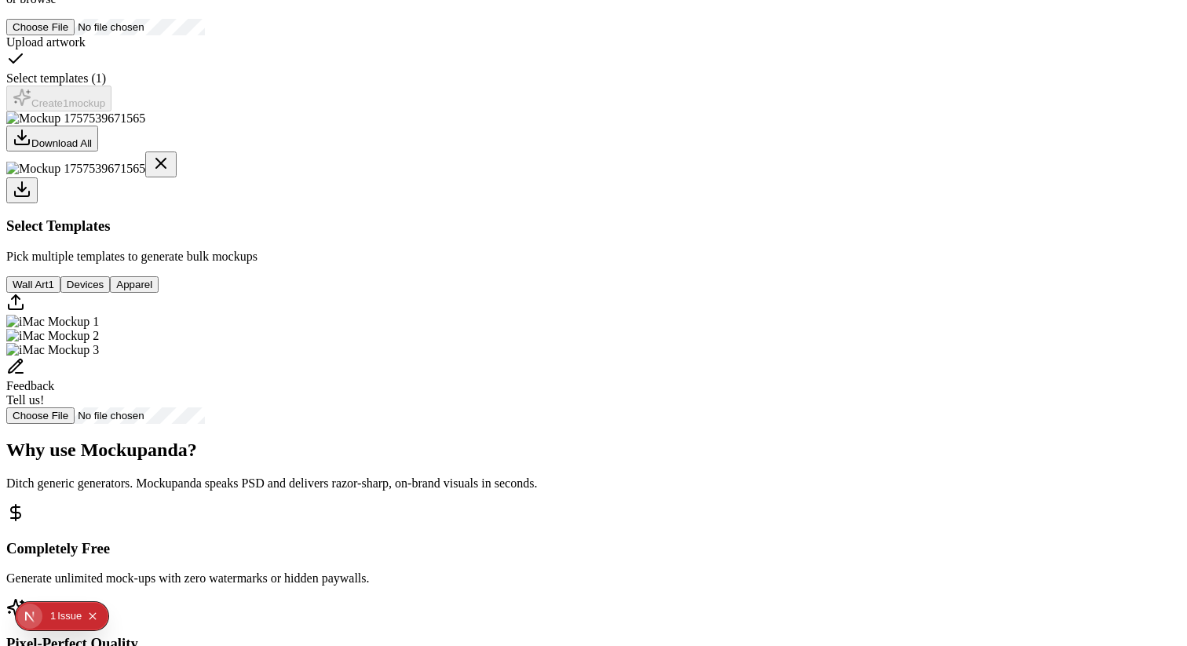
scroll to position [0, 0]
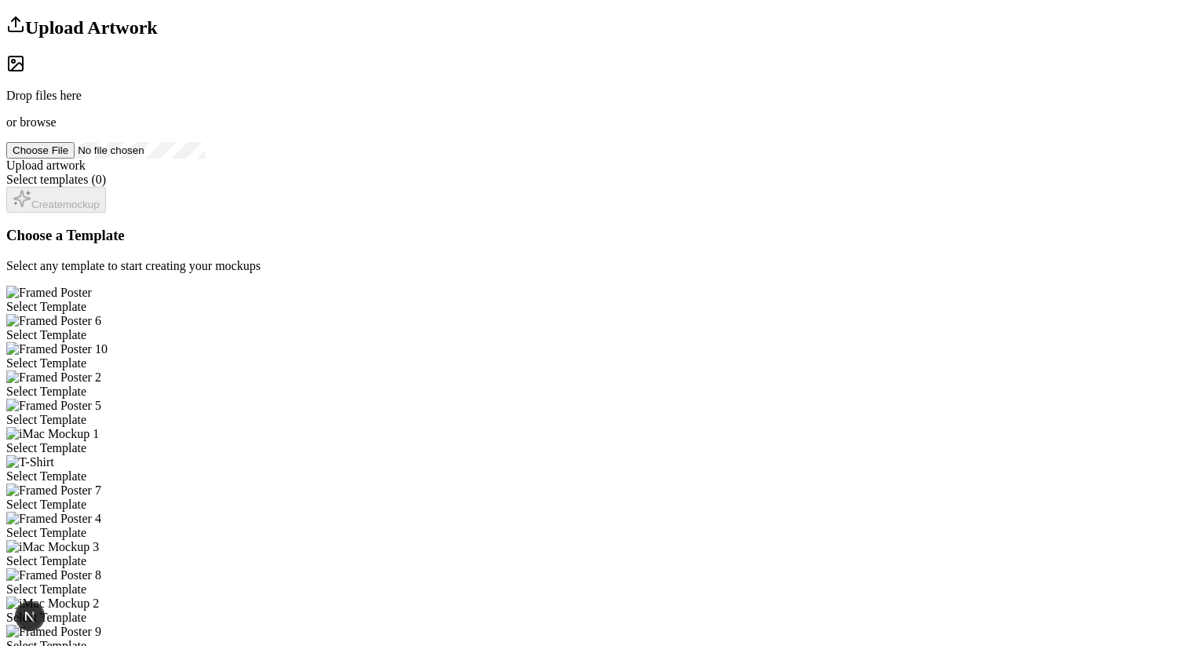
scroll to position [210, 0]
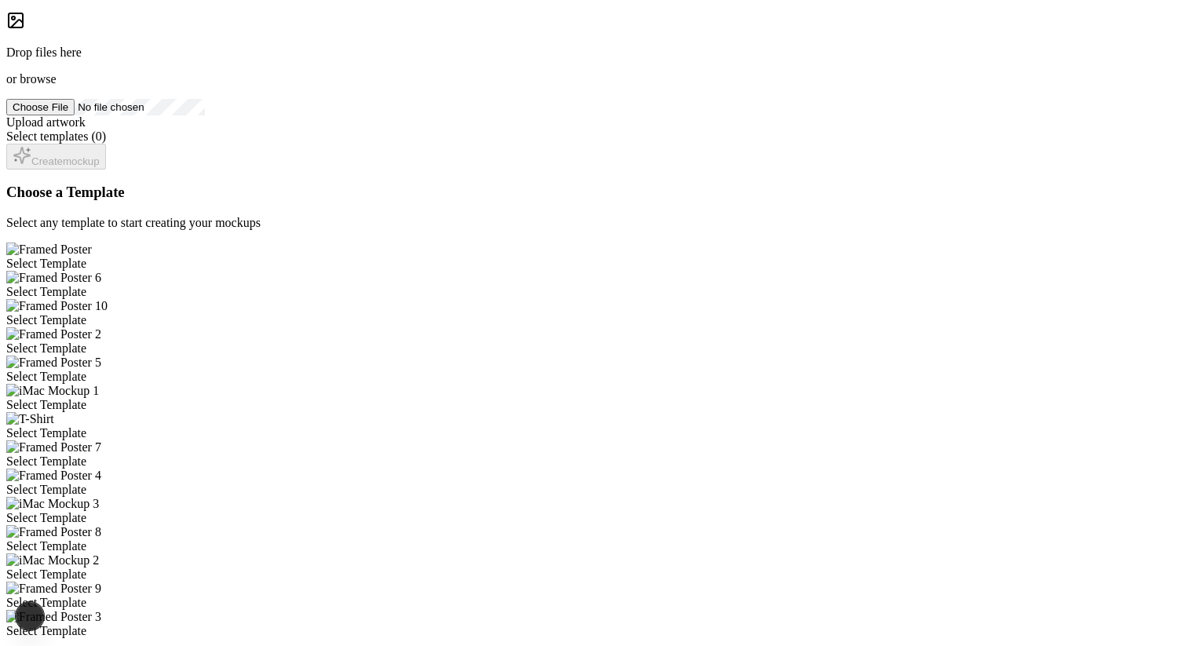
click at [510, 257] on div "Select Template" at bounding box center [593, 264] width 1175 height 14
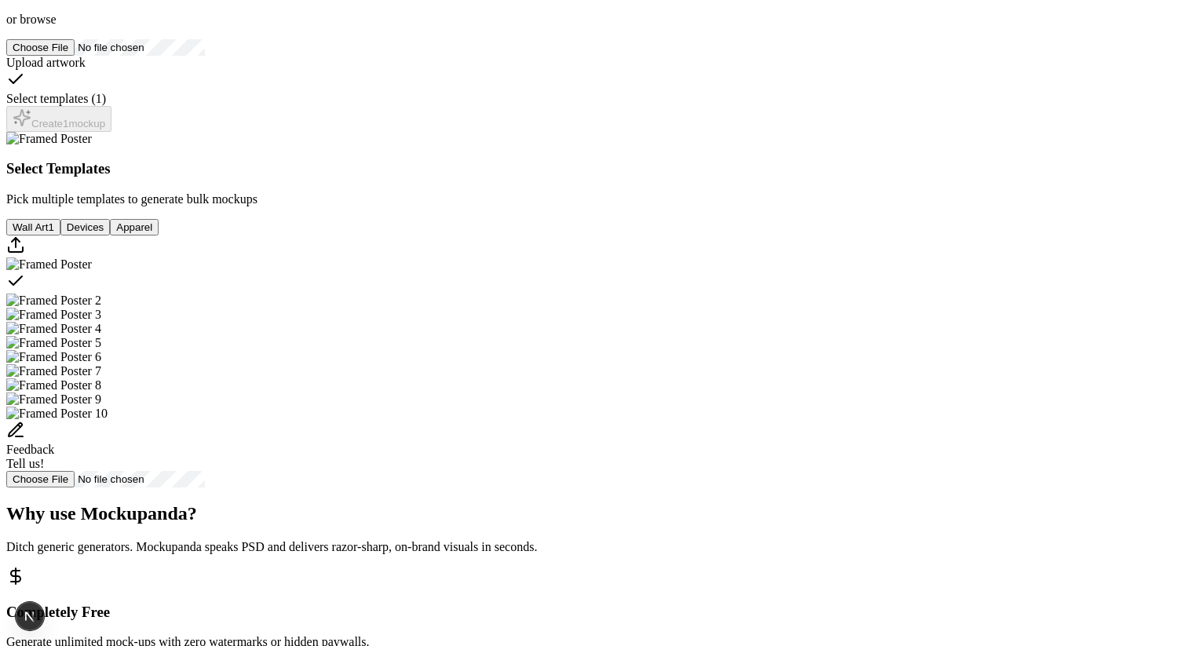
scroll to position [364, 0]
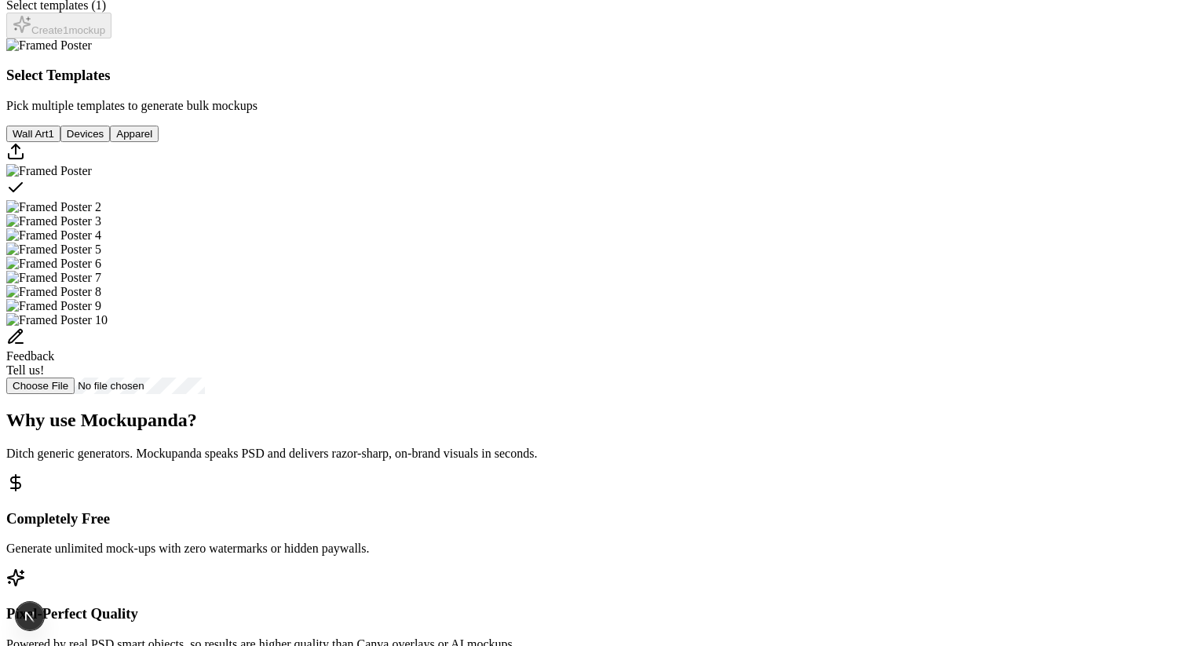
click at [583, 200] on div "Select template Framed Poster" at bounding box center [593, 189] width 1175 height 22
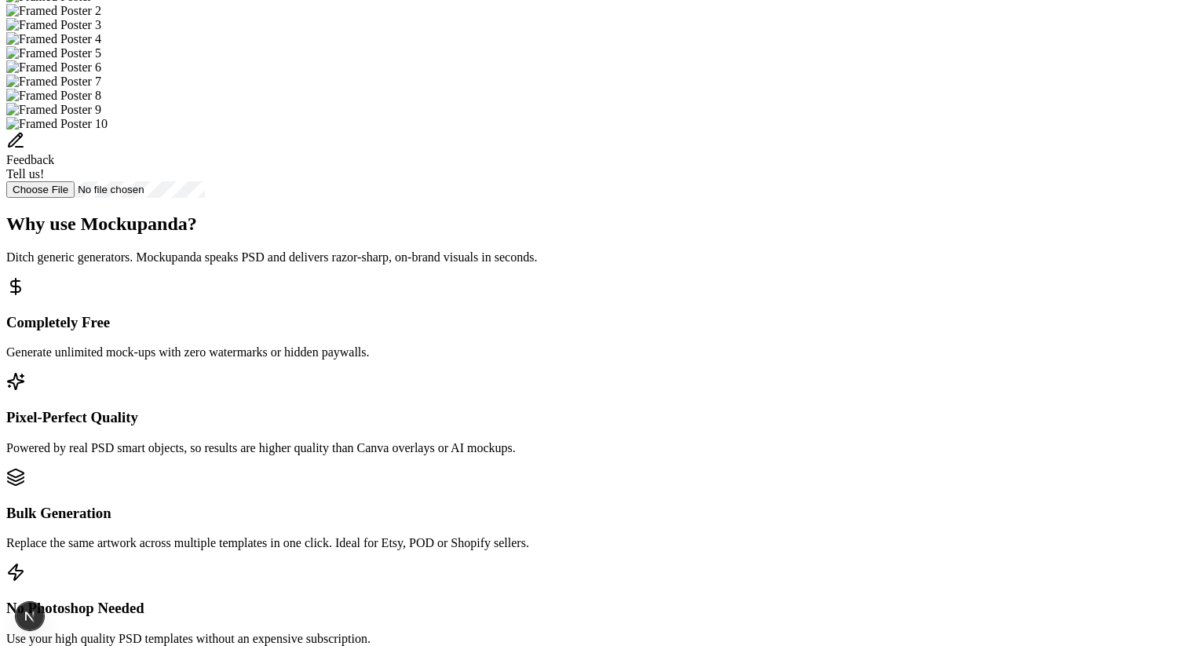
scroll to position [565, 0]
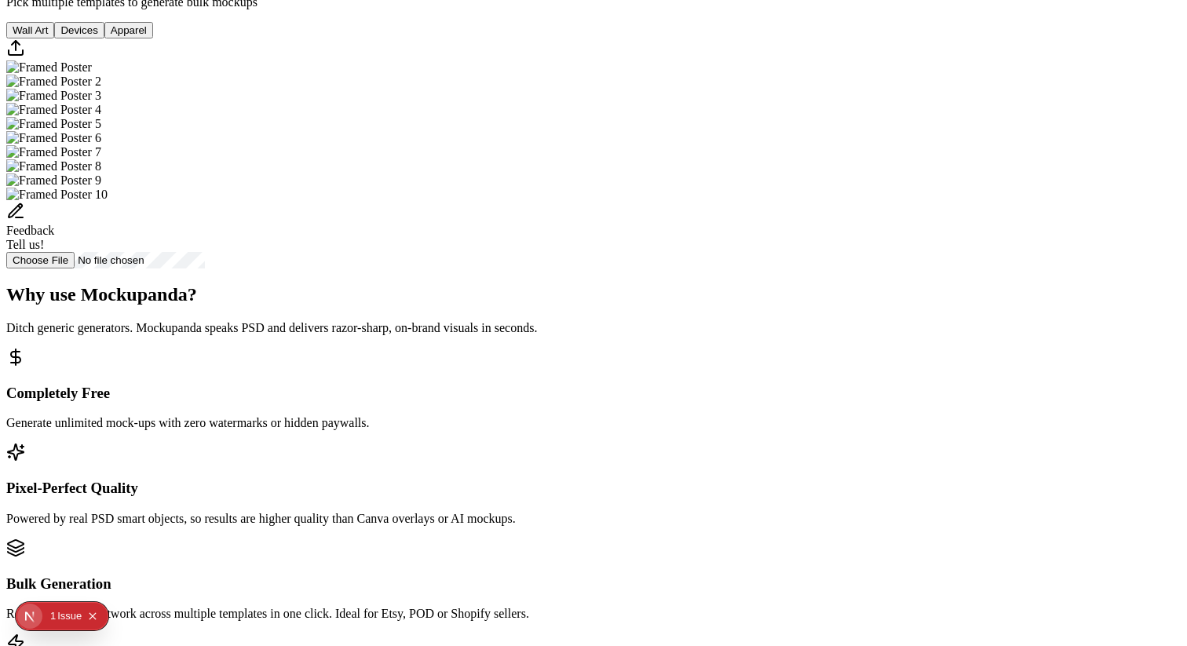
scroll to position [503, 0]
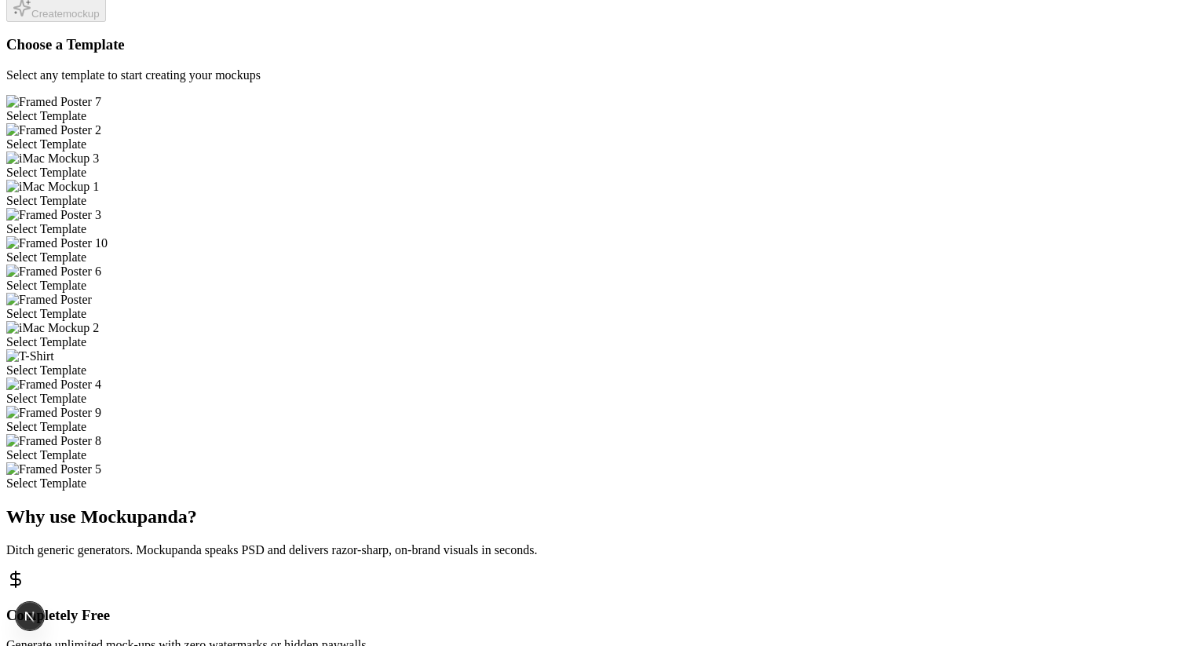
scroll to position [368, 0]
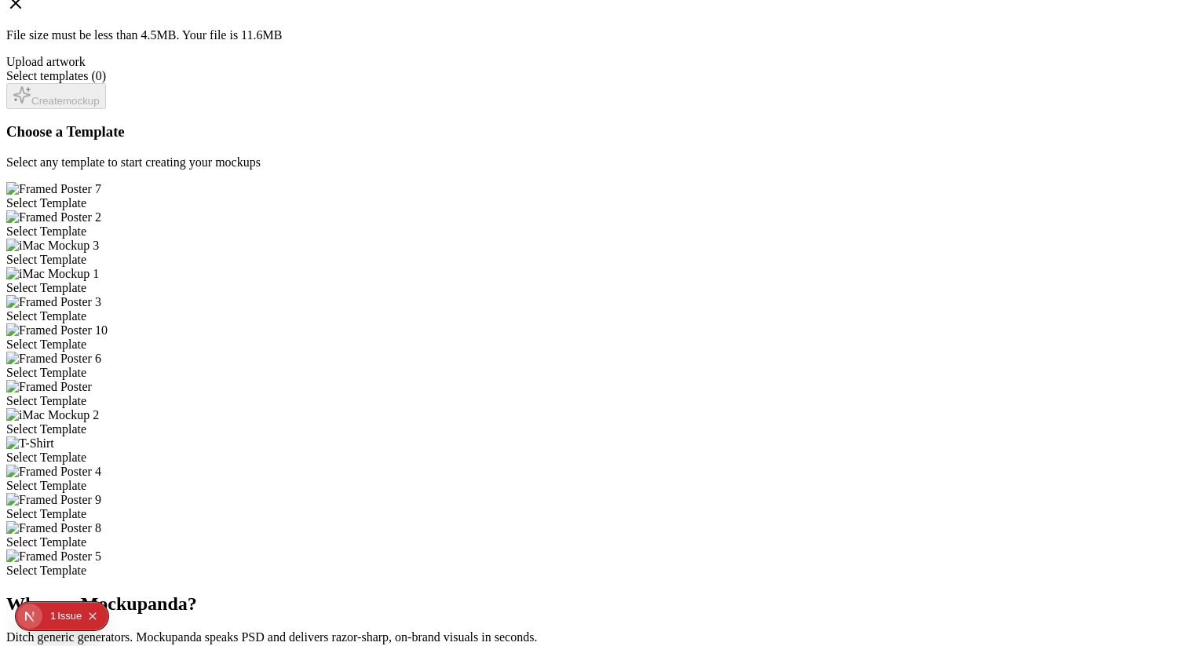
scroll to position [335, 0]
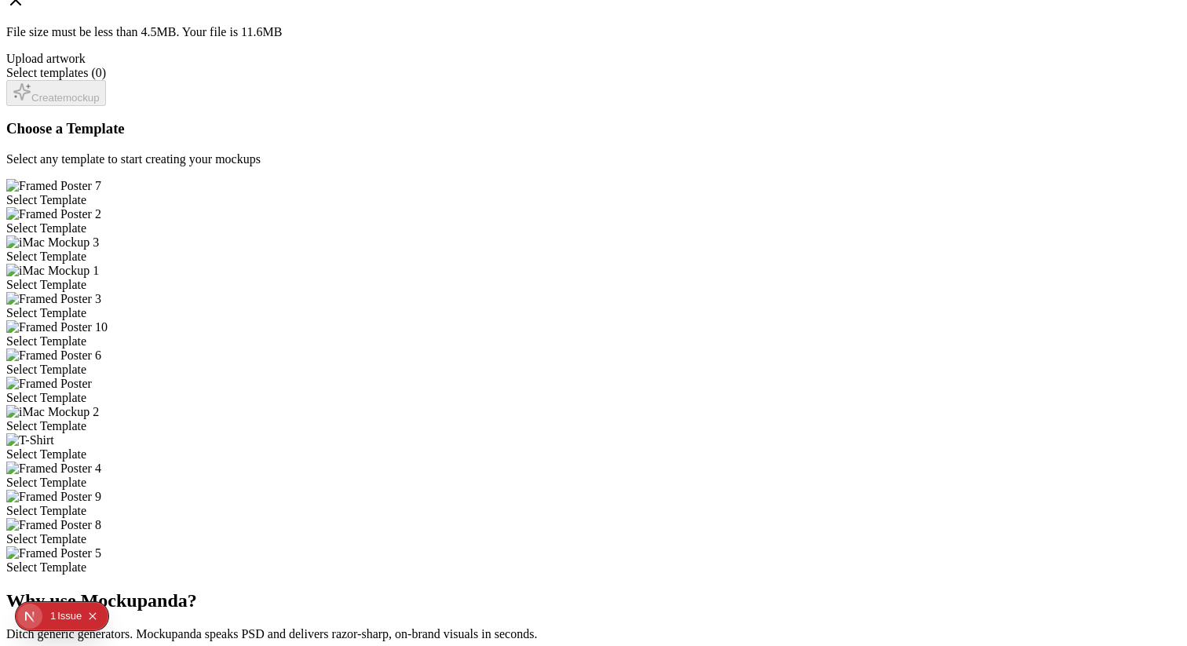
click at [57, 609] on div "Issue" at bounding box center [69, 616] width 24 height 28
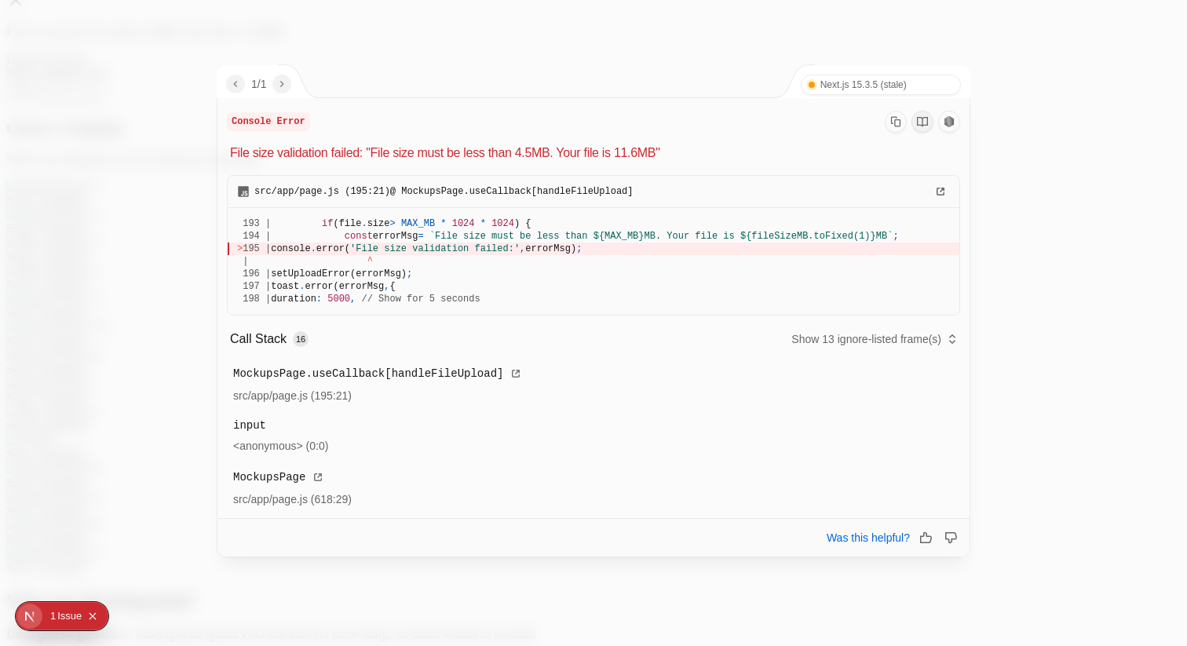
click at [105, 495] on div at bounding box center [593, 323] width 1187 height 646
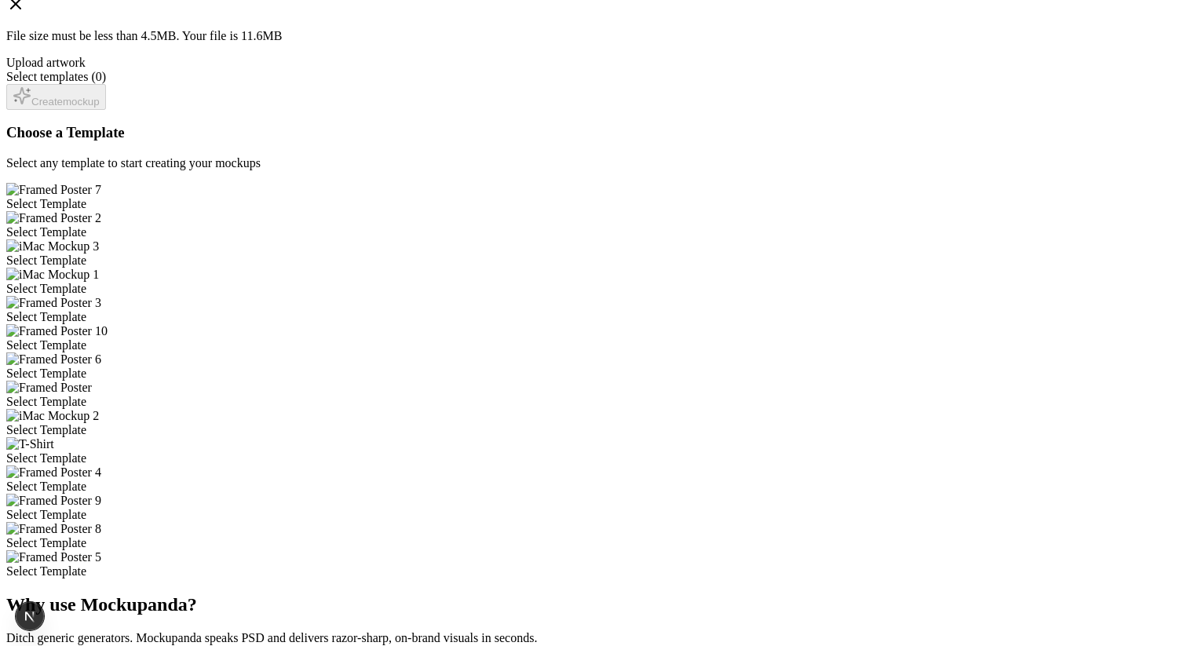
scroll to position [331, 0]
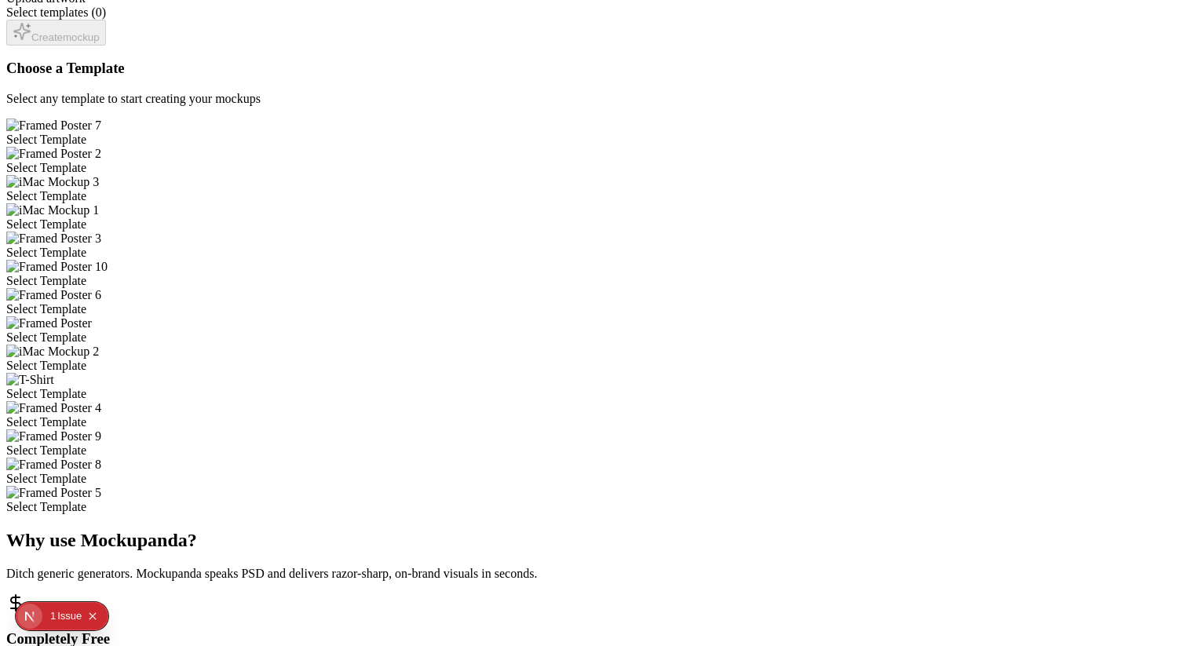
scroll to position [371, 0]
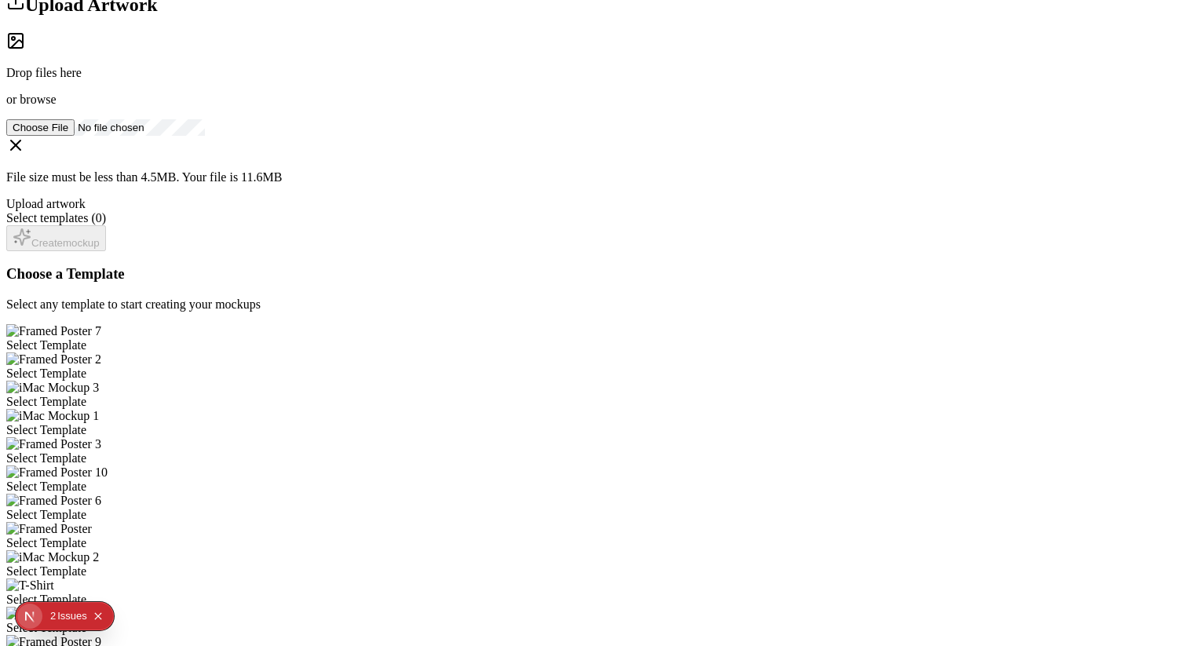
scroll to position [191, 0]
click at [495, 338] on div "Select Template" at bounding box center [593, 345] width 1175 height 14
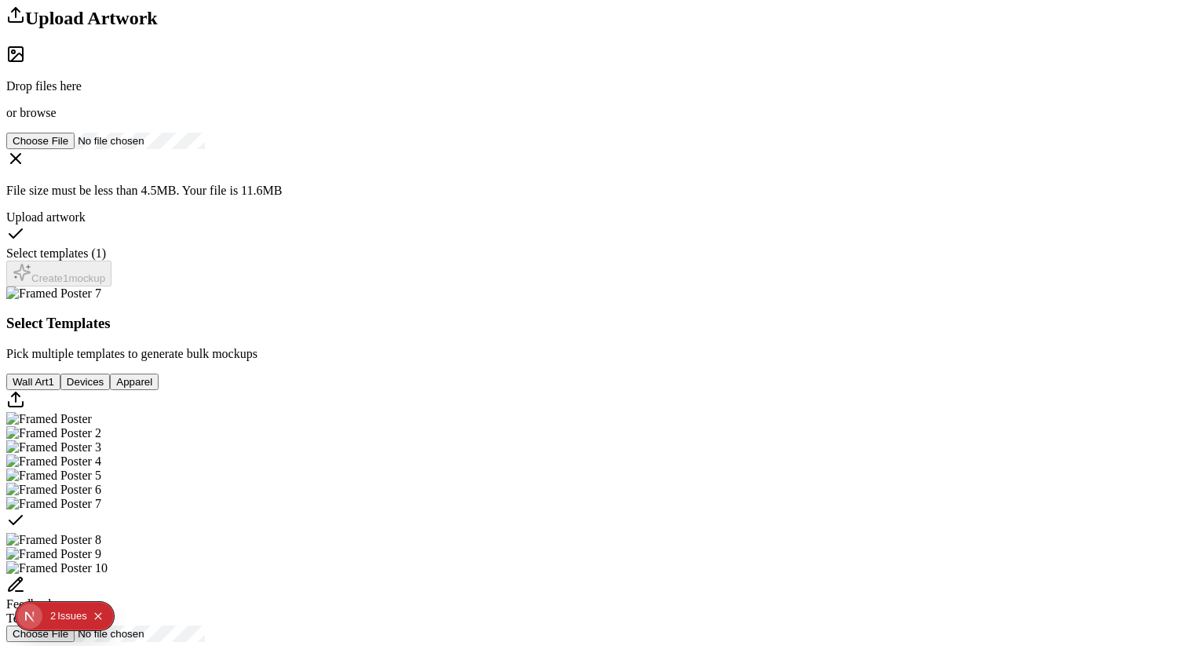
scroll to position [70, 0]
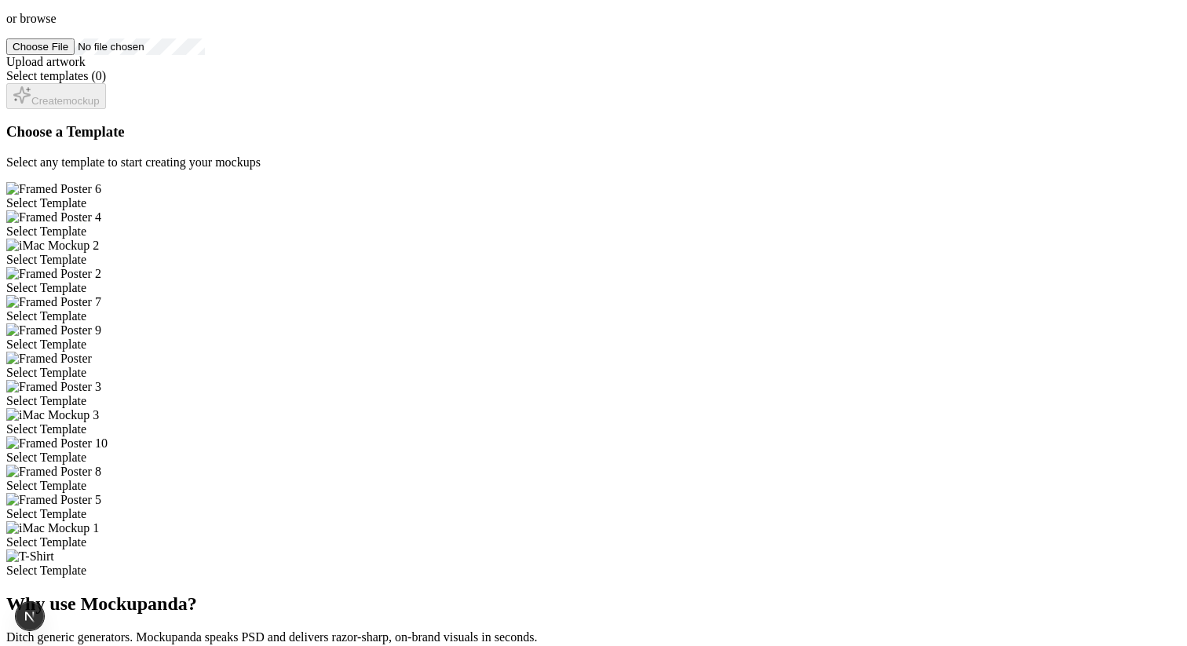
scroll to position [259, 0]
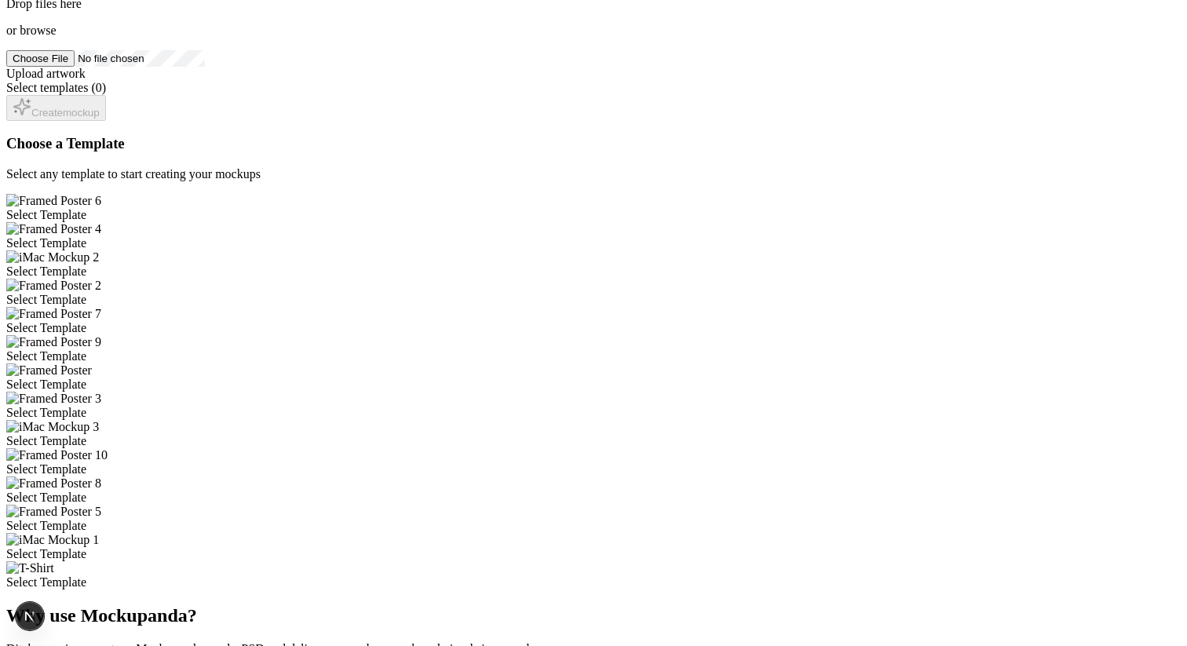
click at [780, 265] on div "Select Template" at bounding box center [593, 272] width 1175 height 14
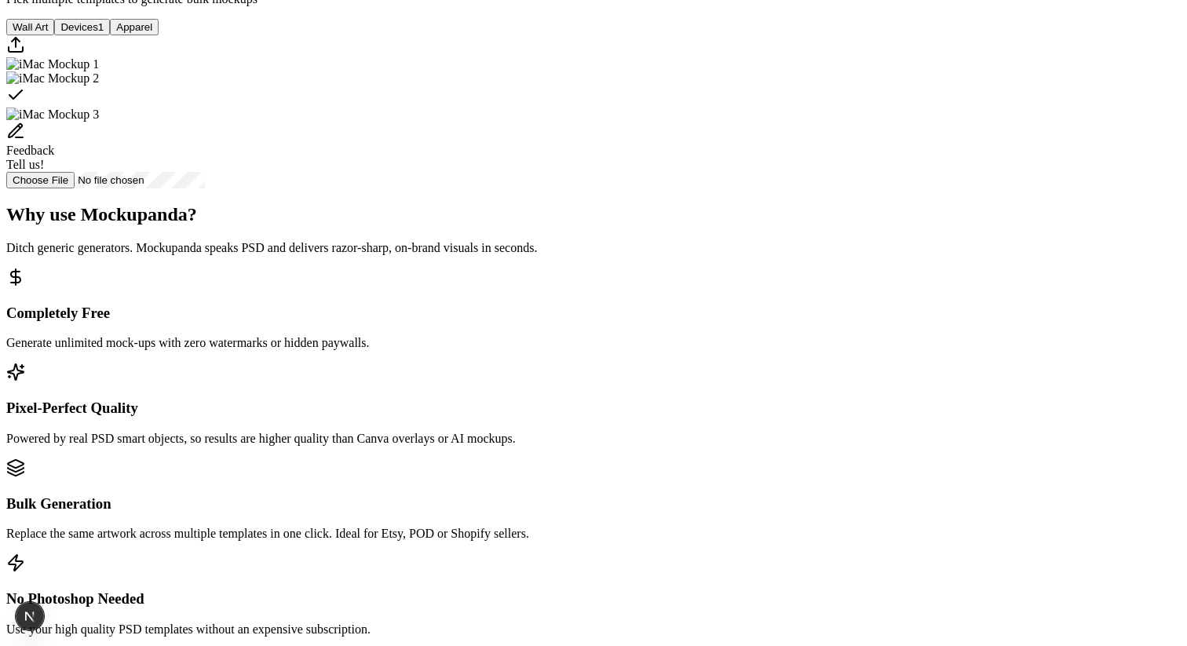
scroll to position [473, 0]
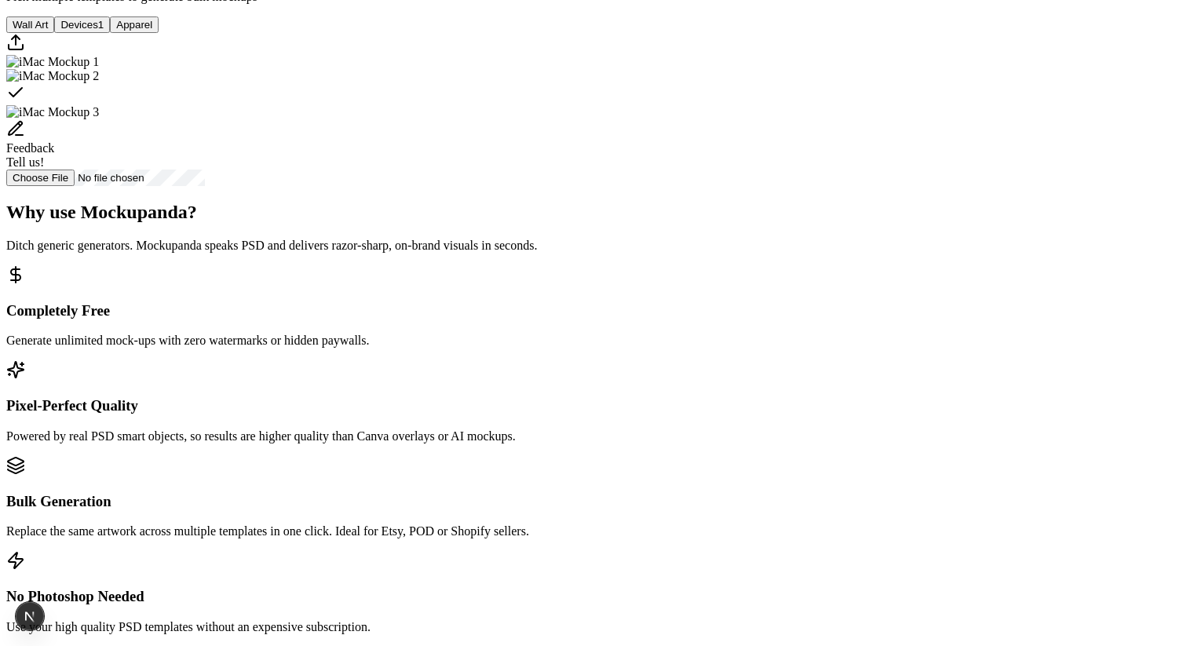
click at [54, 33] on button "Wall Art" at bounding box center [30, 24] width 48 height 16
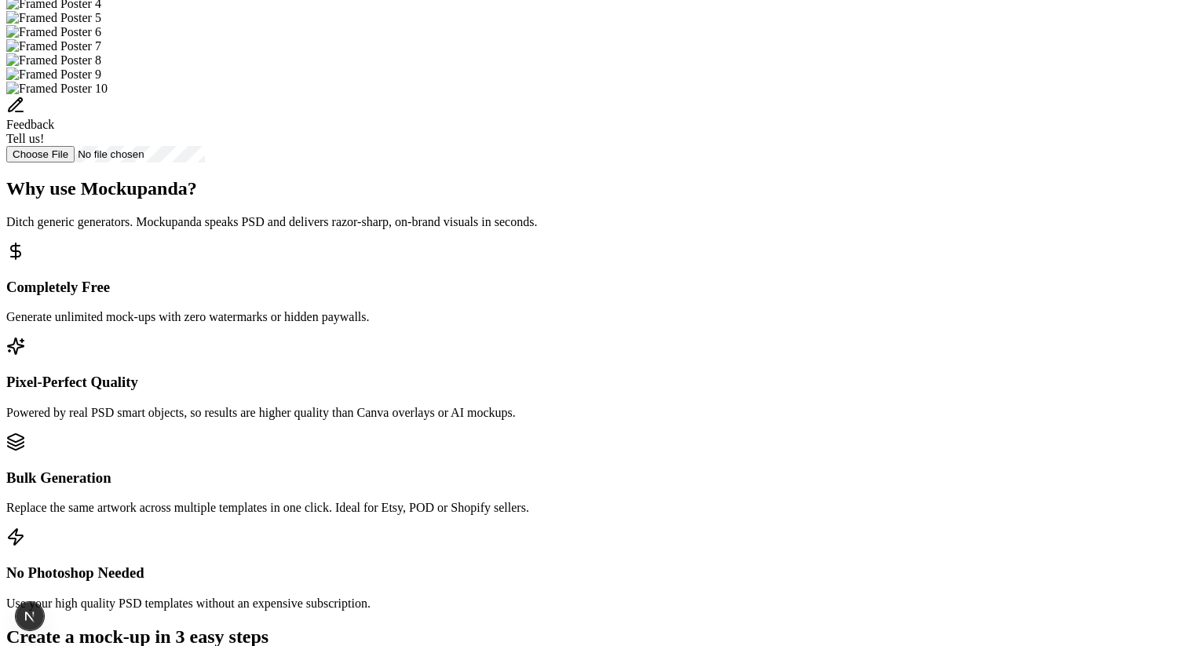
scroll to position [620, 0]
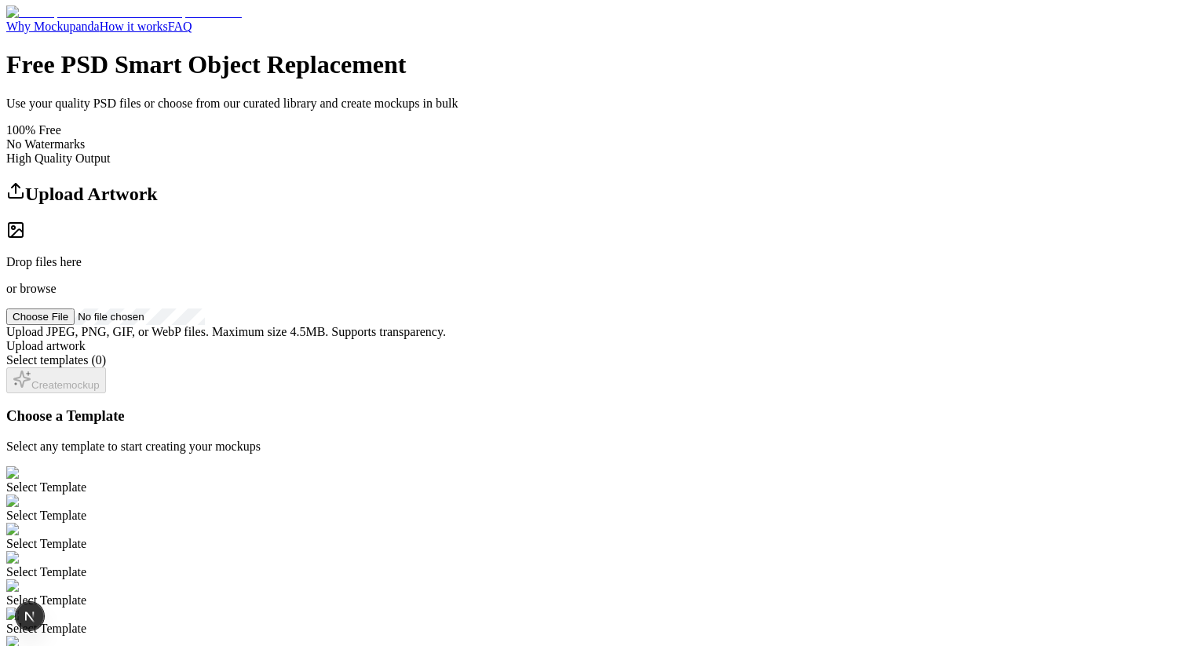
scroll to position [0, 0]
click at [673, 510] on div "Select Template" at bounding box center [593, 517] width 1175 height 14
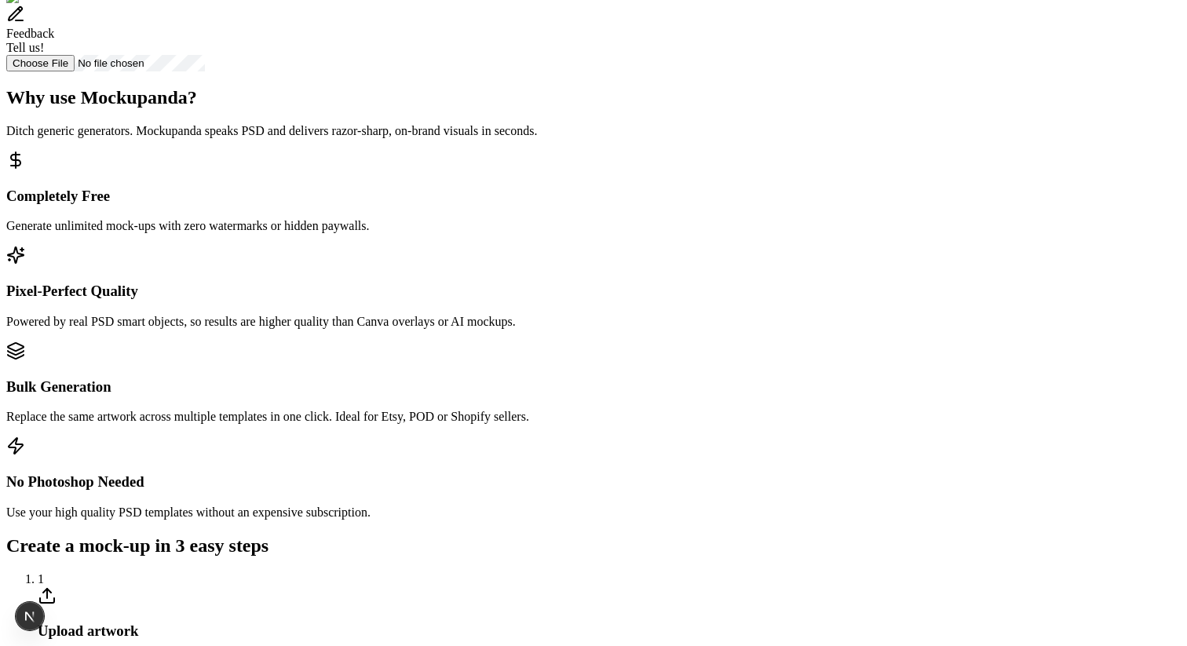
scroll to position [671, 0]
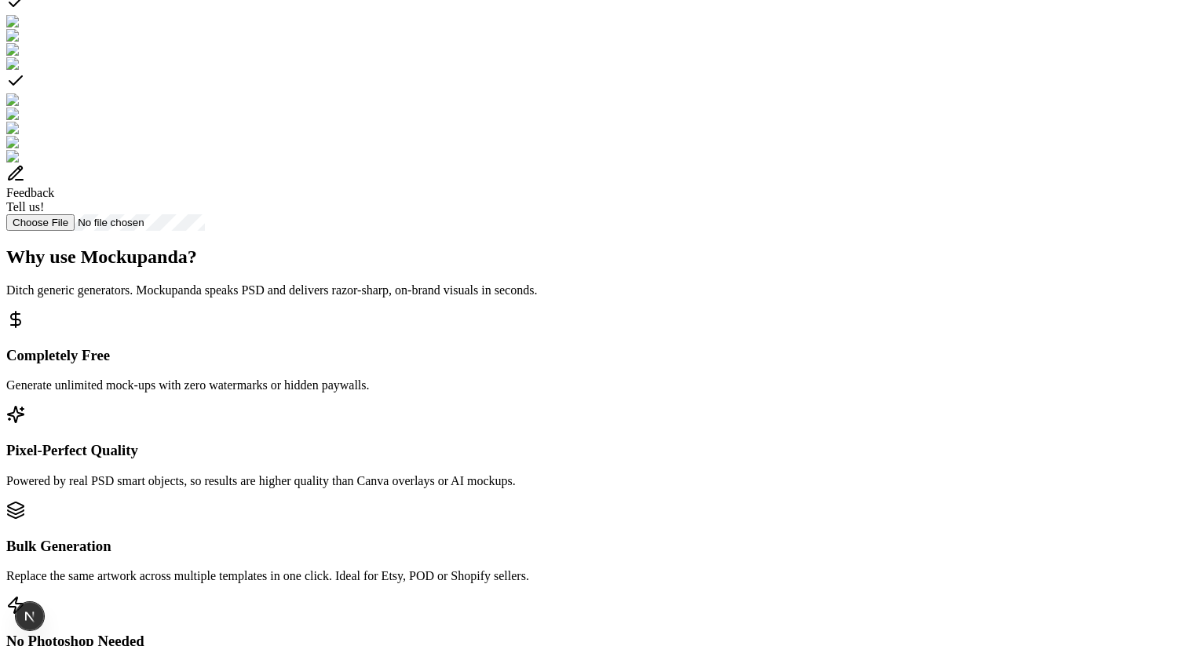
scroll to position [542, 0]
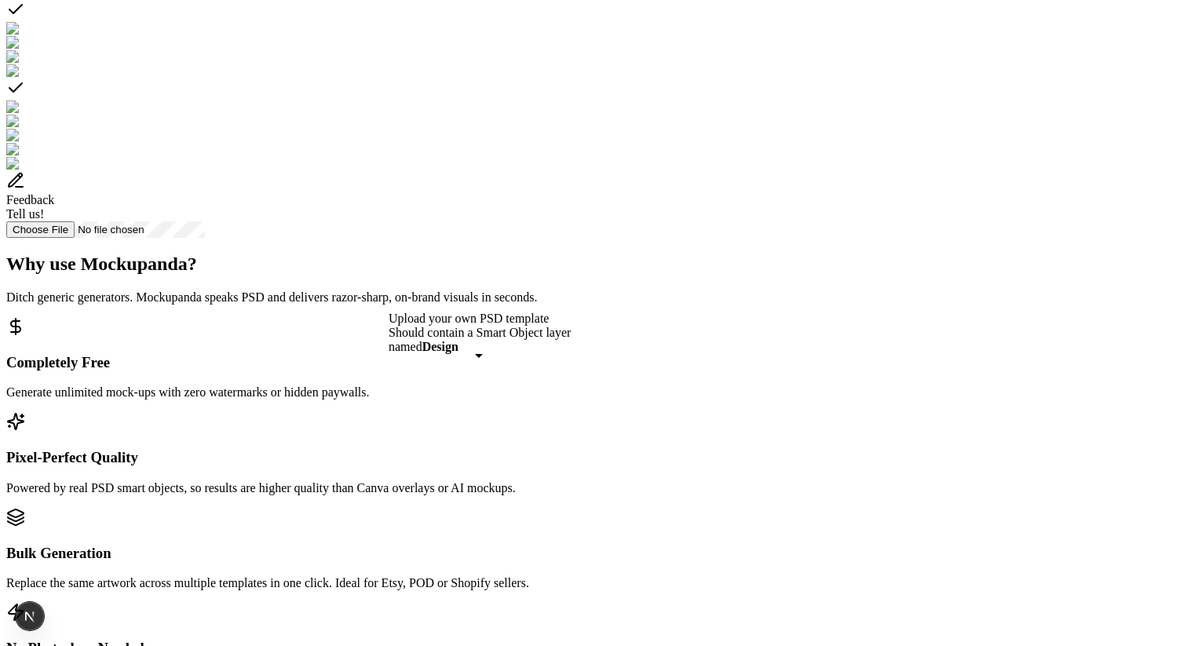
click at [490, 101] on div "Select template Framed Poster 5" at bounding box center [593, 90] width 1175 height 22
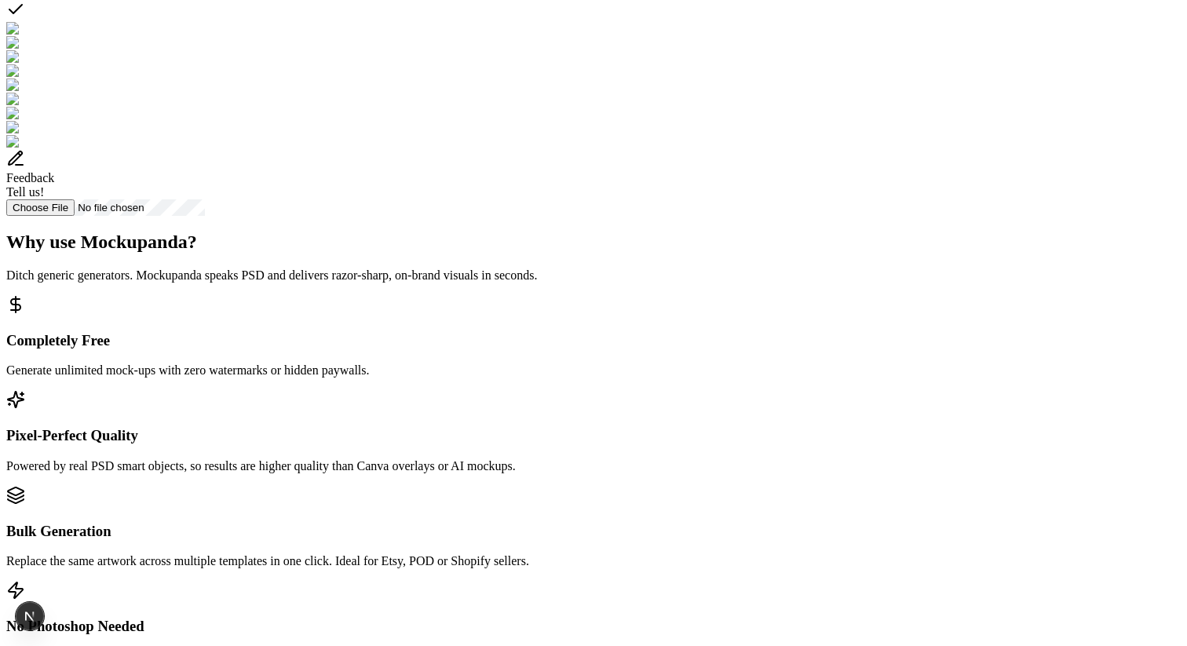
click at [626, 216] on div "Select Templates Pick multiple templates to generate bulk mockups Wall Art 1 De…" at bounding box center [593, 52] width 1175 height 327
click at [598, 22] on div "Select template Framed Poster" at bounding box center [593, 11] width 1175 height 22
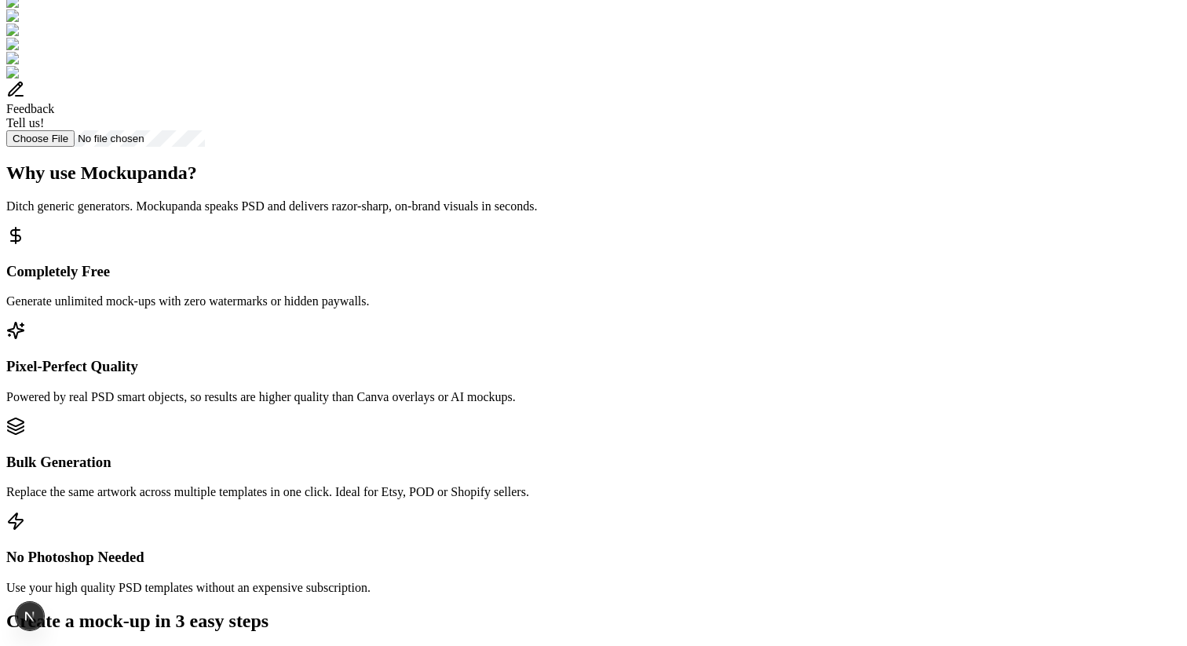
scroll to position [645, 0]
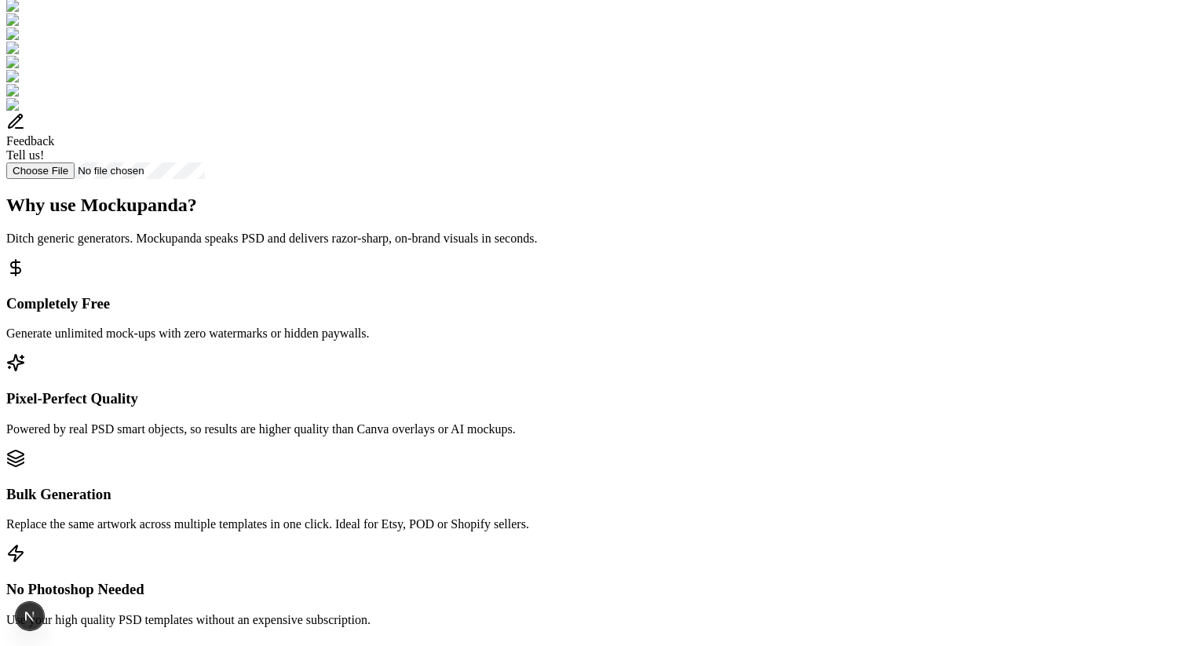
scroll to position [611, 0]
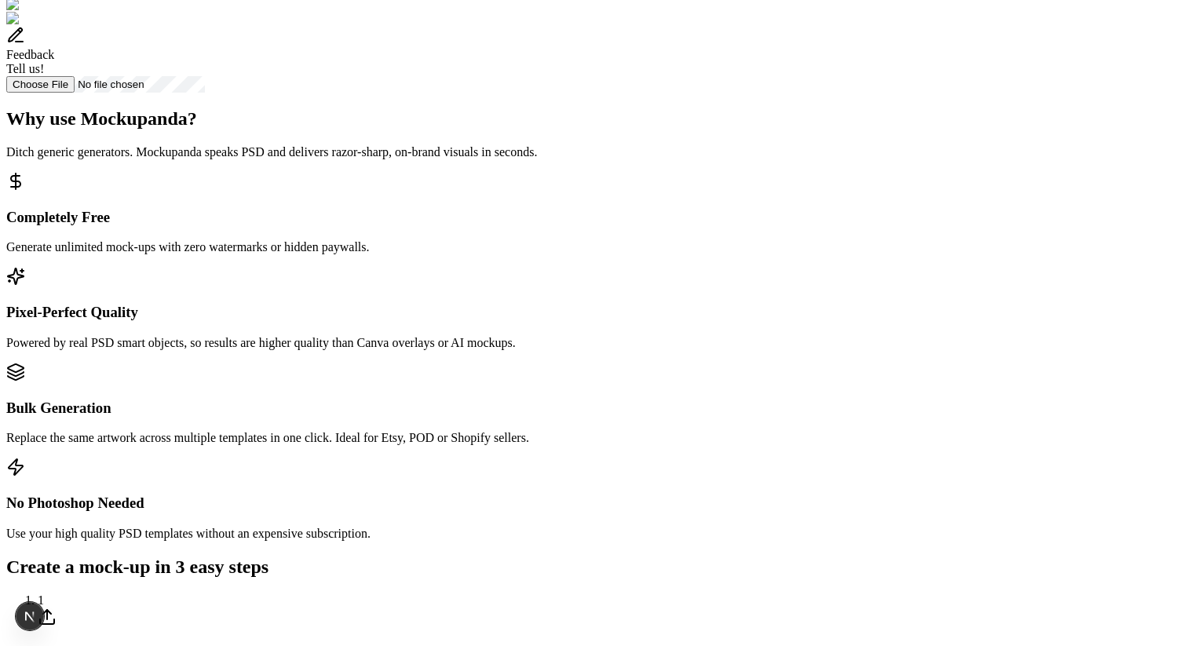
scroll to position [715, 0]
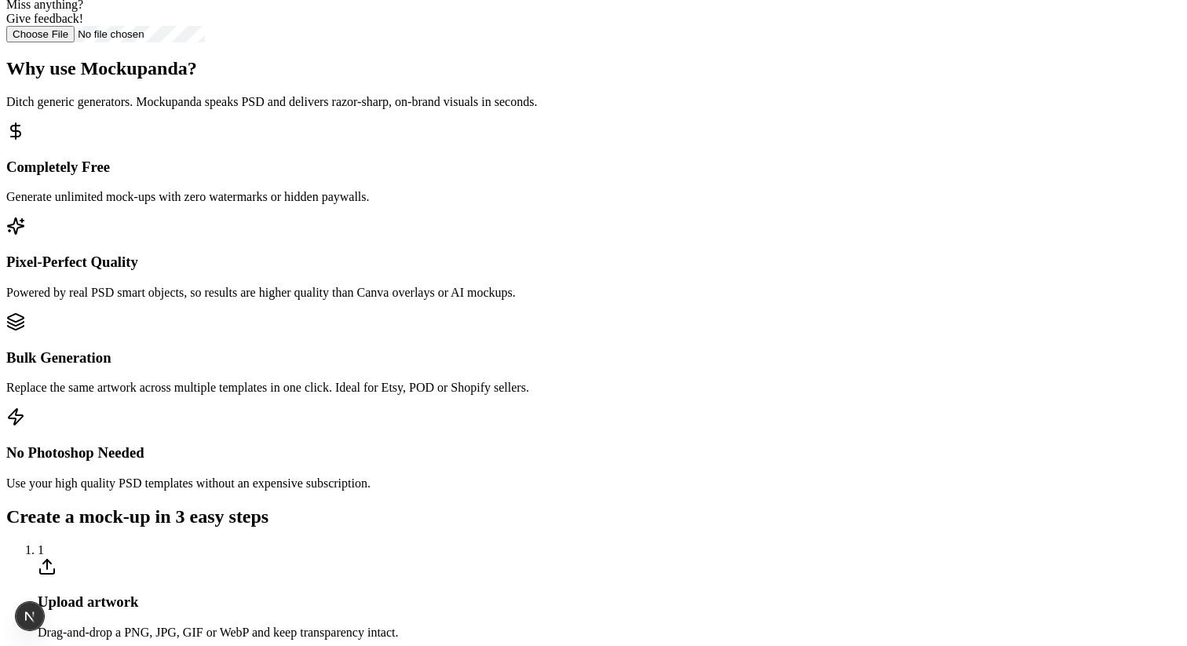
click at [602, 26] on div "Miss anything? Give feedback!" at bounding box center [593, 1] width 1175 height 50
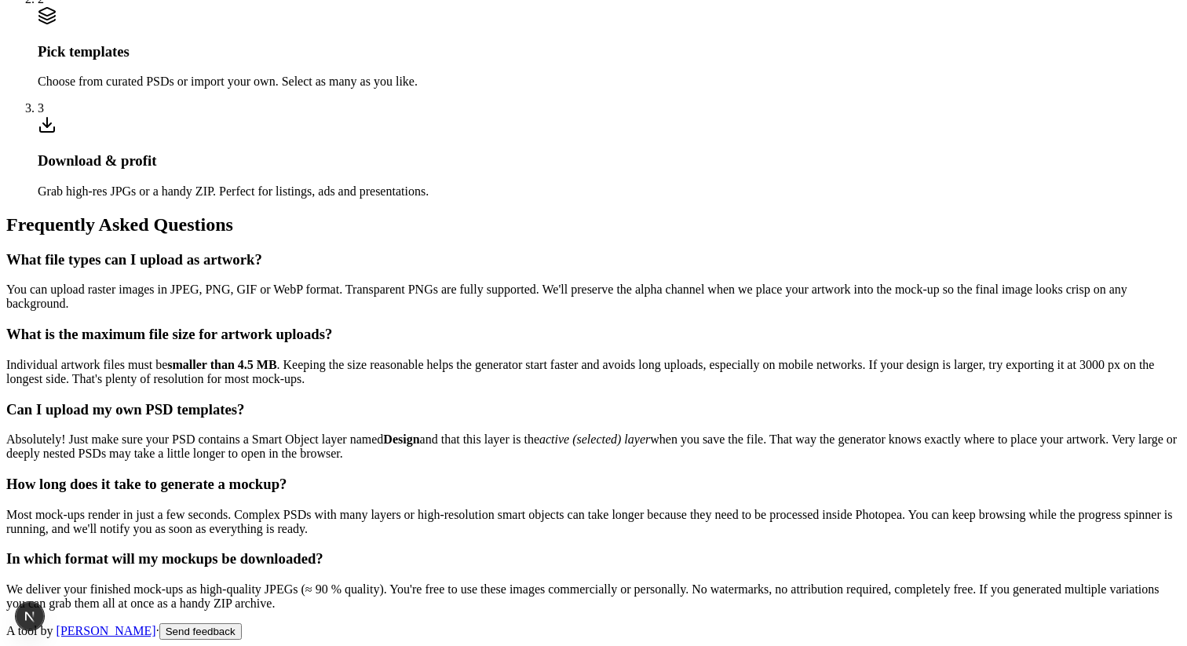
scroll to position [1869, 0]
click at [495, 84] on section "Create a mock-up in 3 easy steps 1 Upload artwork Drag-and-drop a PNG, JPG, GIF…" at bounding box center [593, 22] width 1175 height 353
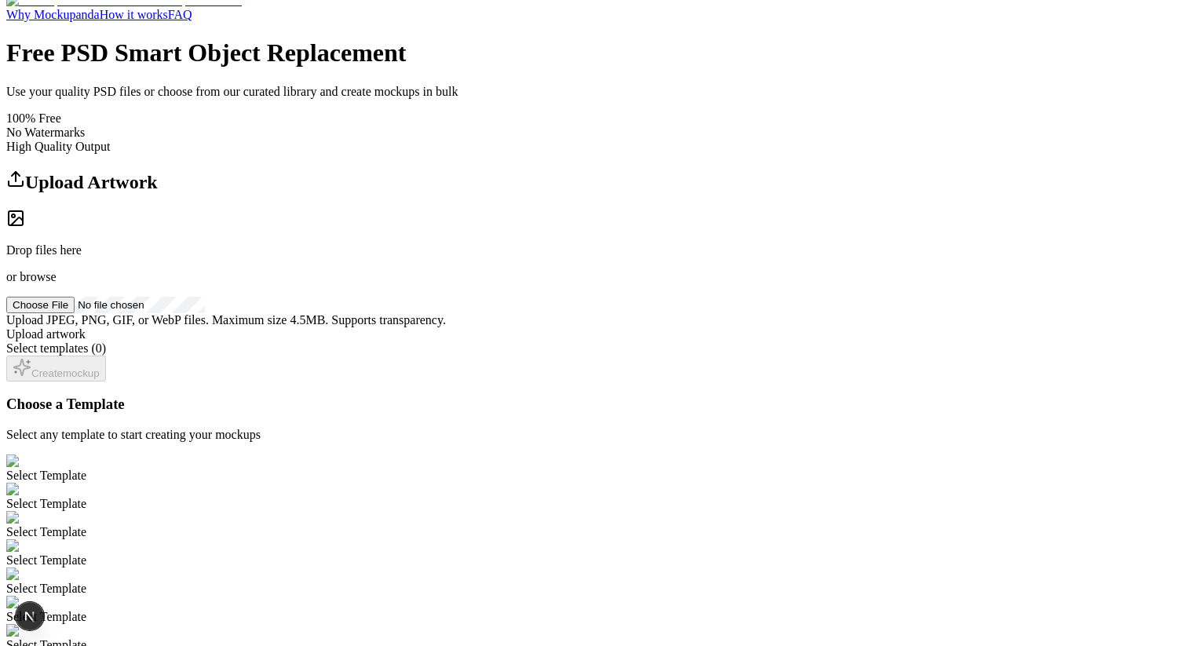
scroll to position [0, 0]
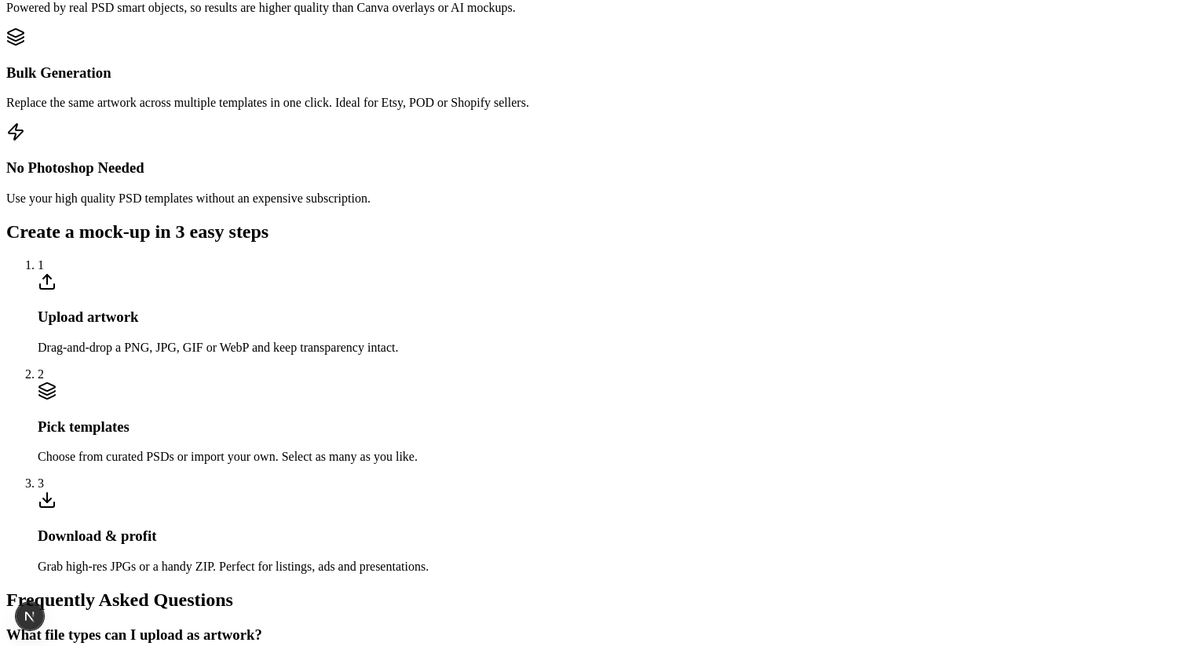
scroll to position [1113, 0]
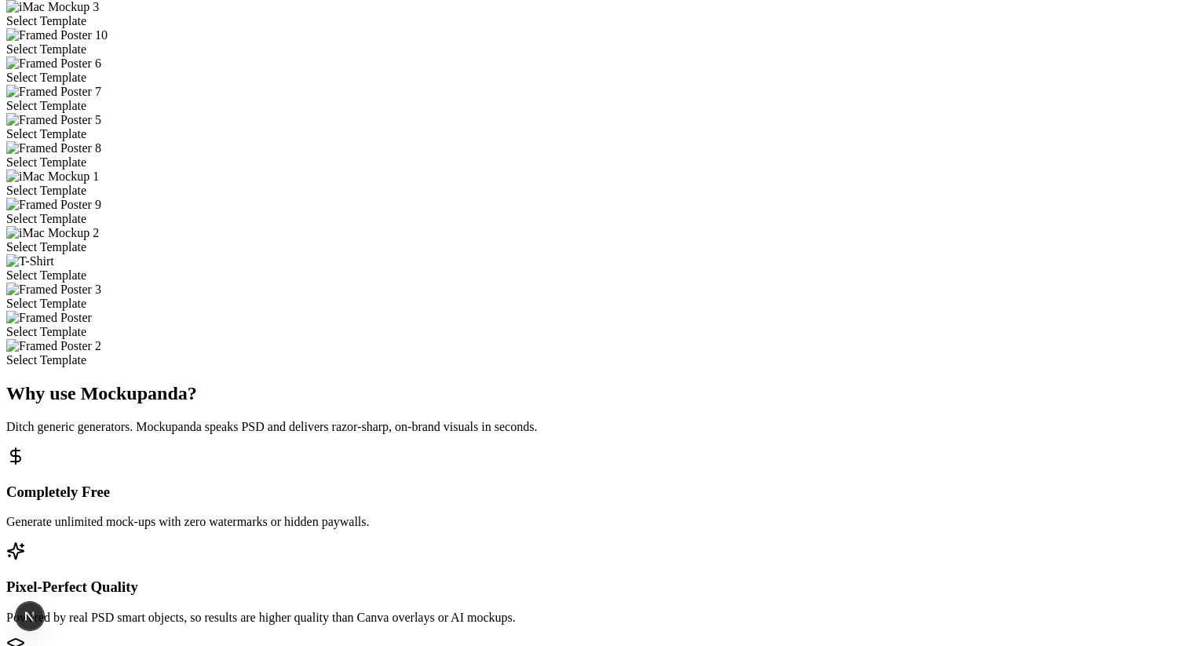
scroll to position [565, 0]
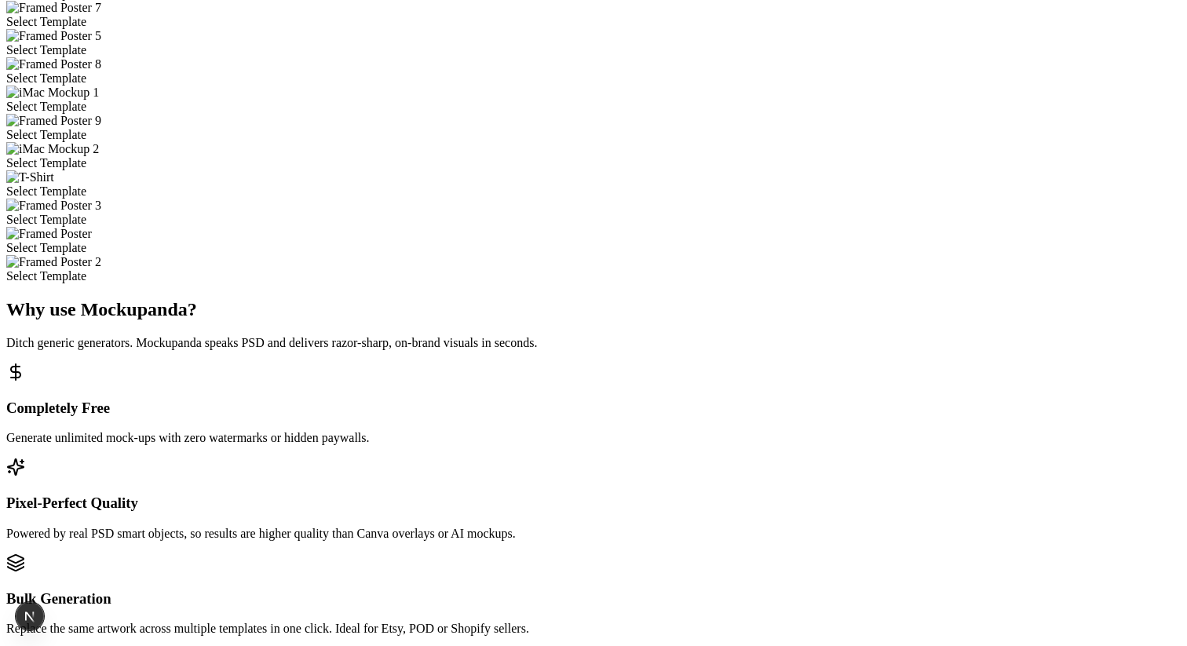
click at [627, 170] on div "Select Template" at bounding box center [593, 163] width 1175 height 14
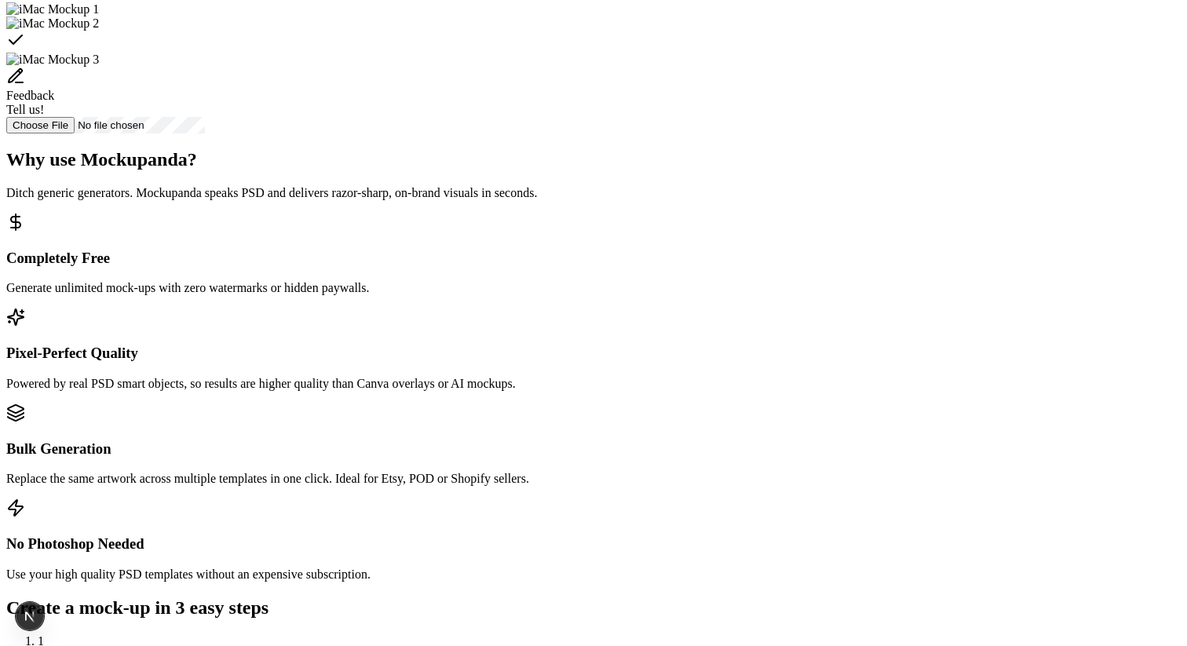
scroll to position [521, 0]
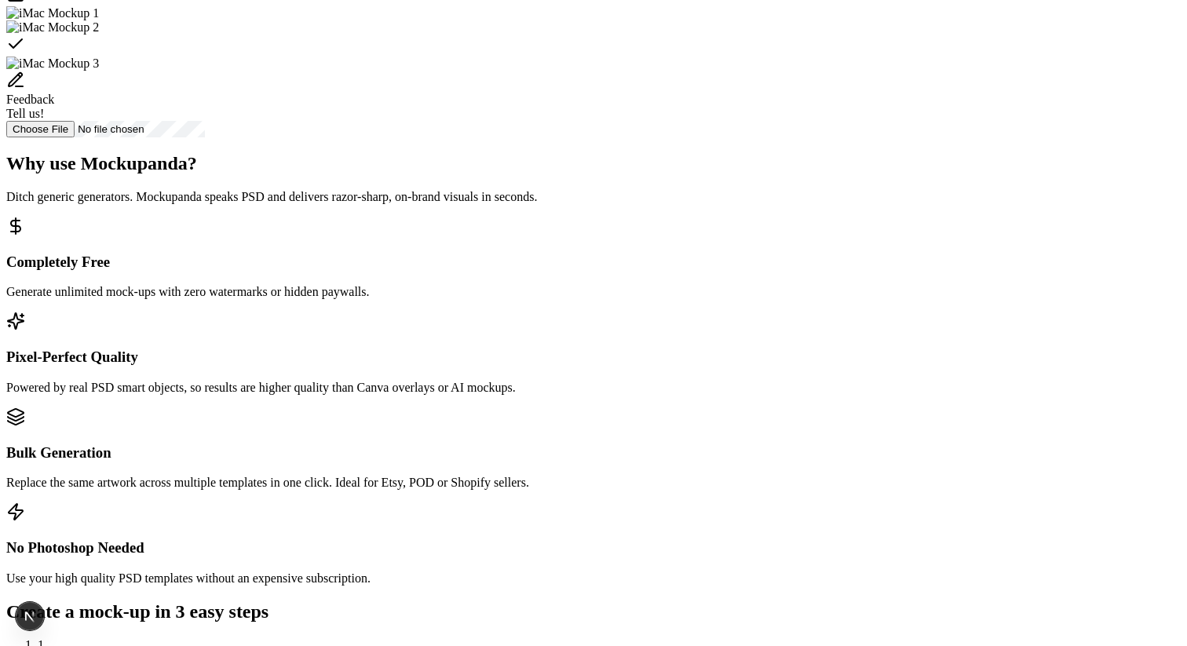
click at [714, 57] on div "Select template iMac Mockup 2" at bounding box center [593, 46] width 1175 height 22
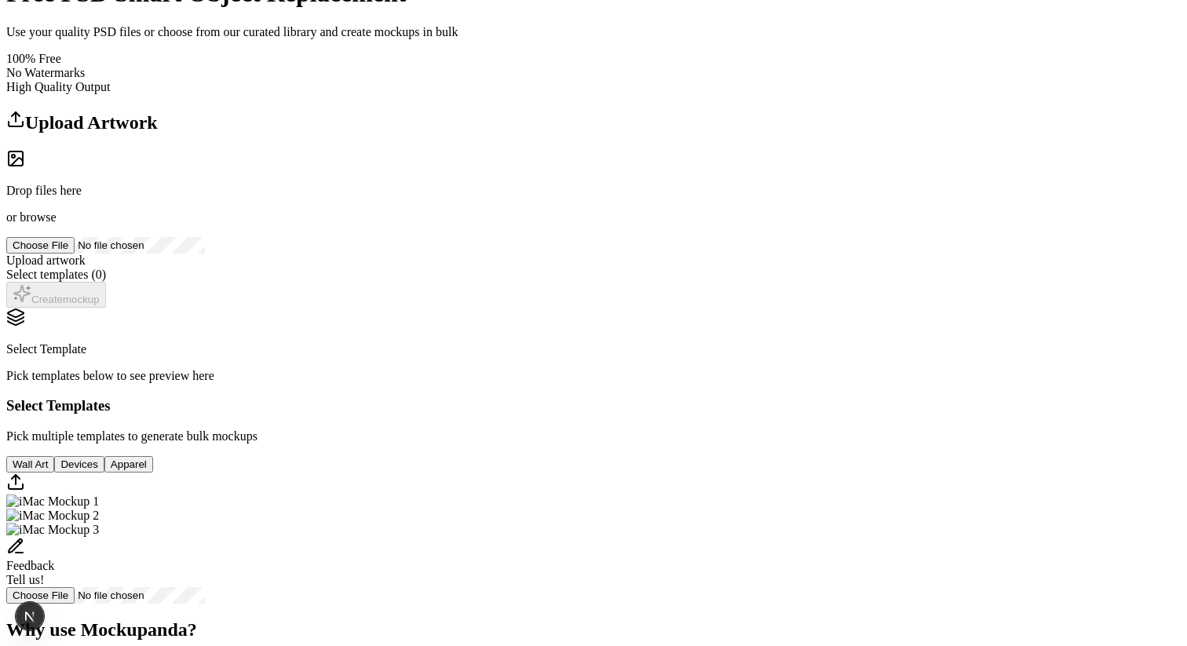
scroll to position [0, 0]
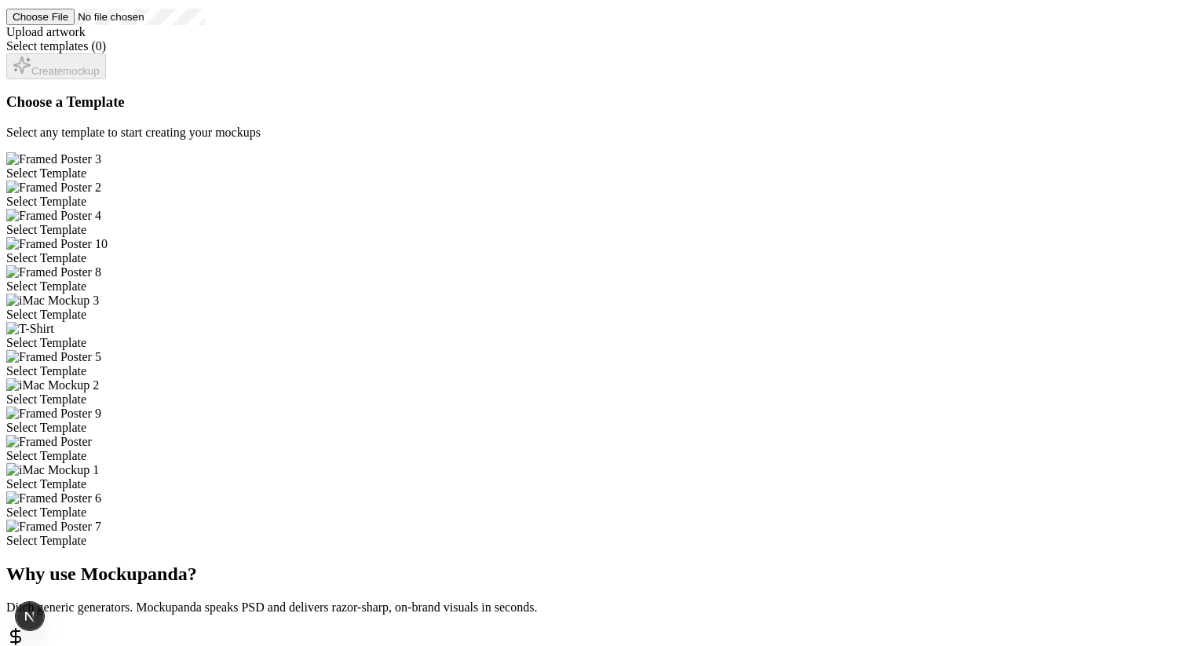
scroll to position [346, 0]
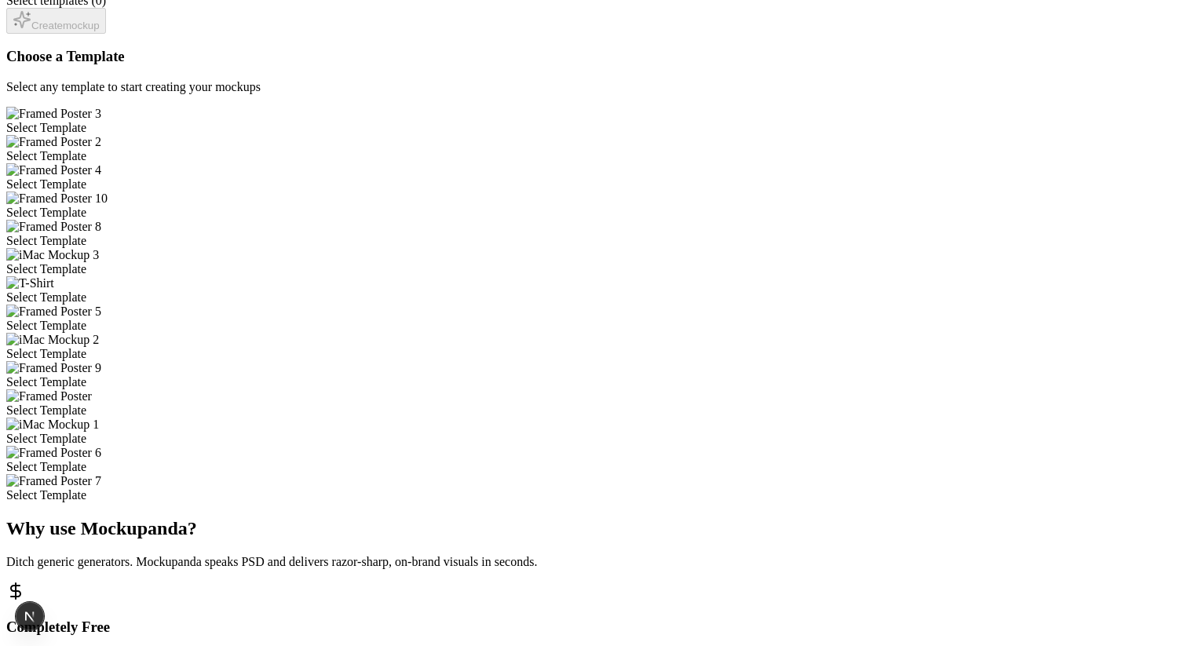
click at [508, 245] on div "Select Template" at bounding box center [593, 241] width 1175 height 14
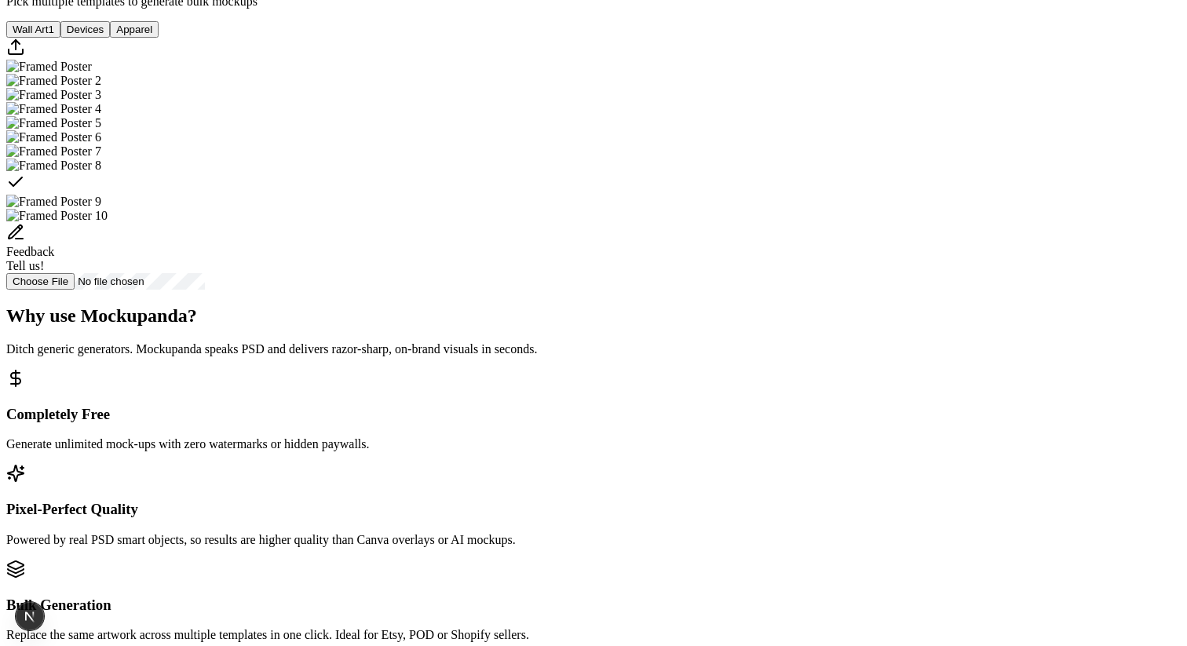
scroll to position [489, 0]
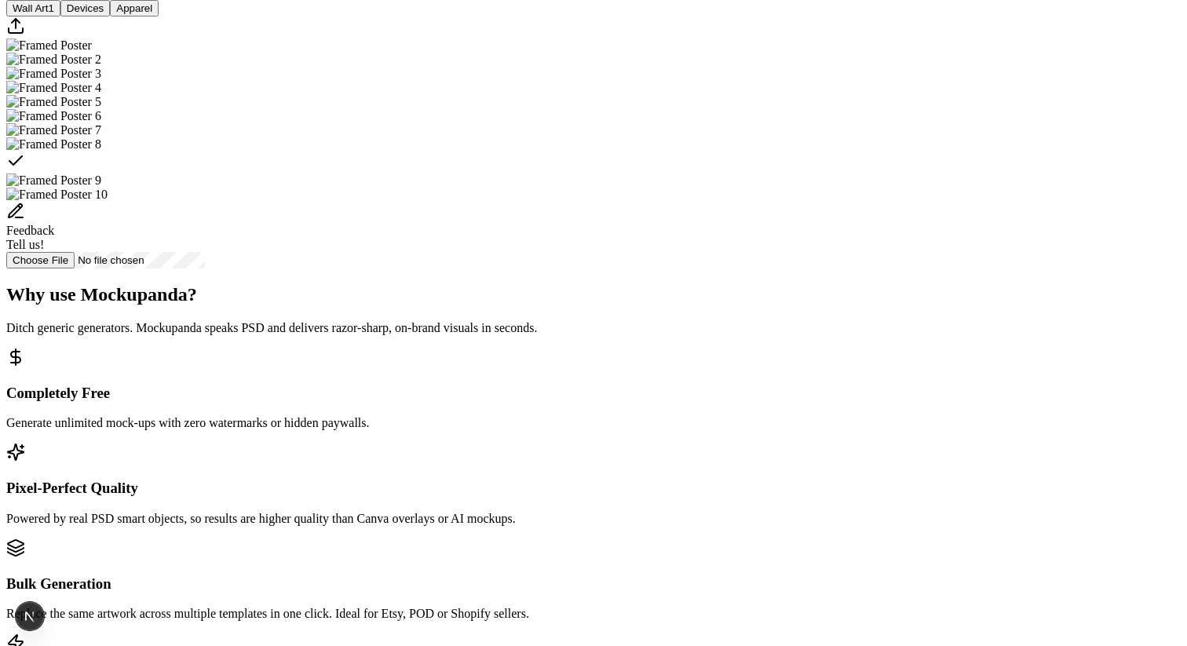
click at [92, 53] on img "Select template Framed Poster" at bounding box center [49, 45] width 86 height 14
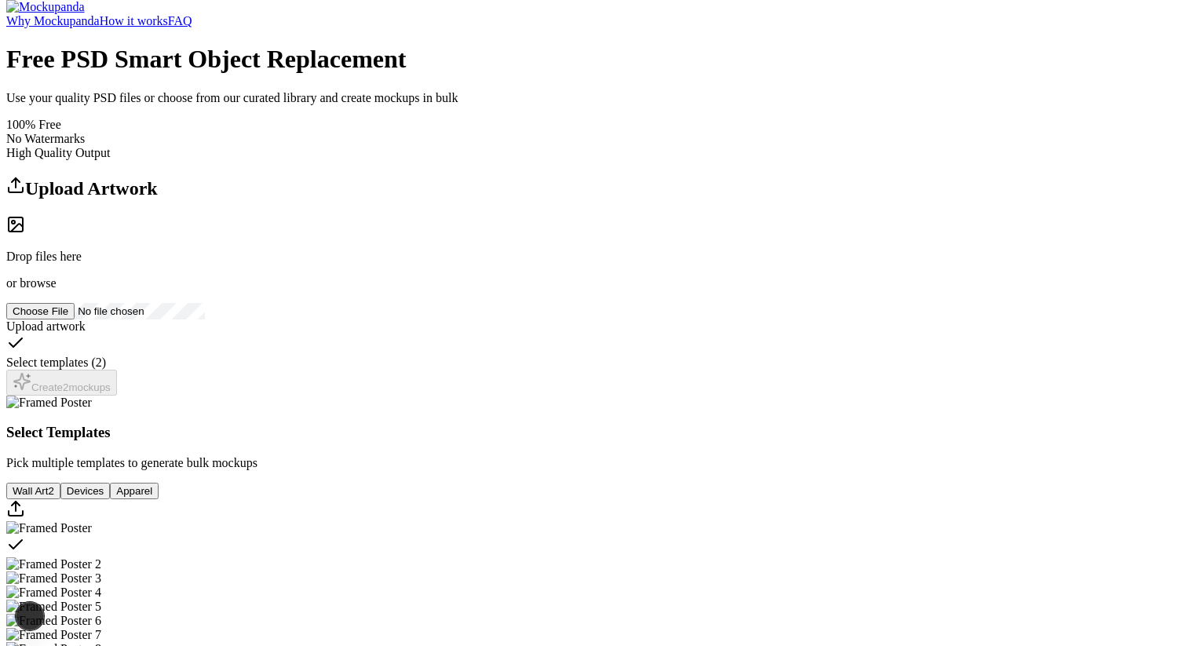
scroll to position [0, 0]
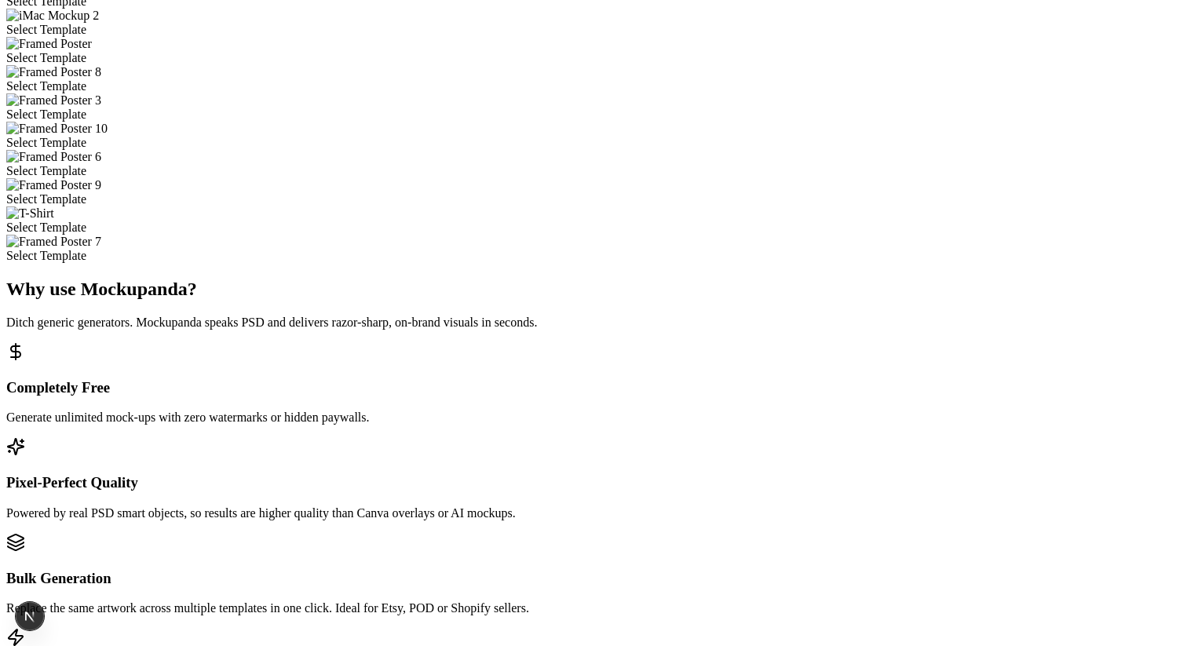
scroll to position [474, 0]
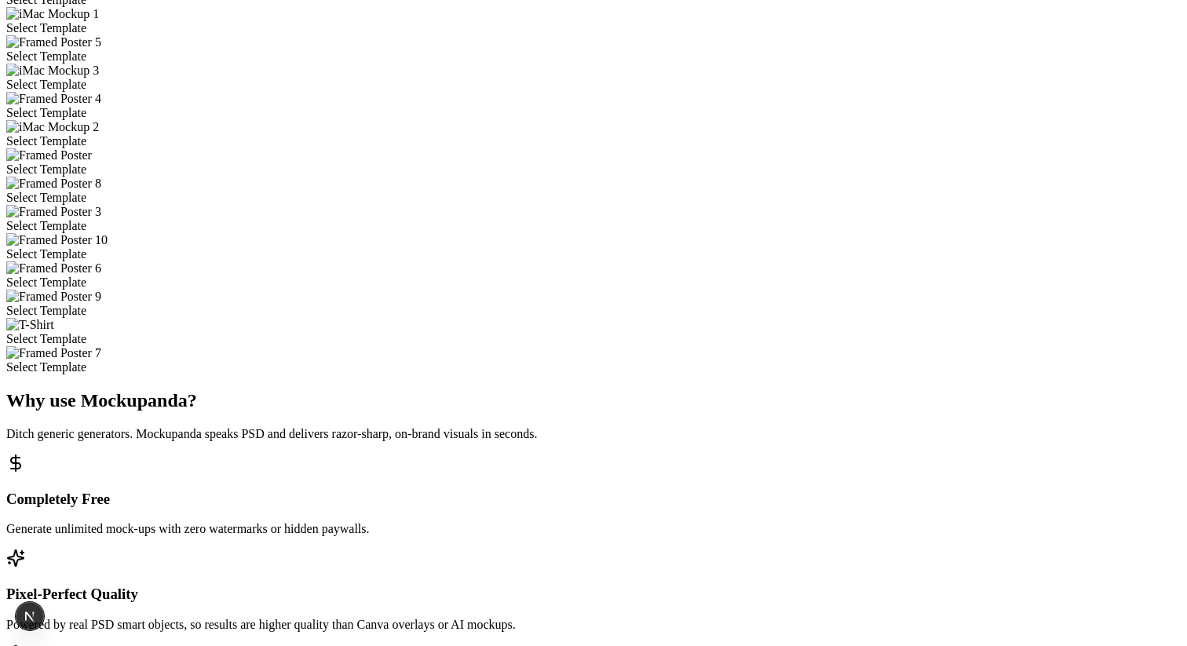
click at [481, 233] on div "Select Template" at bounding box center [593, 226] width 1175 height 14
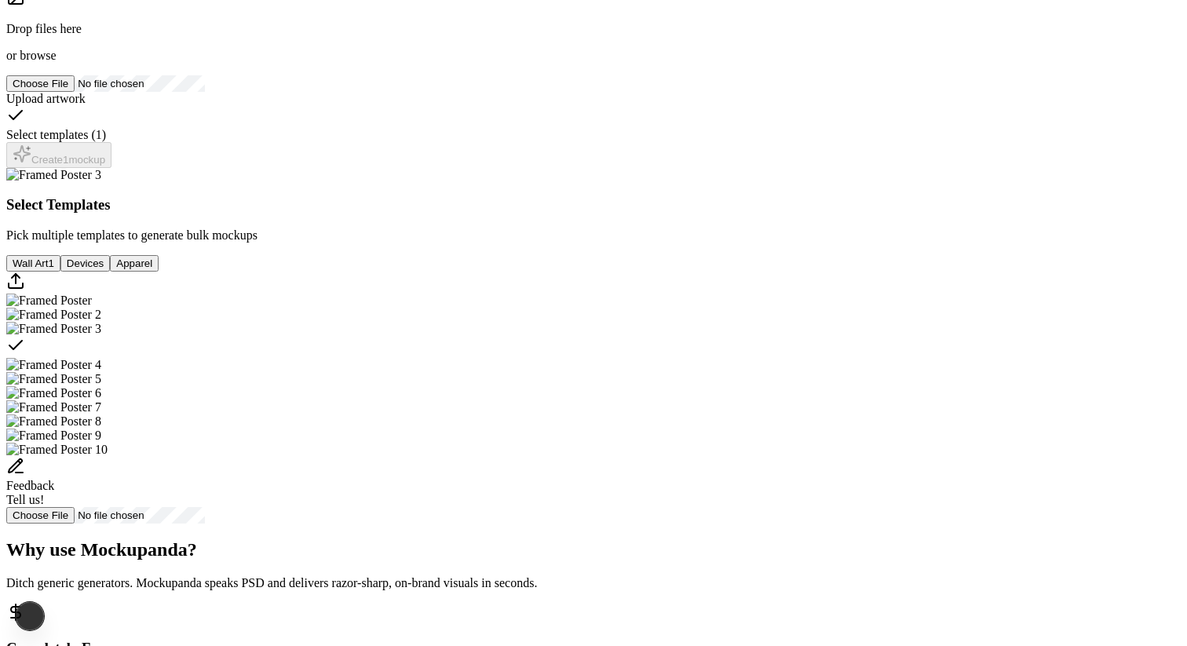
scroll to position [0, 0]
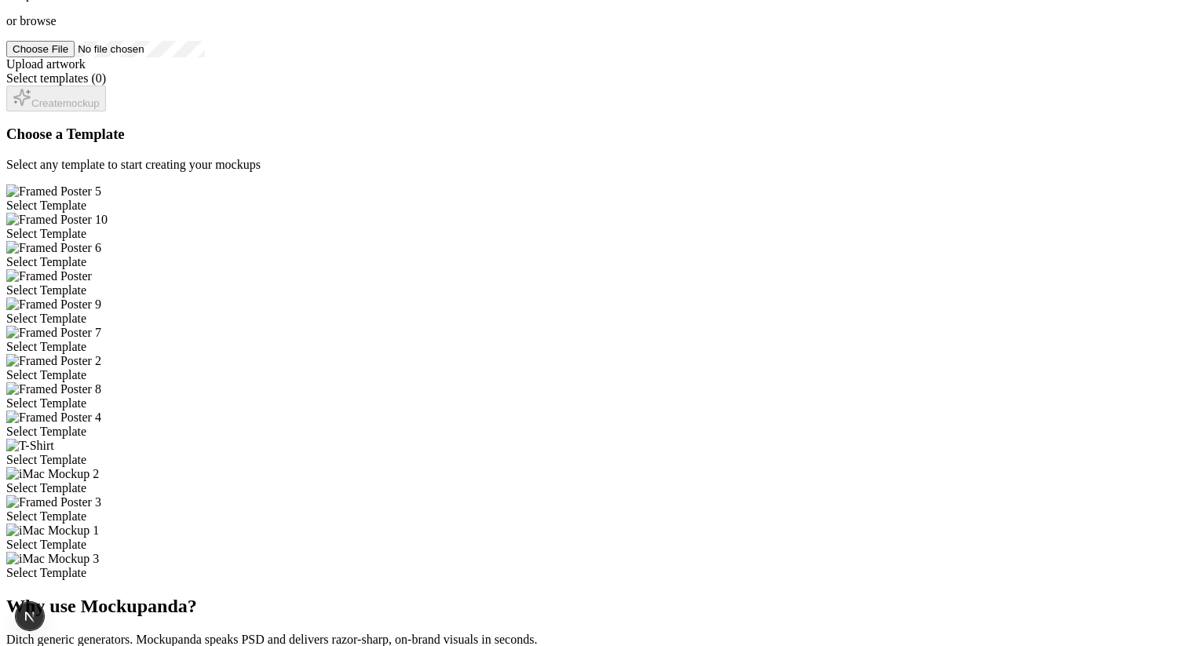
scroll to position [261, 0]
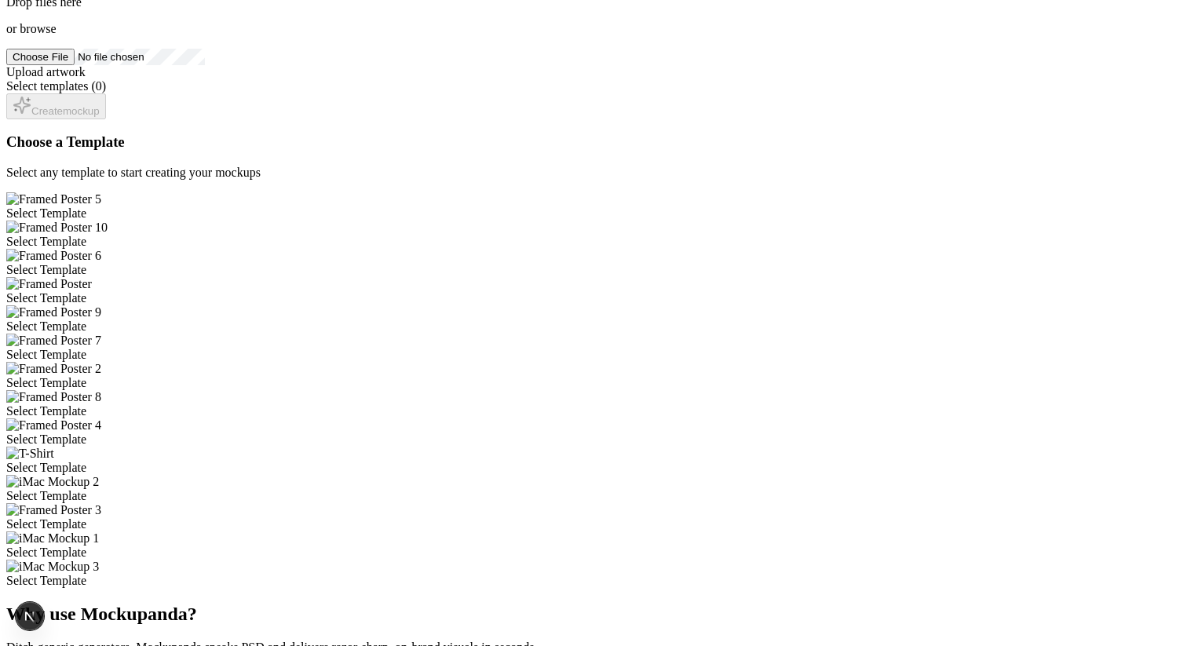
click at [507, 207] on div "Select Template" at bounding box center [593, 214] width 1175 height 14
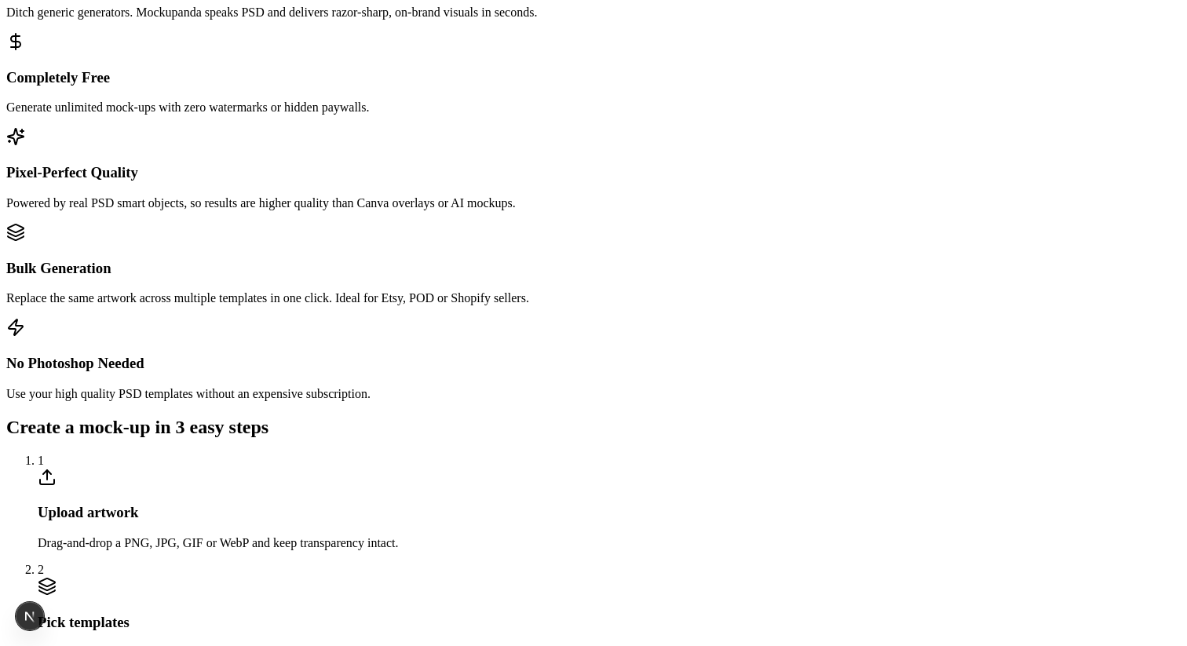
scroll to position [829, 0]
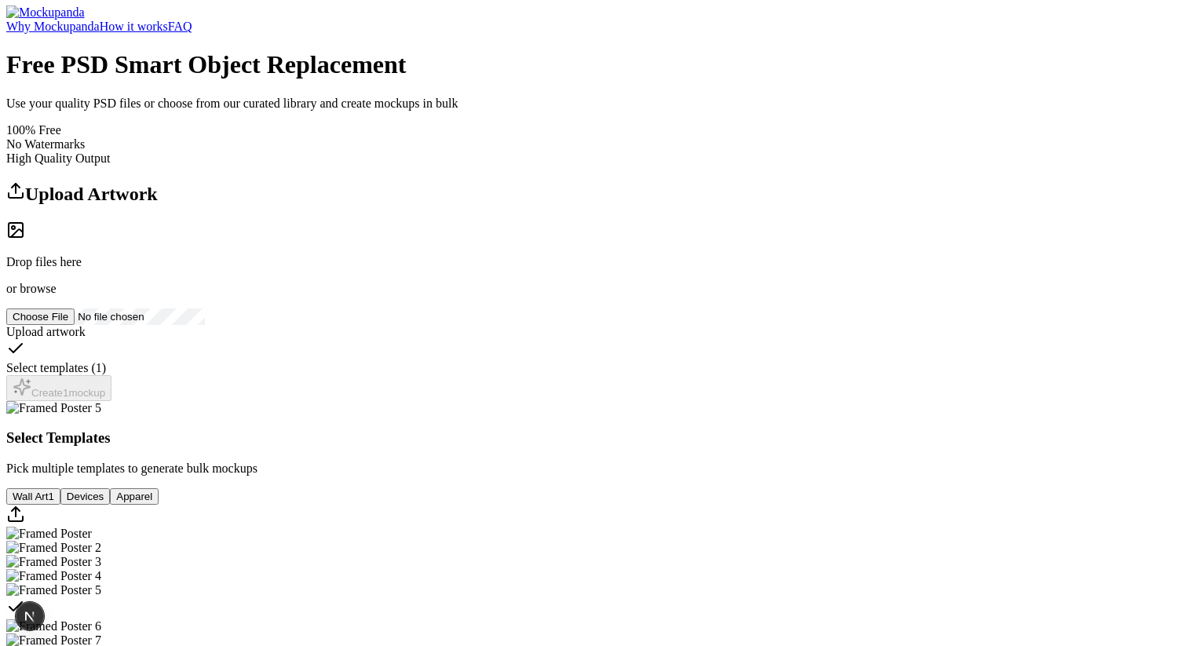
scroll to position [0, 0]
click at [100, 34] on link "Why Mockupanda" at bounding box center [52, 26] width 93 height 13
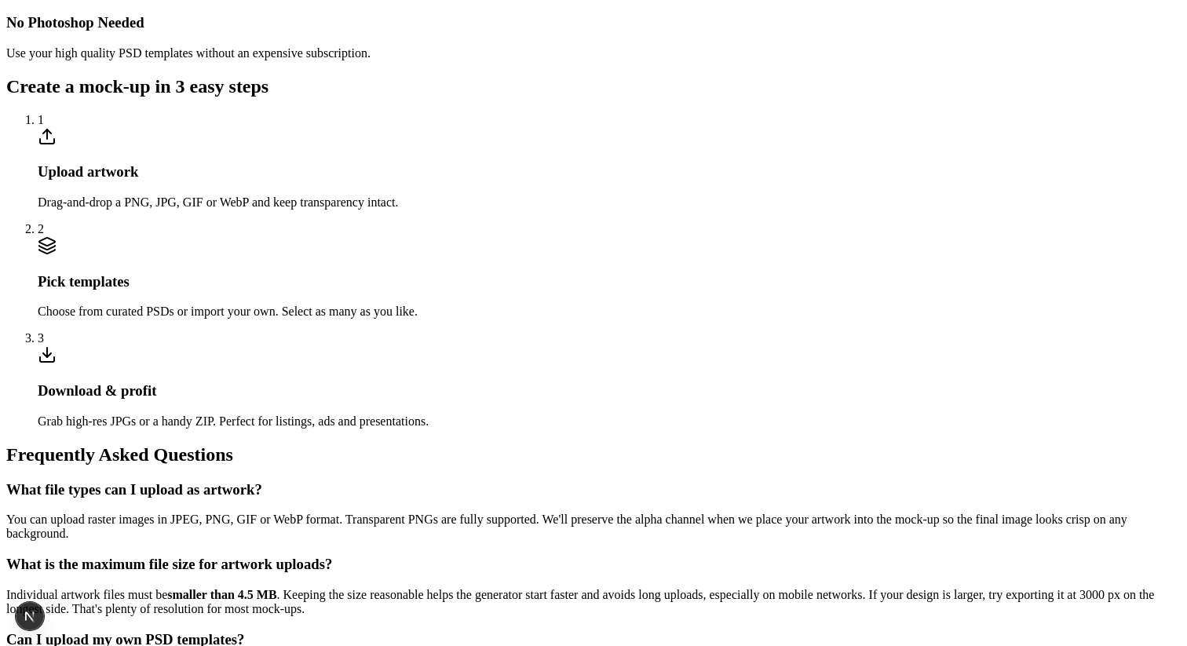
scroll to position [1197, 0]
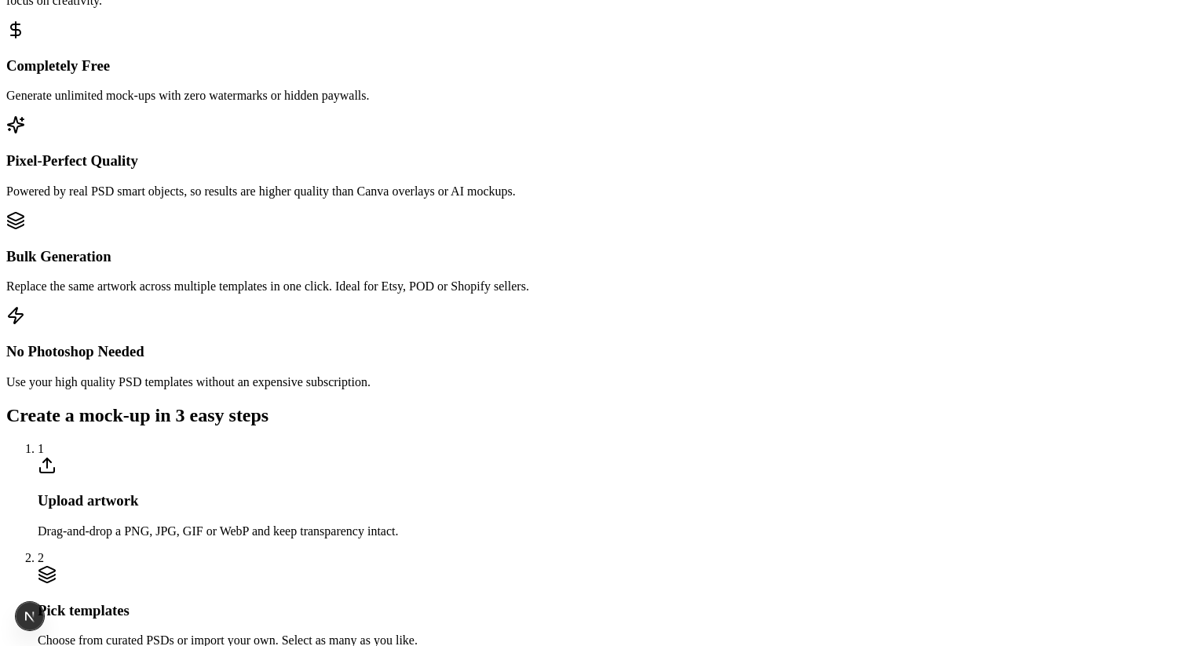
scroll to position [1094, 0]
